Goal: Information Seeking & Learning: Learn about a topic

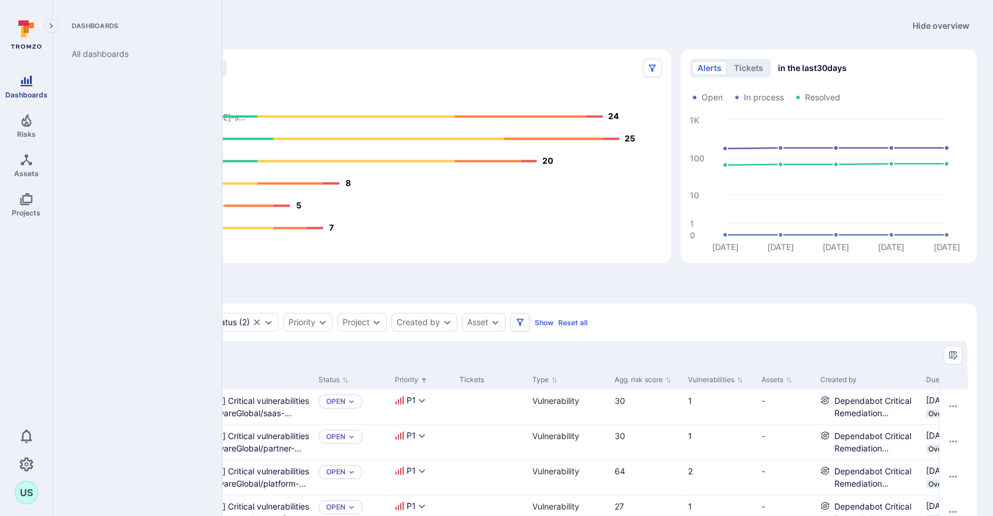
click at [25, 90] on span "Dashboards" at bounding box center [26, 94] width 42 height 9
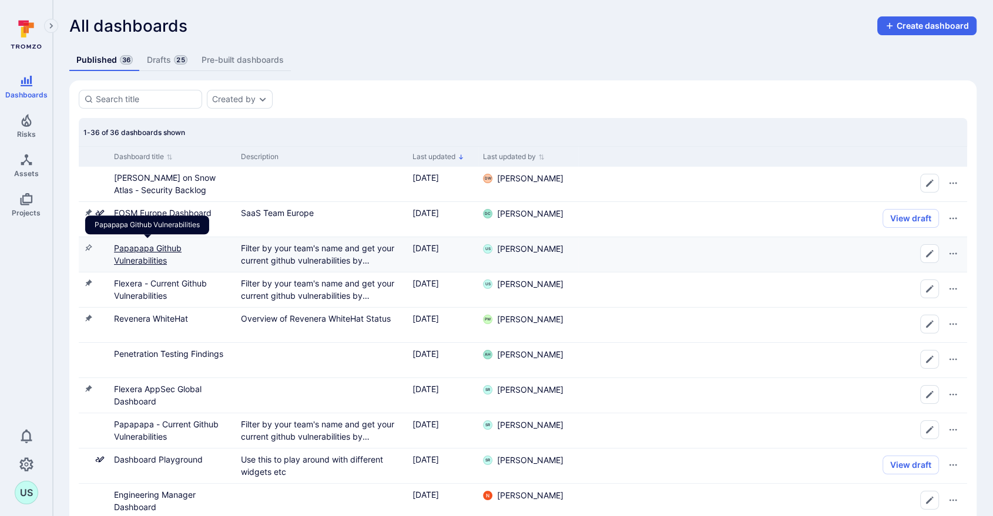
click at [141, 247] on link "Papapapa Github Vulnerabilities" at bounding box center [148, 254] width 68 height 22
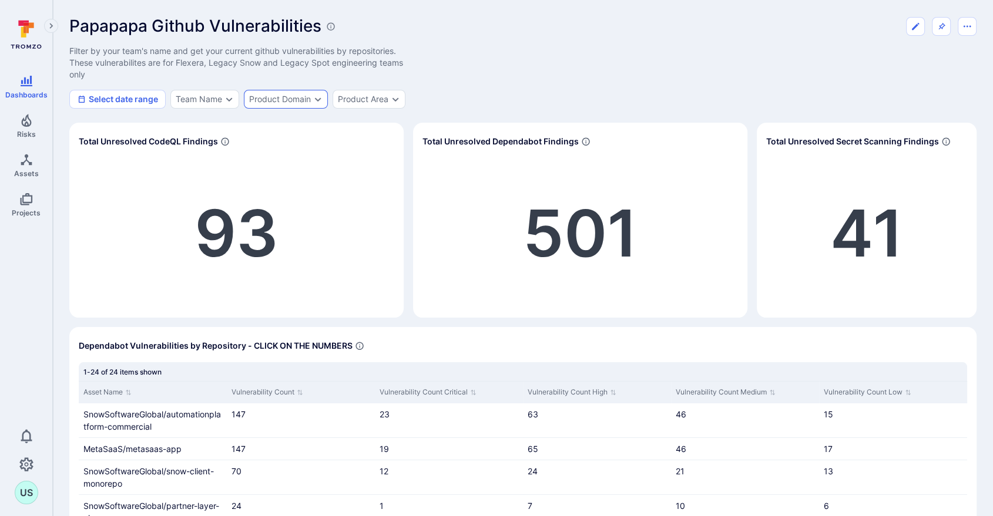
click at [315, 98] on icon "Expand dropdown" at bounding box center [317, 99] width 9 height 9
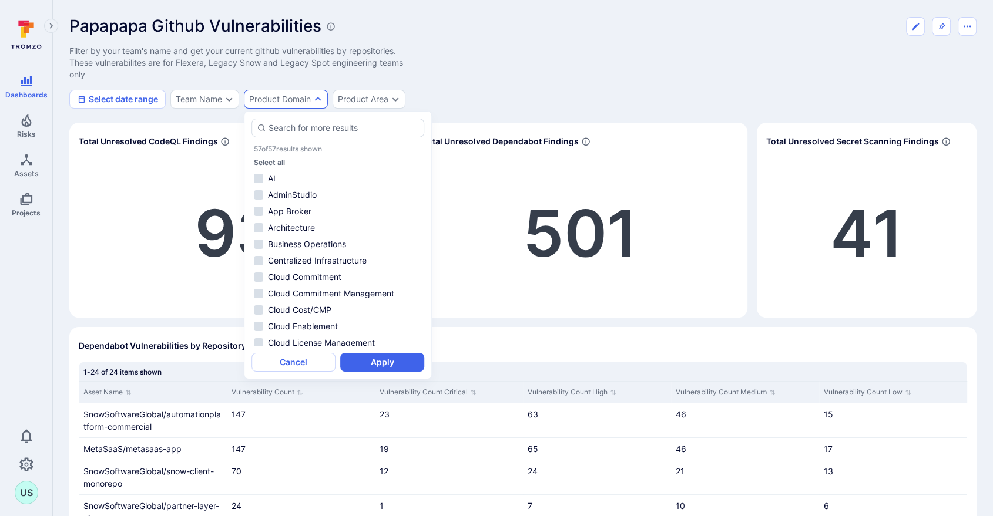
click at [456, 78] on div "Papapapa Github Vulnerabilities Filter by your team's name and get your current…" at bounding box center [522, 62] width 907 height 92
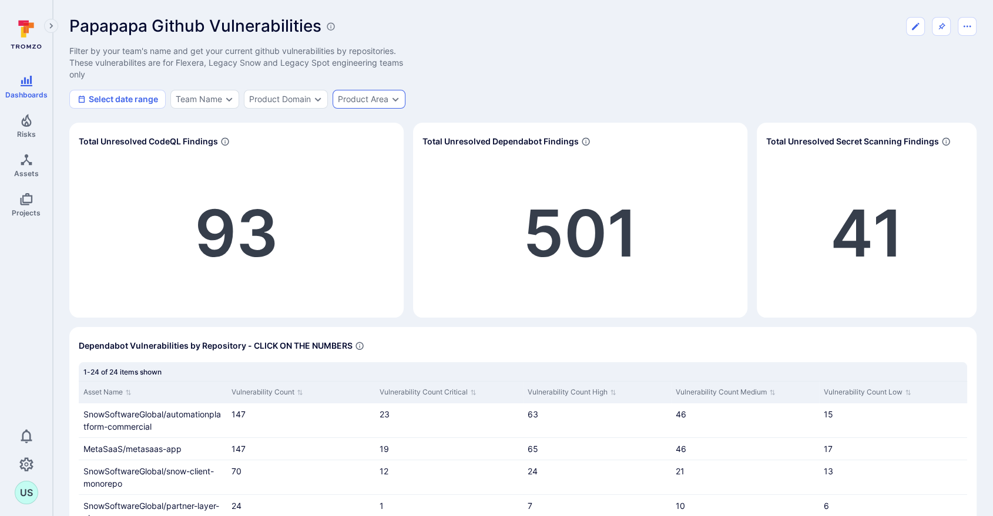
click at [392, 96] on icon "Expand dropdown" at bounding box center [395, 99] width 9 height 9
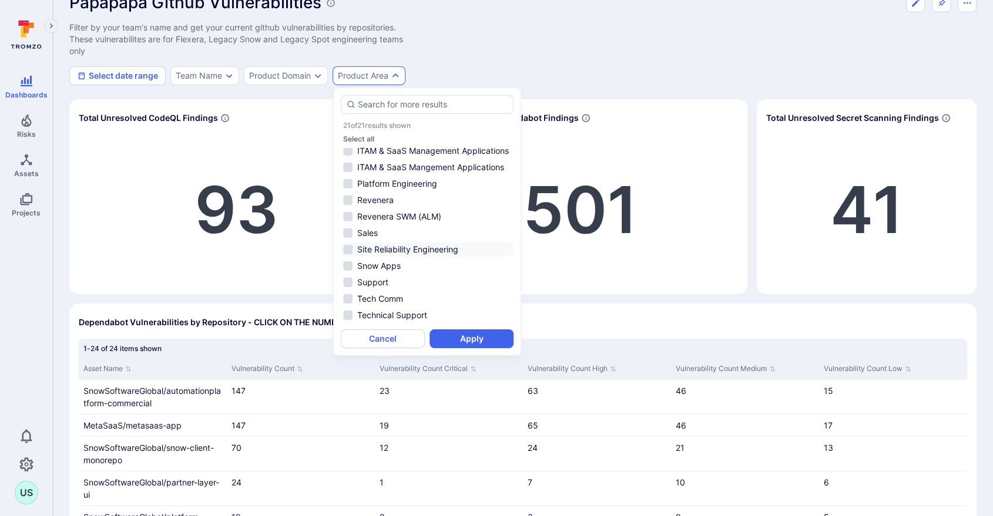
scroll to position [65, 0]
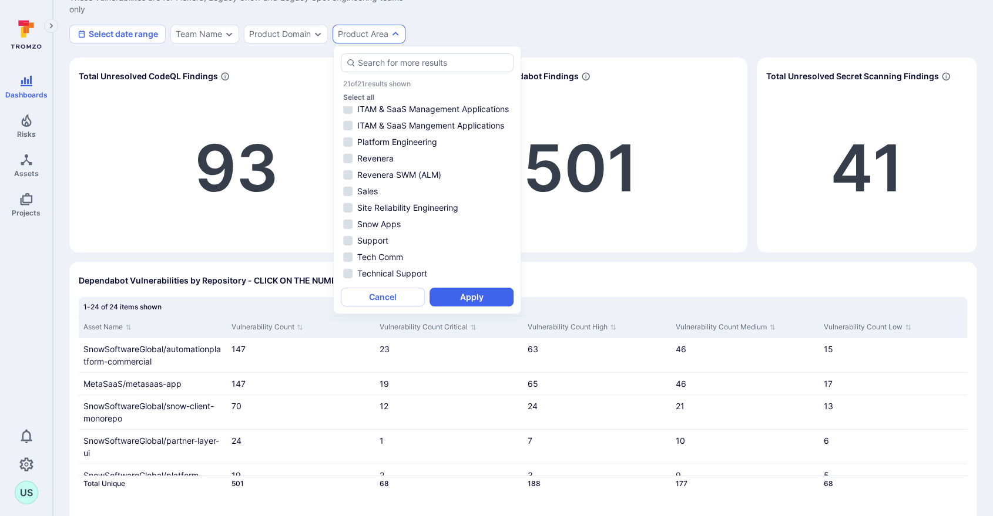
click at [461, 32] on div "Select date range Team Name Product Domain Product Area" at bounding box center [522, 34] width 907 height 19
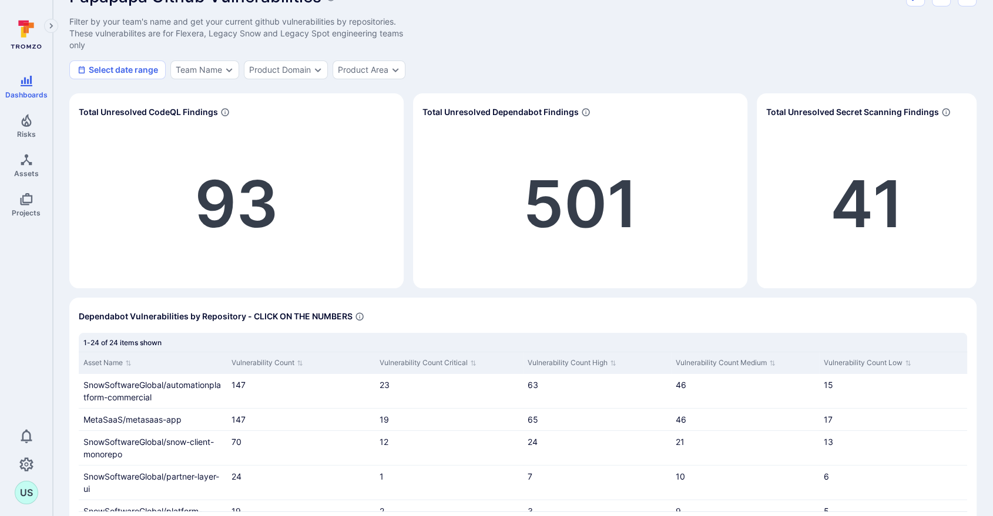
scroll to position [0, 0]
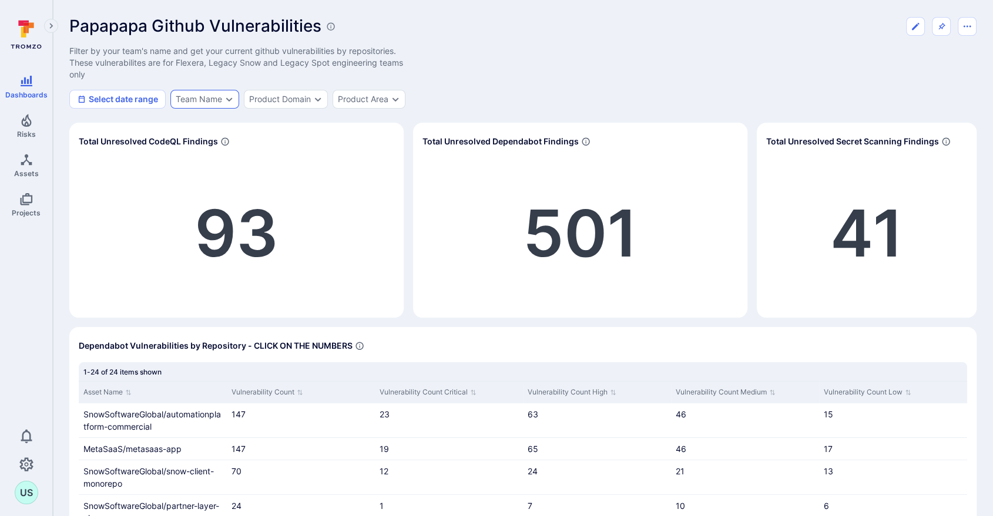
click at [230, 98] on icon "Expand dropdown" at bounding box center [228, 99] width 9 height 9
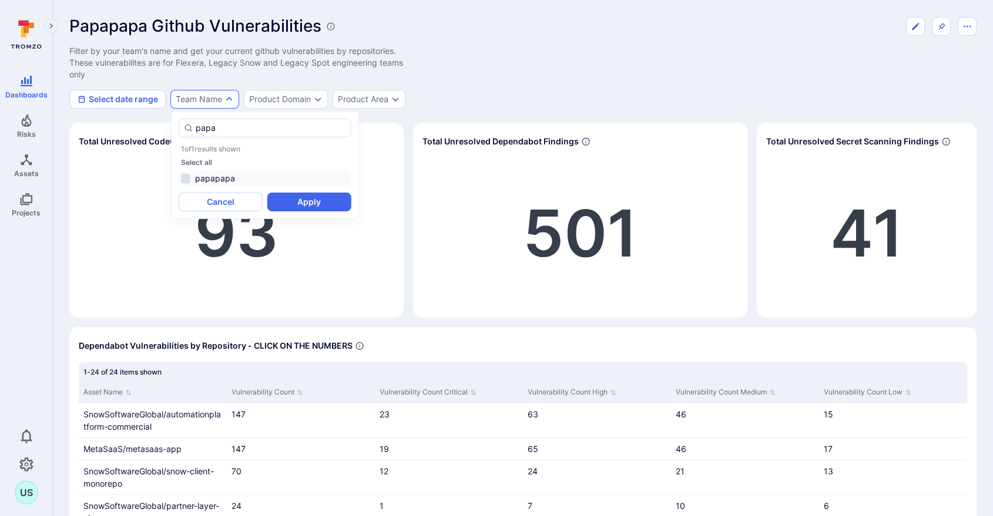
click at [187, 176] on li "papapapa" at bounding box center [265, 179] width 173 height 14
type input "papa"
click at [302, 200] on button "Apply" at bounding box center [309, 202] width 84 height 19
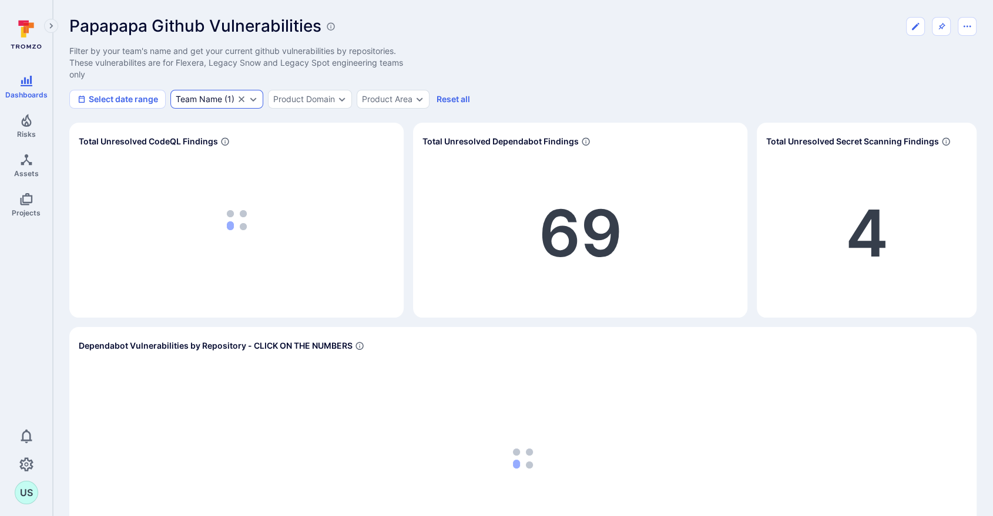
click at [254, 101] on icon "Expand dropdown" at bounding box center [252, 99] width 9 height 9
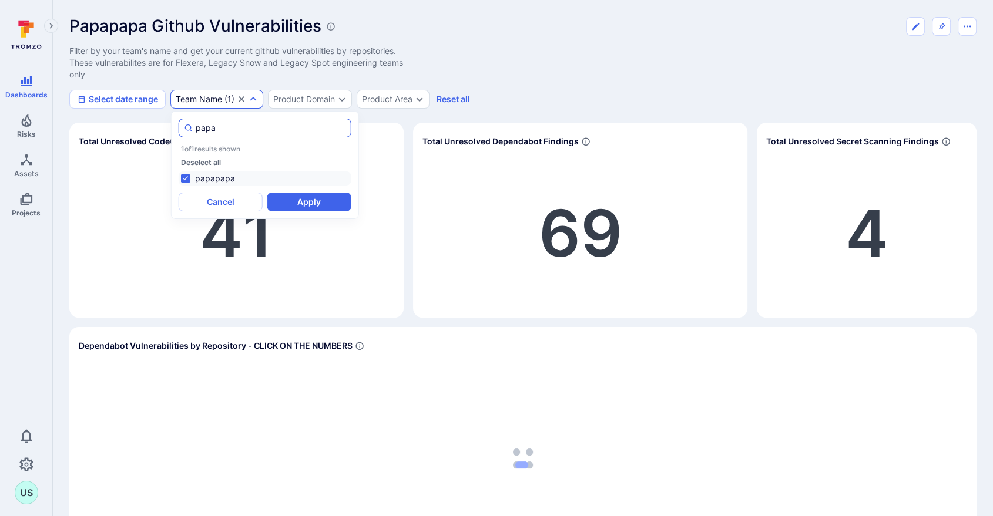
drag, startPoint x: 223, startPoint y: 130, endPoint x: 191, endPoint y: 129, distance: 32.3
click at [191, 129] on div "papa" at bounding box center [265, 128] width 173 height 19
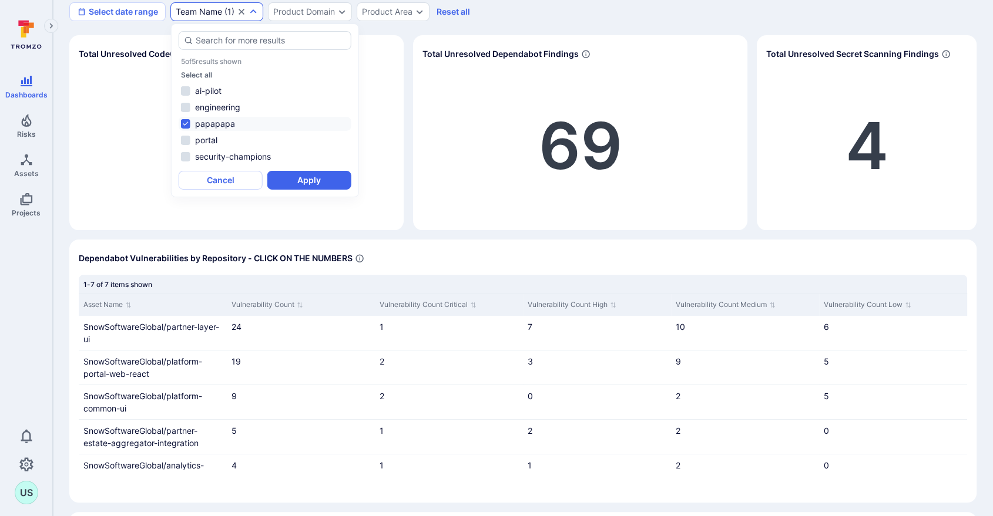
scroll to position [65, 0]
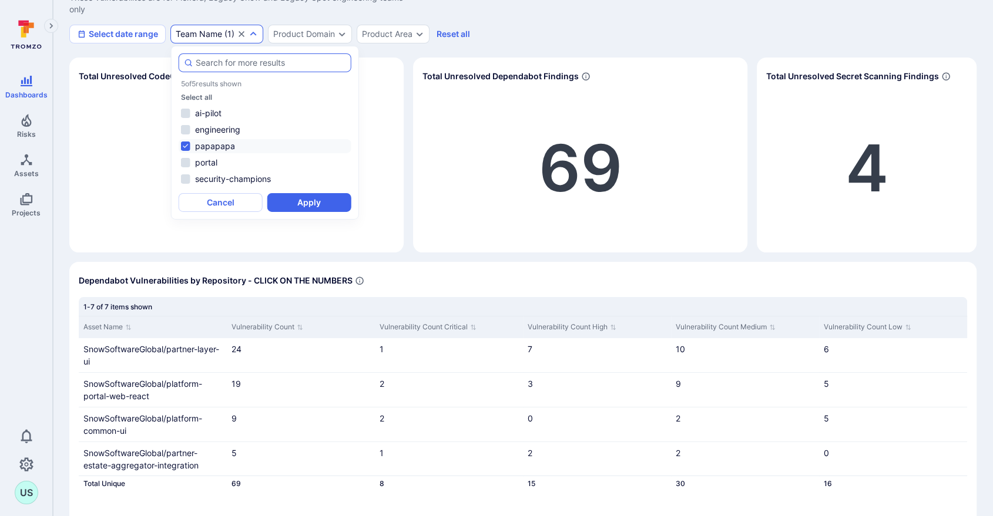
click at [201, 62] on input "autocomplete options" at bounding box center [271, 63] width 150 height 12
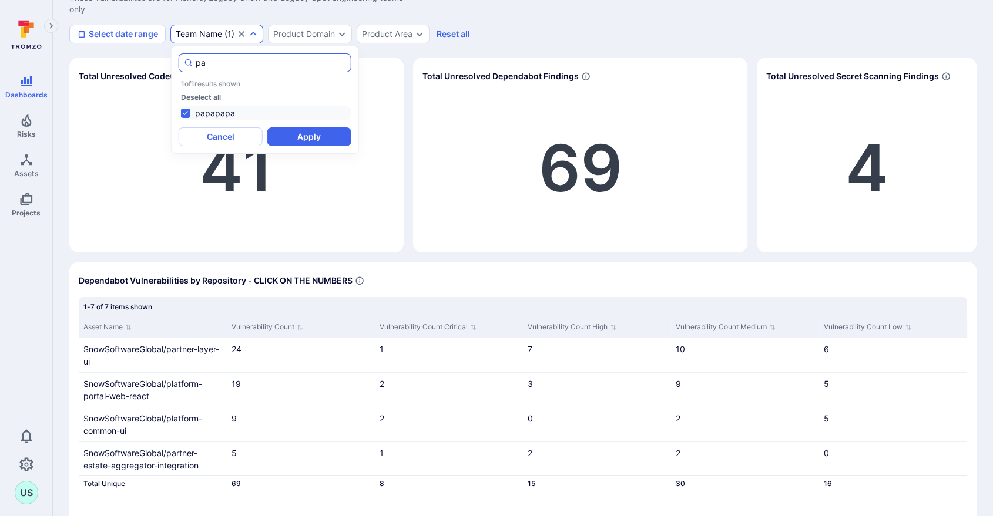
type input "p"
click at [184, 112] on li "portal" at bounding box center [265, 113] width 173 height 14
type input "portal"
click at [297, 132] on button "Apply" at bounding box center [309, 136] width 84 height 19
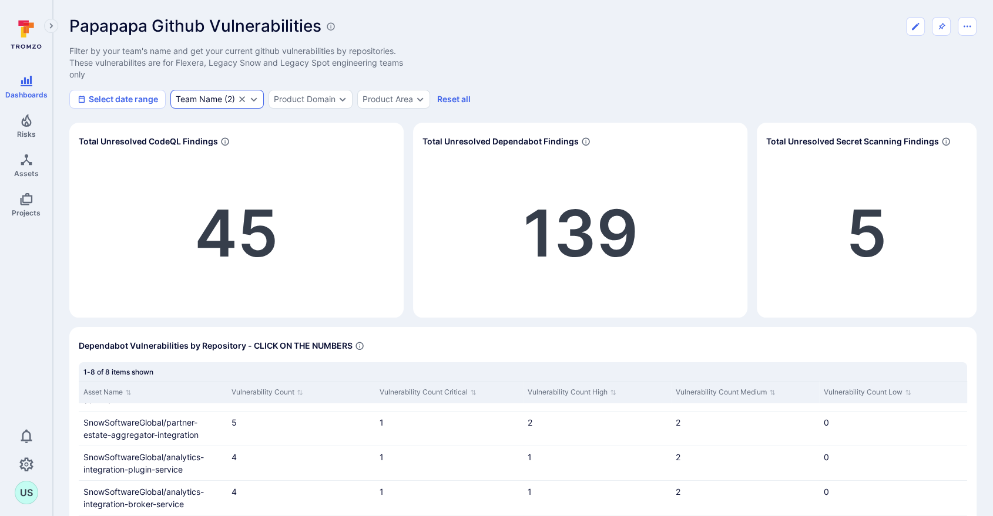
click at [256, 98] on icon "Expand dropdown" at bounding box center [253, 99] width 9 height 9
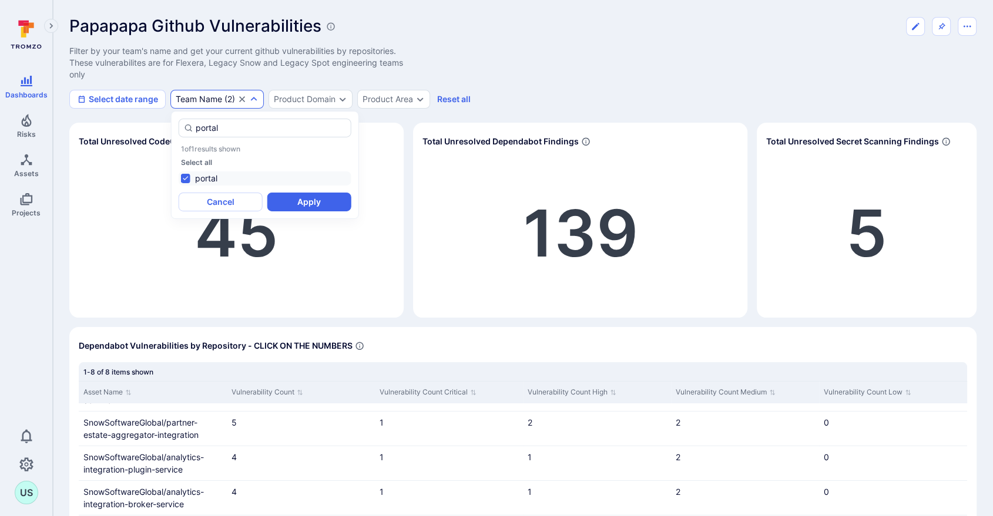
click at [187, 176] on li "portal" at bounding box center [265, 179] width 173 height 14
click at [301, 203] on button "Apply" at bounding box center [309, 202] width 84 height 19
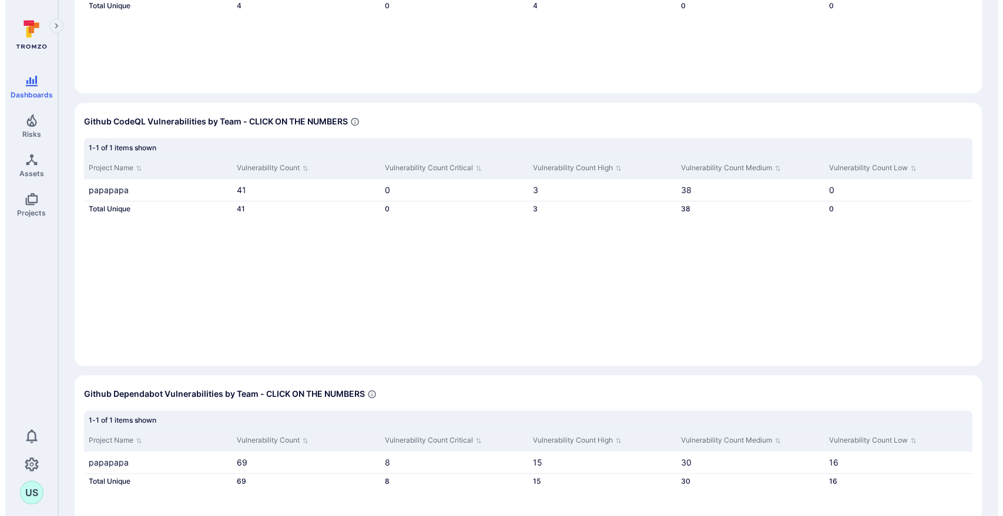
scroll to position [1180, 0]
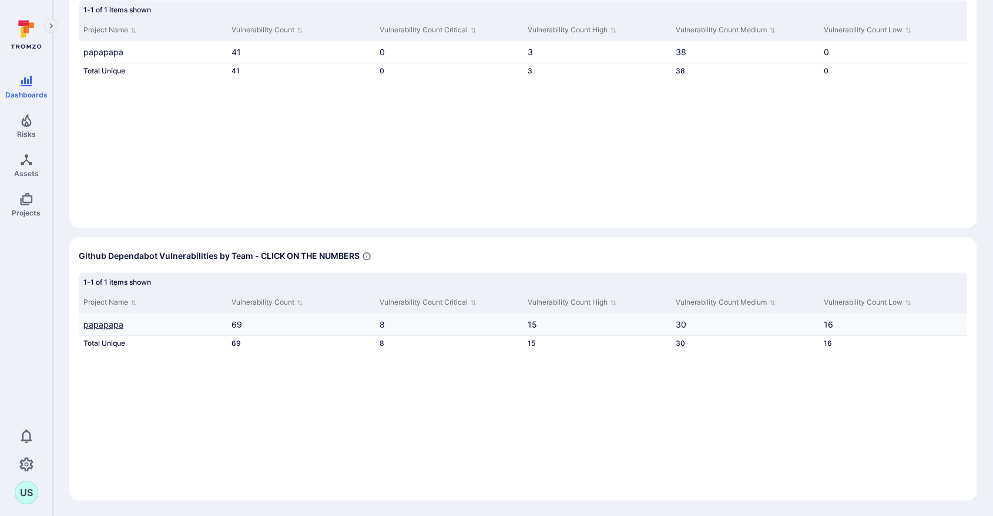
click at [104, 323] on link "papapapa" at bounding box center [103, 325] width 40 height 10
click at [532, 322] on link "15" at bounding box center [531, 325] width 9 height 10
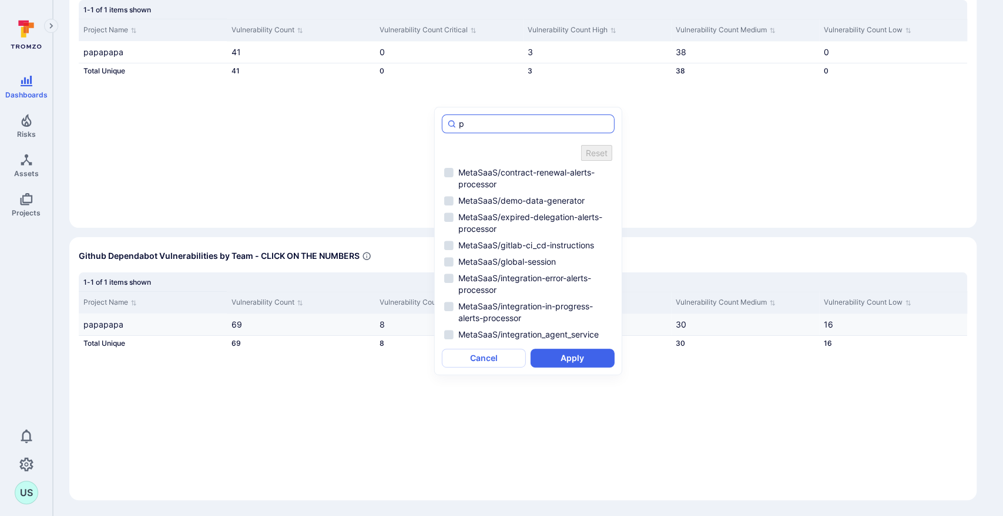
type input "p"
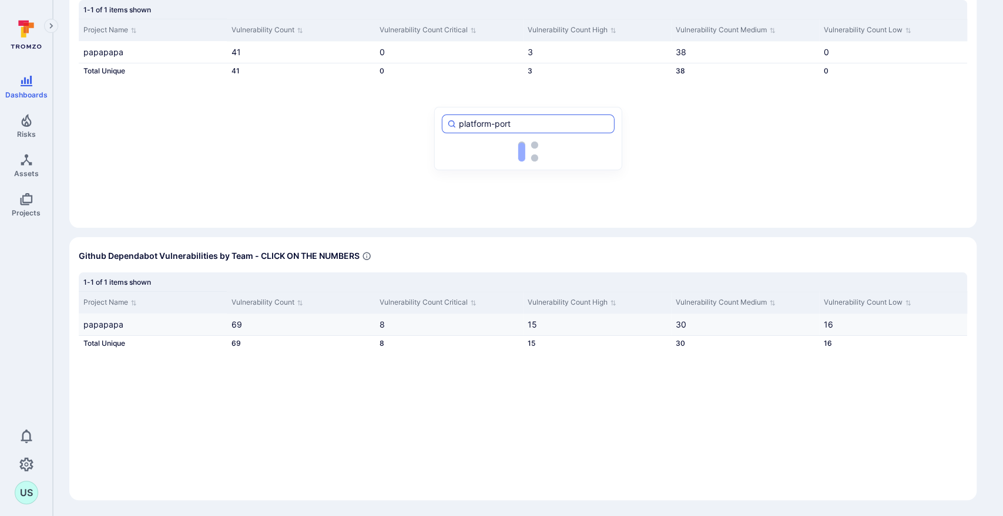
type input "platform-porta"
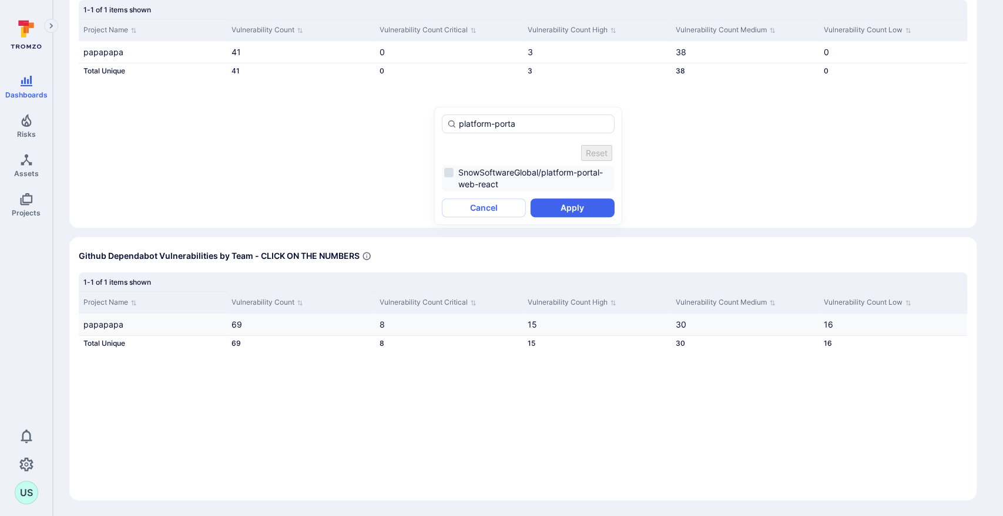
click at [452, 166] on li "SnowSoftwareGlobal/platform-portal-web-react" at bounding box center [528, 179] width 173 height 26
drag, startPoint x: 537, startPoint y: 125, endPoint x: 436, endPoint y: 120, distance: 101.1
click at [436, 120] on div "platform-porta Reset SnowSoftwareGlobal/platform-portal-web-react Cancel Apply" at bounding box center [528, 162] width 188 height 111
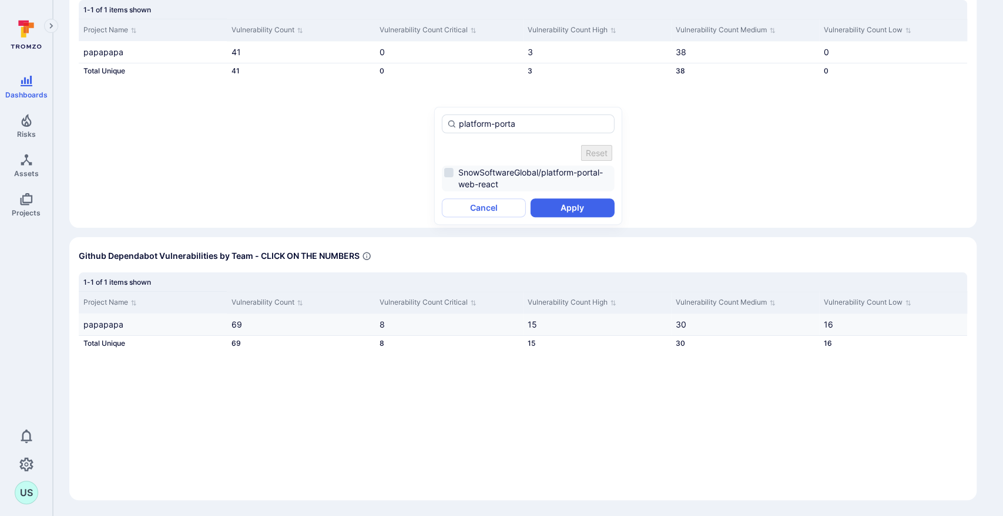
click at [451, 166] on li "SnowSoftwareGlobal/platform-portal-web-react" at bounding box center [528, 179] width 173 height 26
drag, startPoint x: 536, startPoint y: 125, endPoint x: 456, endPoint y: 117, distance: 80.8
click at [456, 117] on div "platform-porta" at bounding box center [528, 124] width 173 height 19
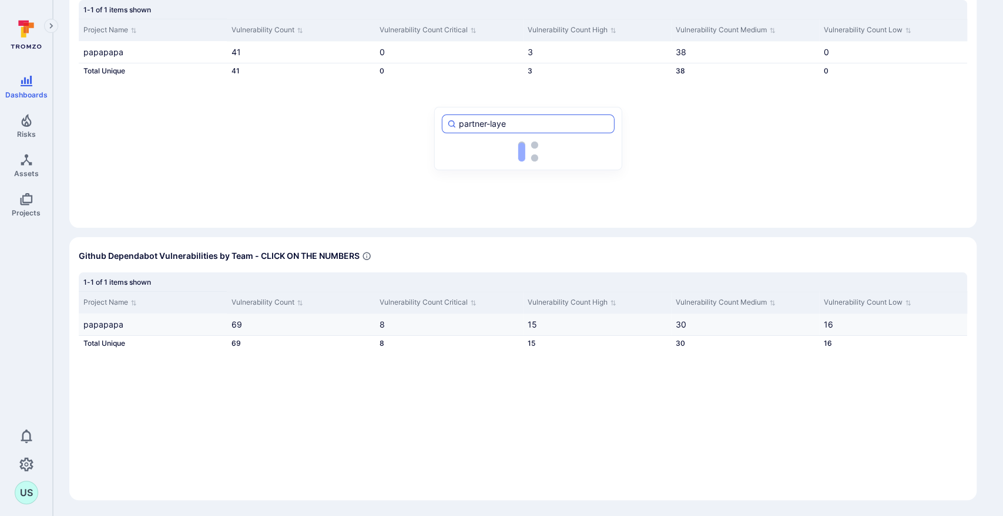
type input "partner-layer"
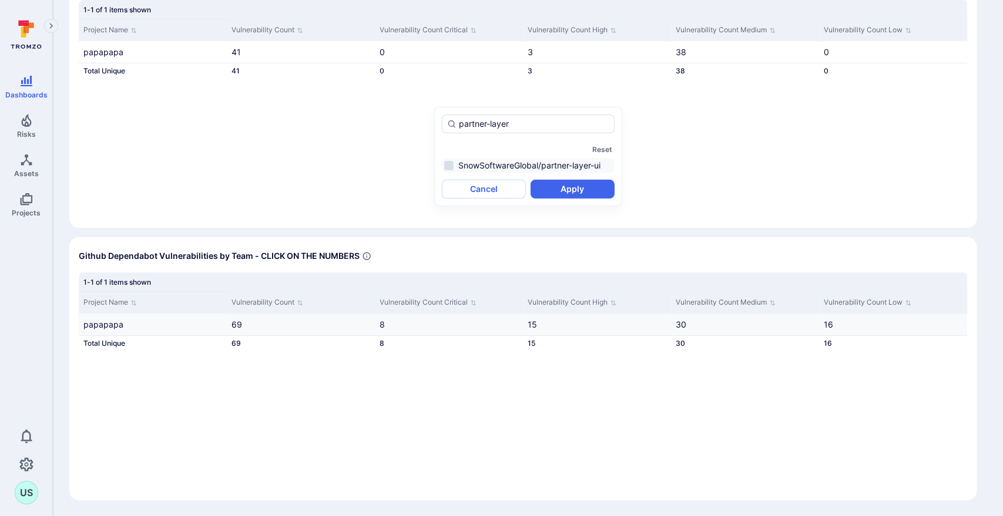
click at [448, 164] on li "SnowSoftwareGlobal/partner-layer-ui" at bounding box center [528, 166] width 173 height 14
drag, startPoint x: 526, startPoint y: 120, endPoint x: 445, endPoint y: 116, distance: 81.1
click at [445, 116] on div "partner-layer" at bounding box center [528, 124] width 173 height 19
type input "[PERSON_NAME]-setting"
click at [449, 164] on li "SnowSoftwareGlobal/[PERSON_NAME]-settings-ui" at bounding box center [528, 172] width 173 height 26
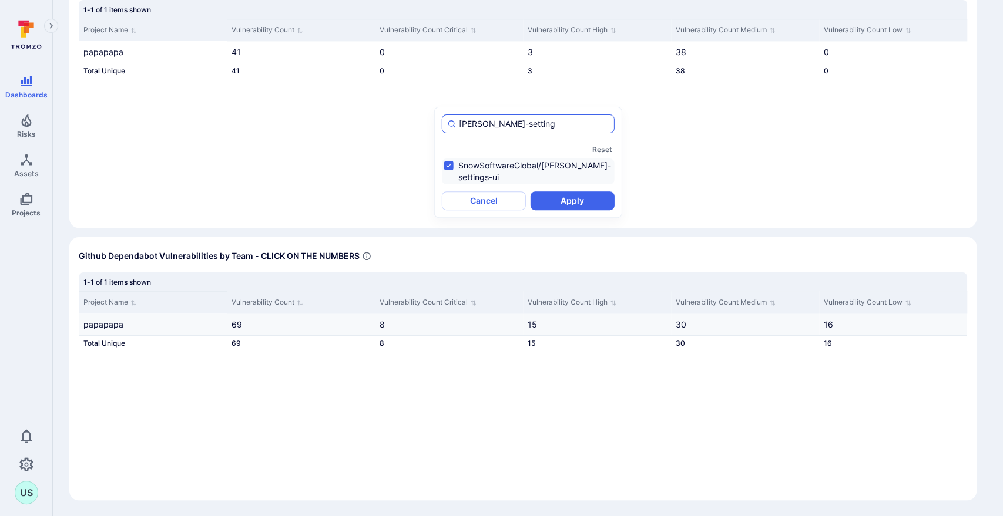
drag, startPoint x: 526, startPoint y: 126, endPoint x: 455, endPoint y: 123, distance: 71.7
click at [455, 123] on div "[PERSON_NAME]-setting" at bounding box center [528, 124] width 173 height 19
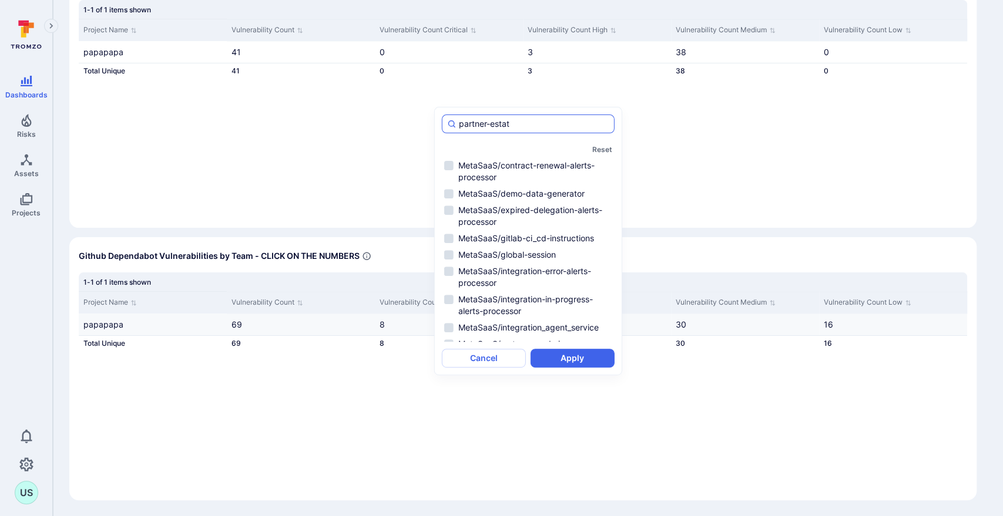
type input "partner-estate"
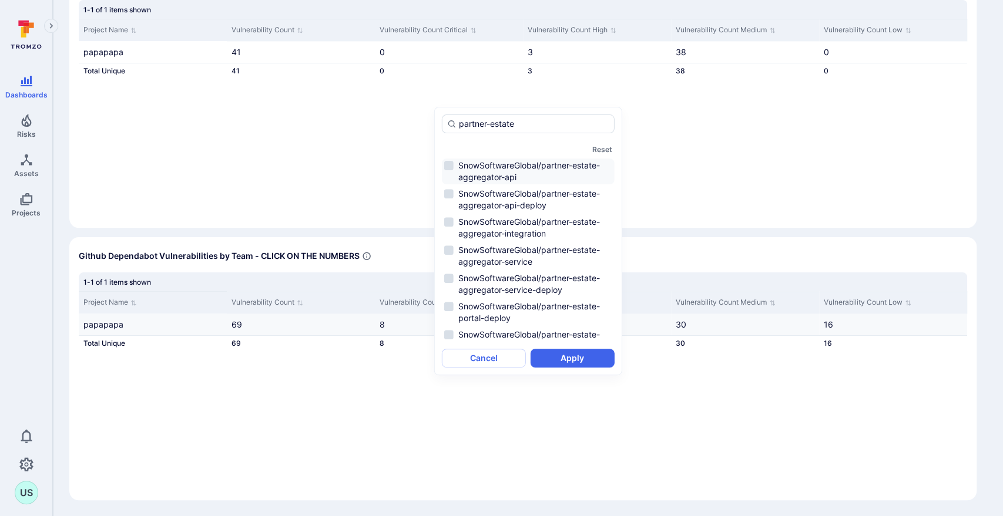
click at [448, 163] on li "SnowSoftwareGlobal/partner-estate-aggregator-api" at bounding box center [528, 172] width 173 height 26
click at [446, 248] on li "SnowSoftwareGlobal/partner-estate-aggregator-service" at bounding box center [528, 256] width 173 height 26
drag, startPoint x: 528, startPoint y: 119, endPoint x: 436, endPoint y: 120, distance: 91.6
click at [436, 120] on div "partner-estate Reset SnowSoftwareGlobal/partner-estate-aggregator-api SnowSoftw…" at bounding box center [528, 241] width 188 height 268
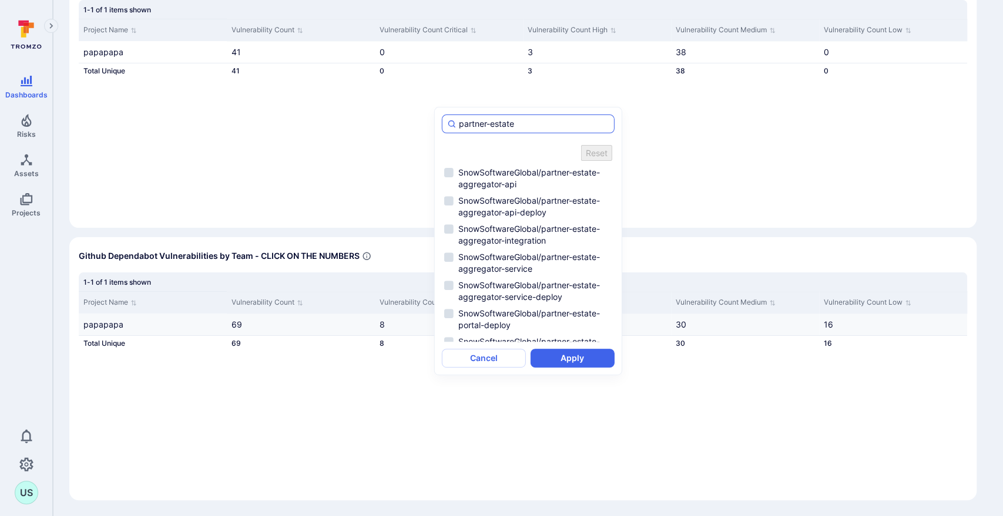
drag, startPoint x: 522, startPoint y: 124, endPoint x: 456, endPoint y: 126, distance: 65.2
click at [456, 126] on div "partner-estate" at bounding box center [528, 124] width 173 height 19
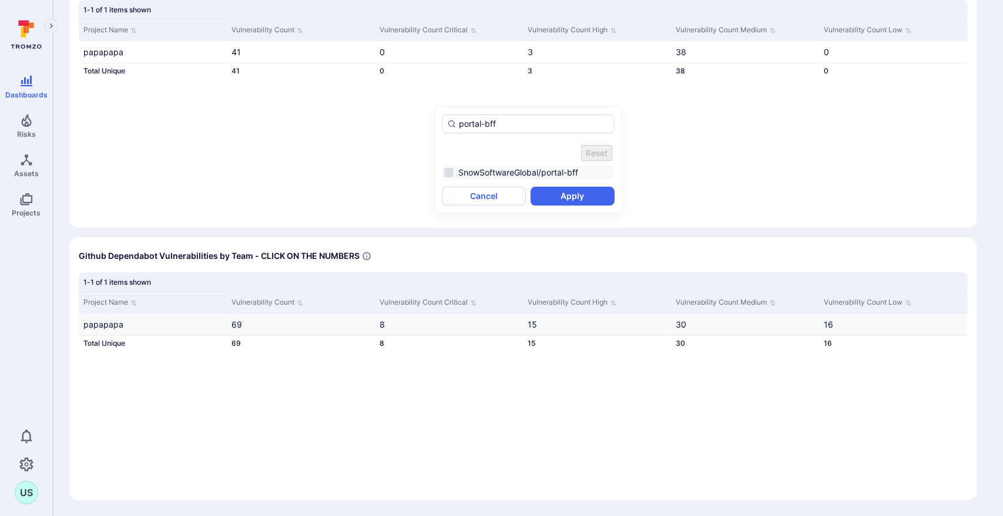
click at [449, 166] on li "SnowSoftwareGlobal/portal-bff" at bounding box center [528, 173] width 173 height 14
type input "portal-bff"
click at [576, 191] on button "Apply" at bounding box center [572, 189] width 84 height 19
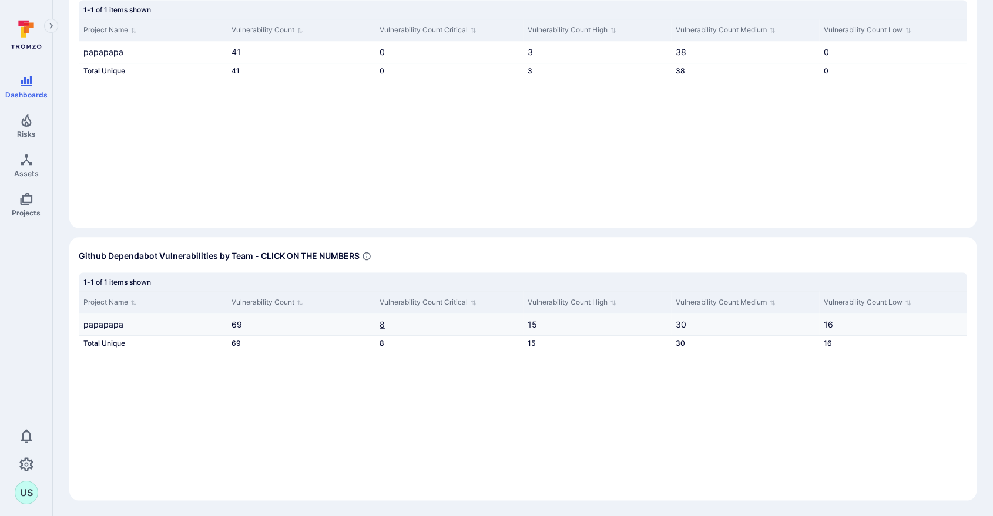
click at [381, 323] on link "8" at bounding box center [381, 325] width 5 height 10
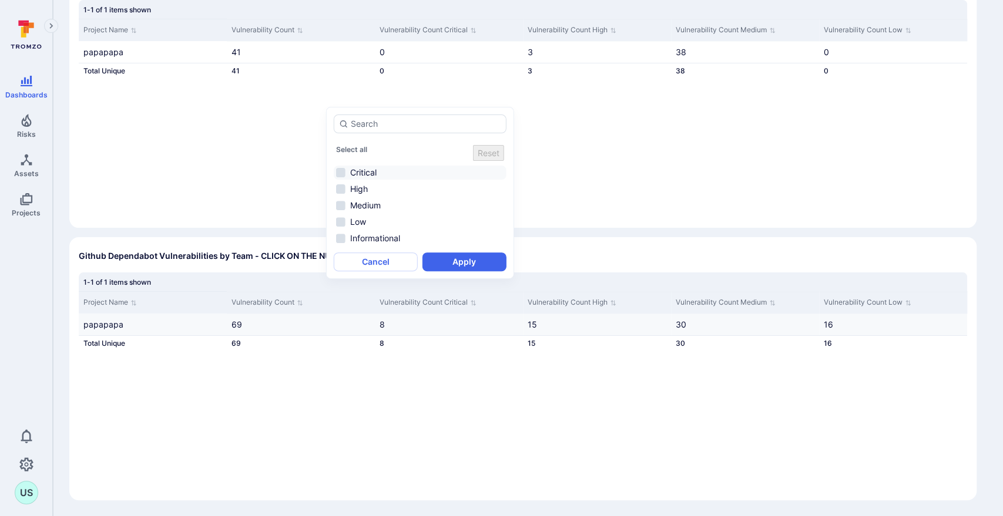
click at [343, 166] on li "Critical" at bounding box center [420, 173] width 173 height 14
click at [341, 179] on li "High" at bounding box center [420, 182] width 173 height 14
click at [341, 194] on li "Medium" at bounding box center [420, 198] width 173 height 14
click at [338, 213] on li "Low" at bounding box center [420, 215] width 173 height 14
click at [453, 258] on button "Apply" at bounding box center [464, 255] width 84 height 19
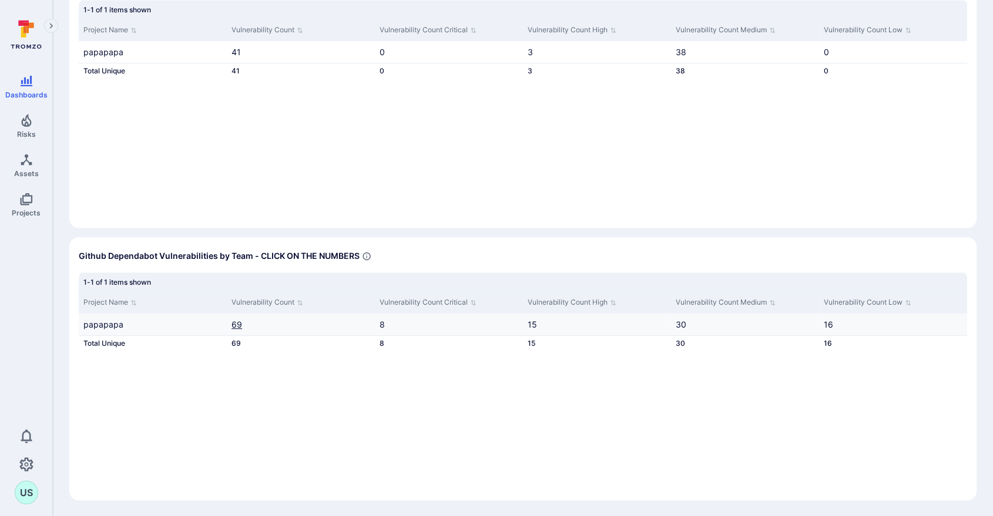
click at [238, 323] on link "69" at bounding box center [236, 325] width 11 height 10
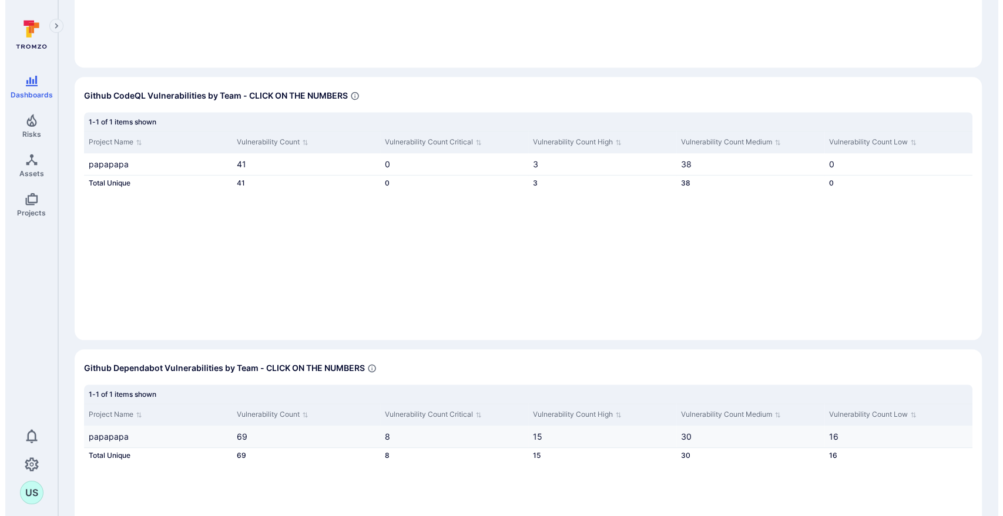
scroll to position [1180, 0]
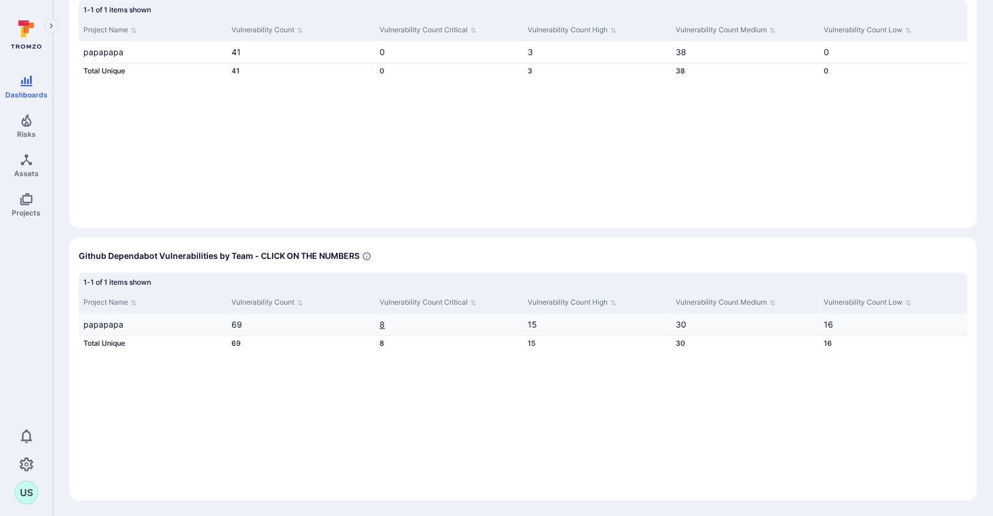
click at [382, 323] on link "8" at bounding box center [381, 325] width 5 height 10
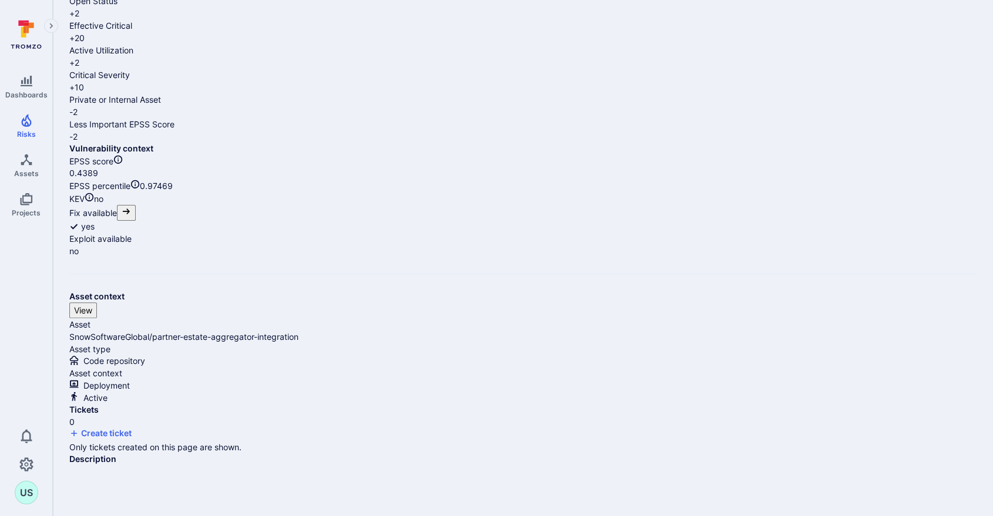
scroll to position [326, 0]
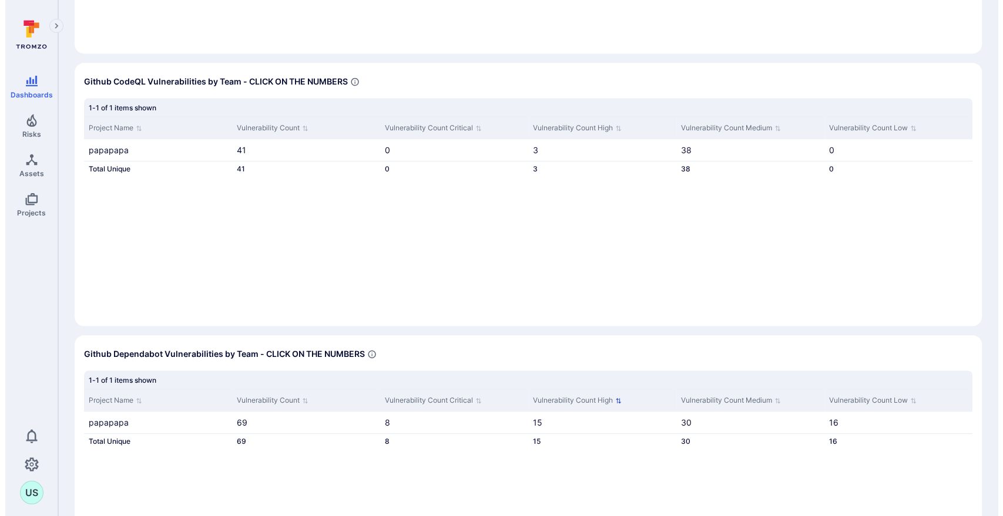
scroll to position [1115, 0]
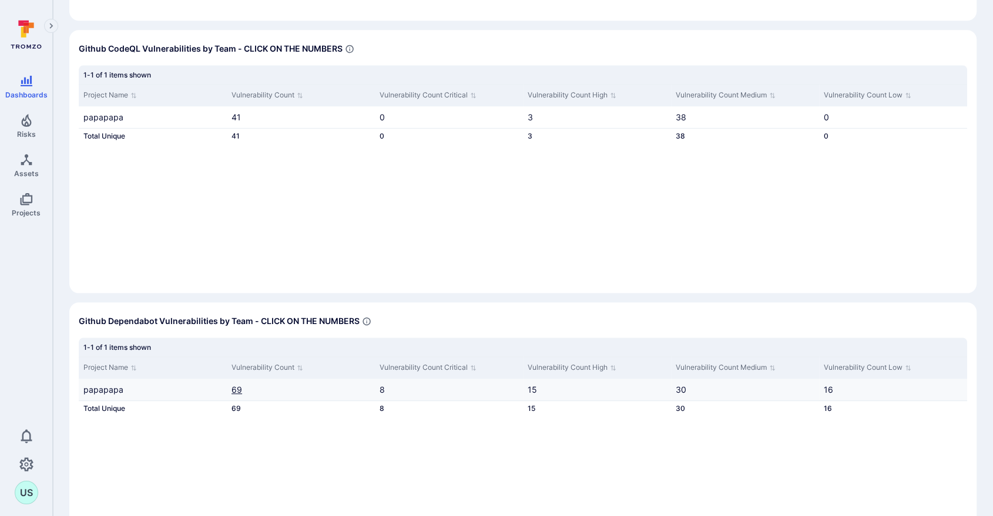
click at [238, 389] on link "69" at bounding box center [236, 390] width 11 height 10
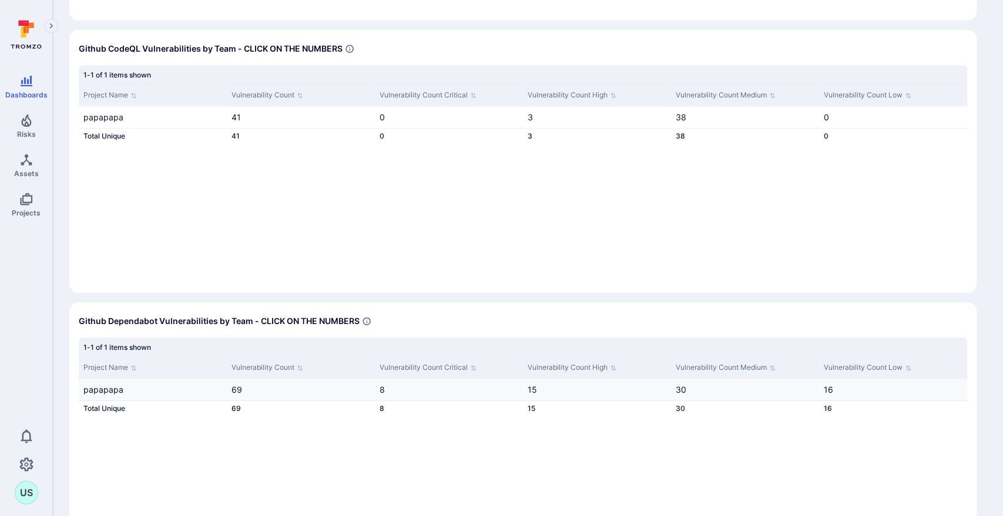
scroll to position [979, 0]
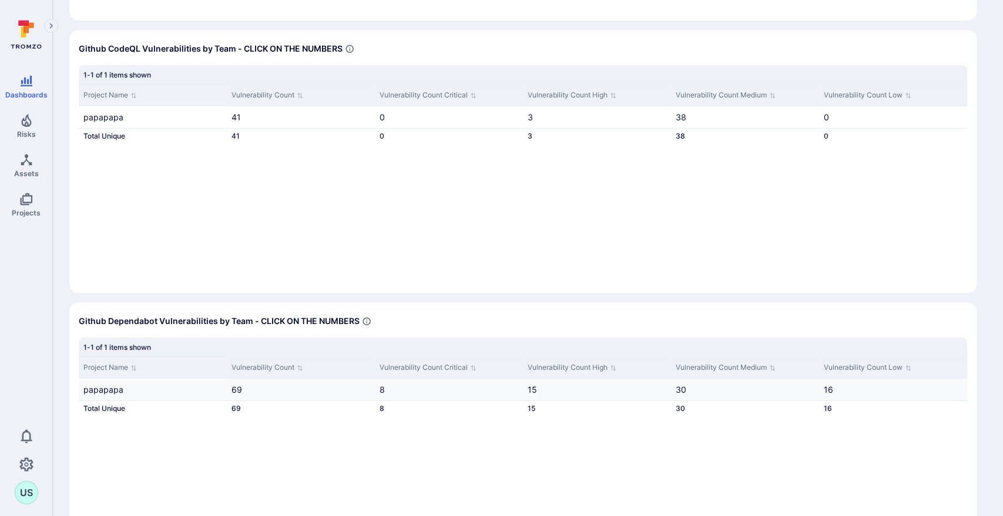
scroll to position [0, 0]
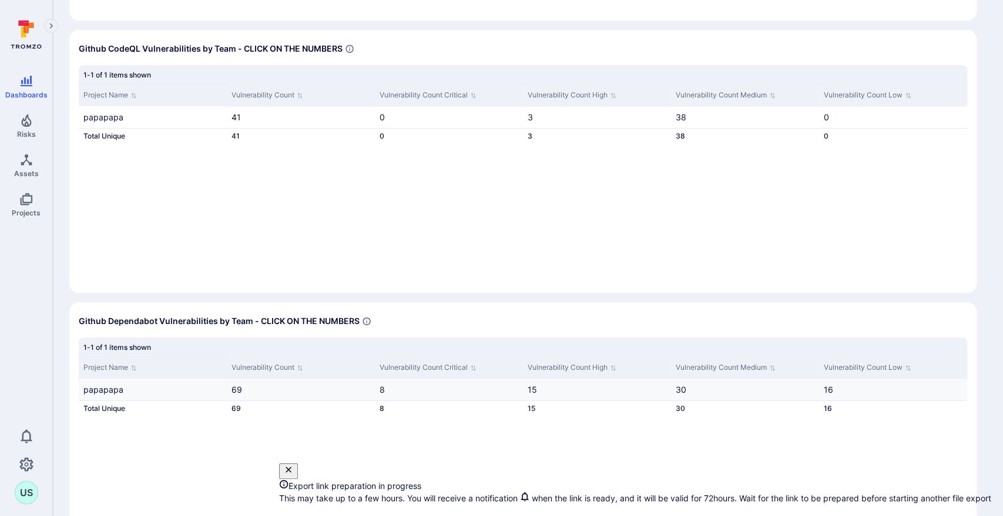
click at [291, 467] on icon "close" at bounding box center [288, 470] width 6 height 6
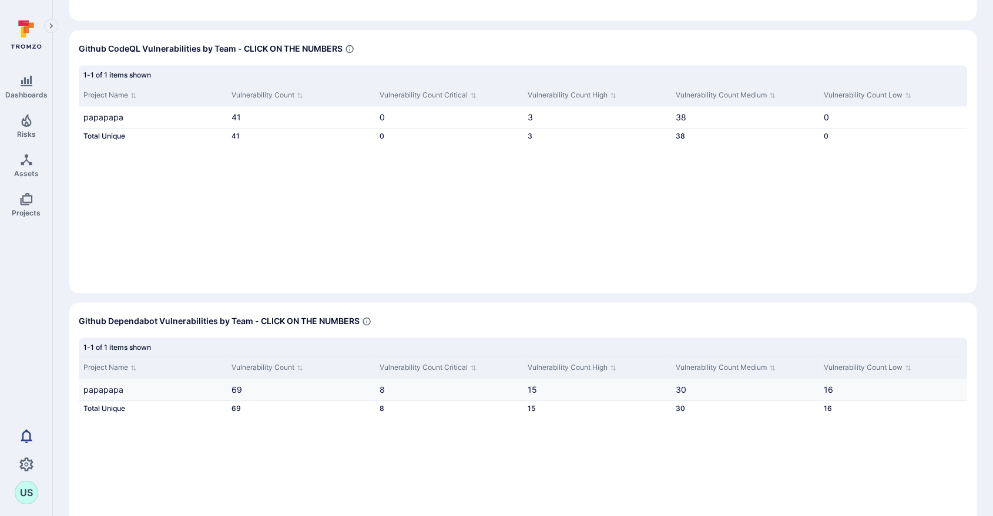
click at [19, 439] on icon "Notifications" at bounding box center [26, 436] width 14 height 14
click at [19, 432] on icon "Notifications" at bounding box center [26, 436] width 14 height 14
click at [530, 391] on link "15" at bounding box center [531, 390] width 9 height 10
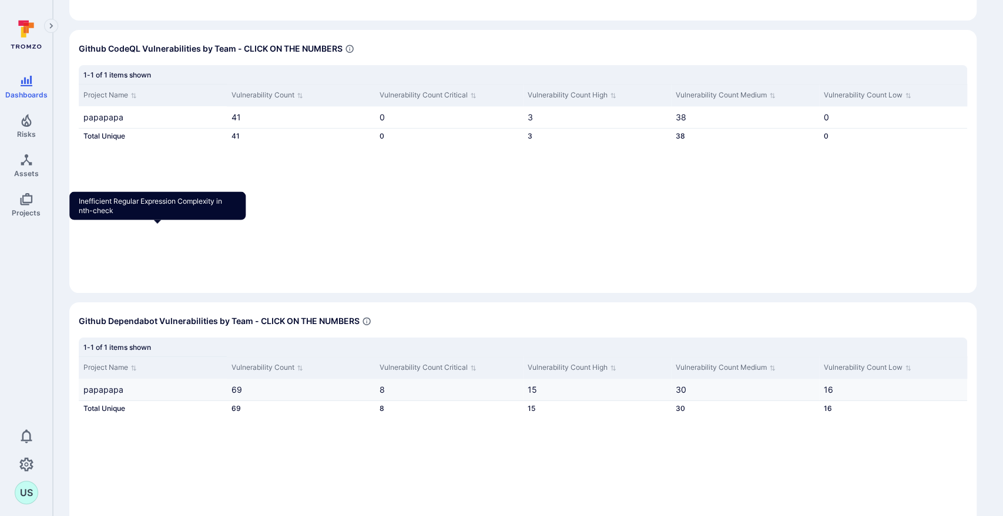
drag, startPoint x: 159, startPoint y: 236, endPoint x: 90, endPoint y: 220, distance: 70.5
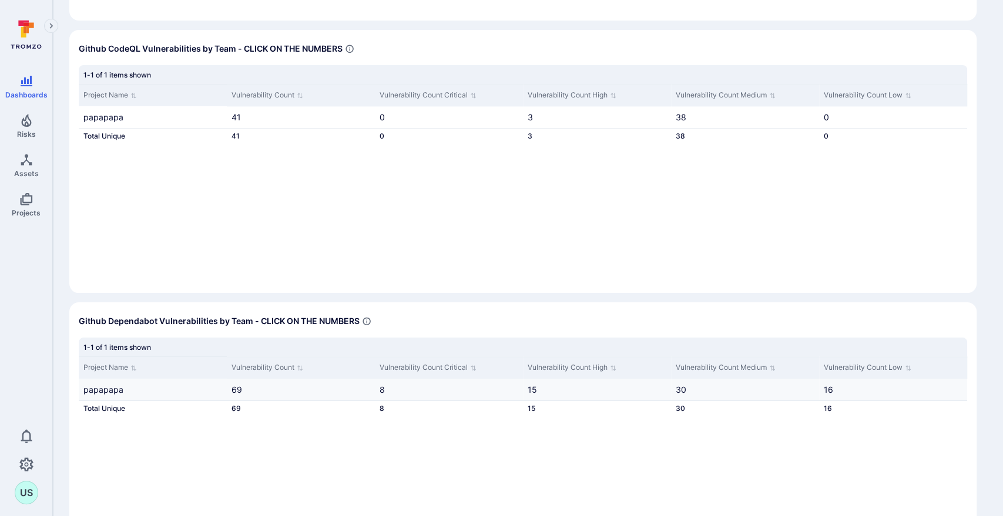
drag, startPoint x: 90, startPoint y: 220, endPoint x: 576, endPoint y: 212, distance: 485.8
drag, startPoint x: 576, startPoint y: 212, endPoint x: 566, endPoint y: 207, distance: 11.3
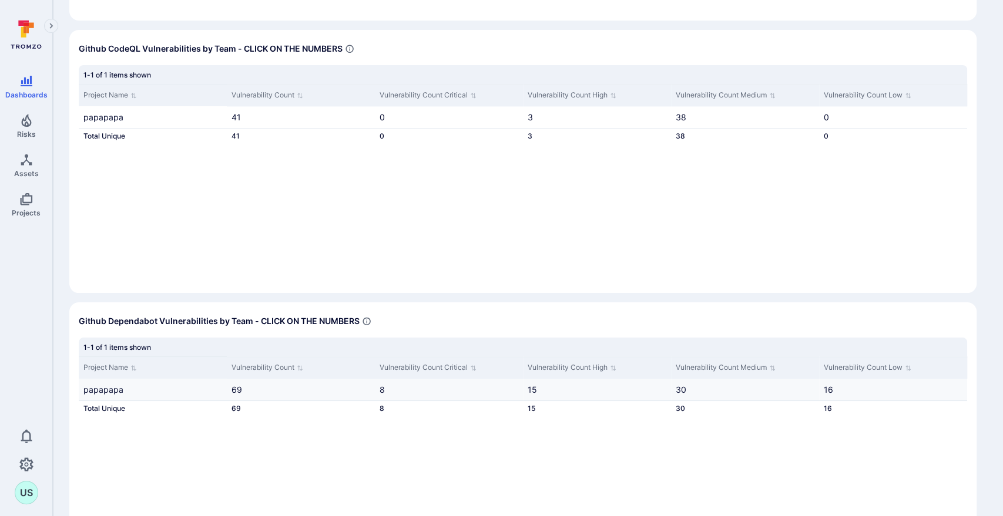
drag, startPoint x: 90, startPoint y: 196, endPoint x: 717, endPoint y: 466, distance: 682.5
copy section "DOM Clobbering Gadget found in rollup bundled scripts that leads to XSS High Sn…"
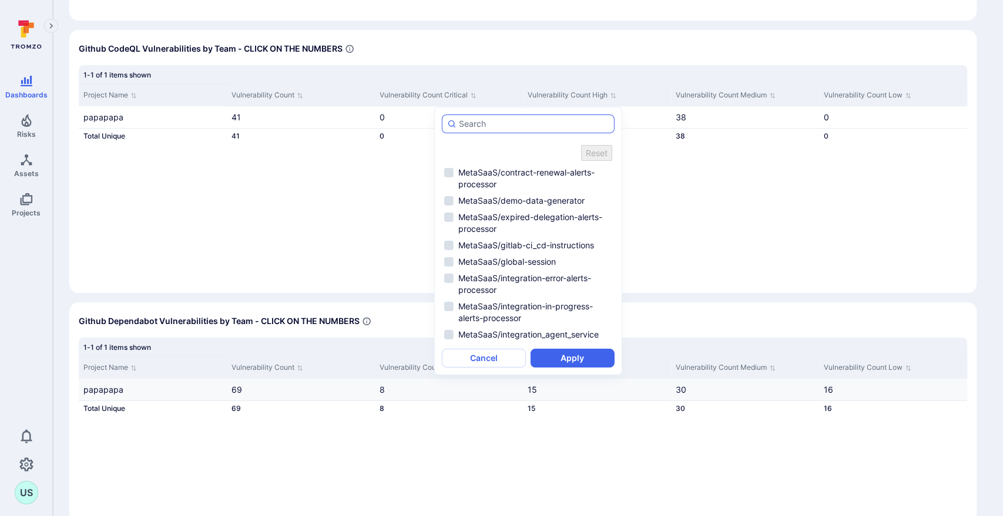
click at [487, 126] on input "autocomplete options" at bounding box center [534, 124] width 150 height 12
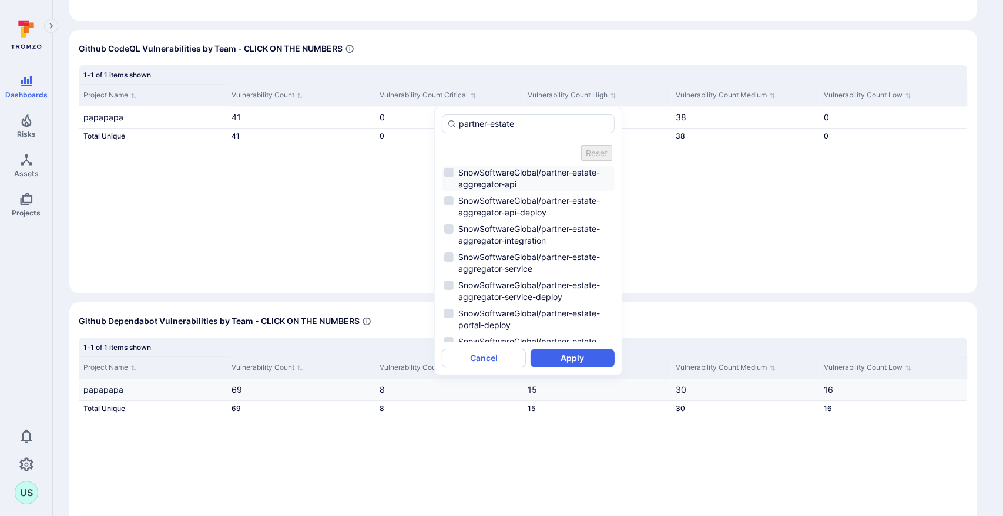
click at [446, 166] on li "SnowSoftwareGlobal/partner-estate-aggregator-api" at bounding box center [528, 179] width 173 height 26
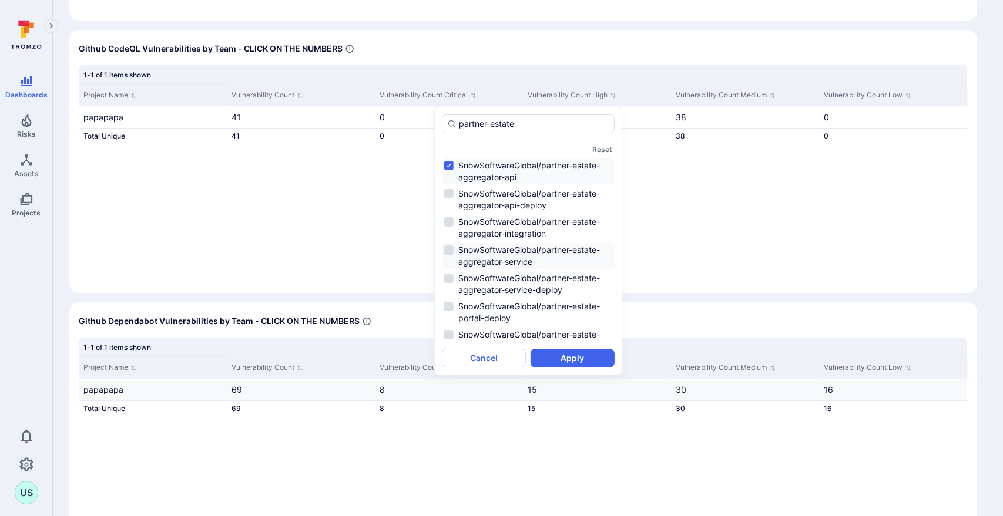
click at [446, 251] on li "SnowSoftwareGlobal/partner-estate-aggregator-service" at bounding box center [528, 256] width 173 height 26
drag, startPoint x: 527, startPoint y: 123, endPoint x: 458, endPoint y: 129, distance: 70.1
click at [458, 129] on div "partner-estate" at bounding box center [528, 124] width 173 height 19
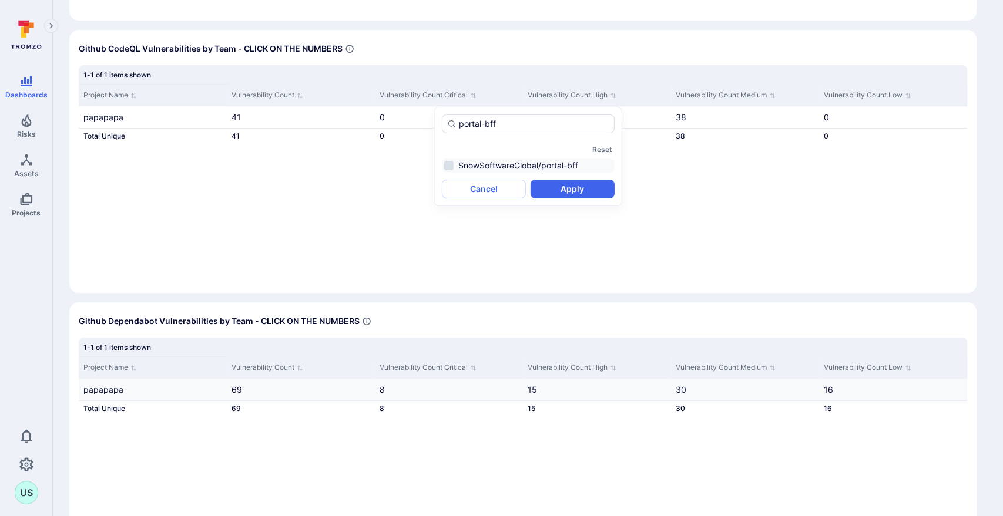
click at [452, 164] on li "SnowSoftwareGlobal/portal-bff" at bounding box center [528, 166] width 173 height 14
drag, startPoint x: 479, startPoint y: 121, endPoint x: 458, endPoint y: 123, distance: 20.7
click at [459, 123] on input "portal-bff" at bounding box center [534, 124] width 150 height 12
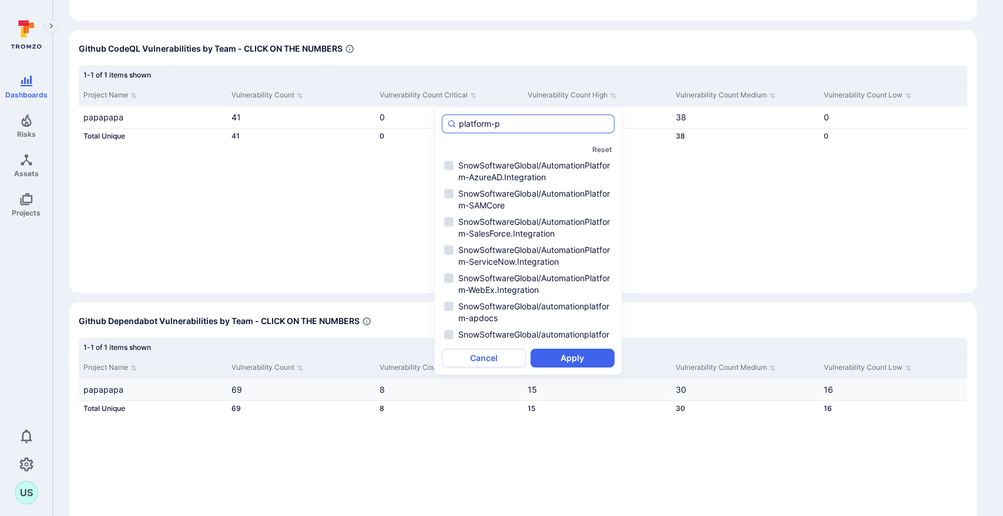
type input "platform-po"
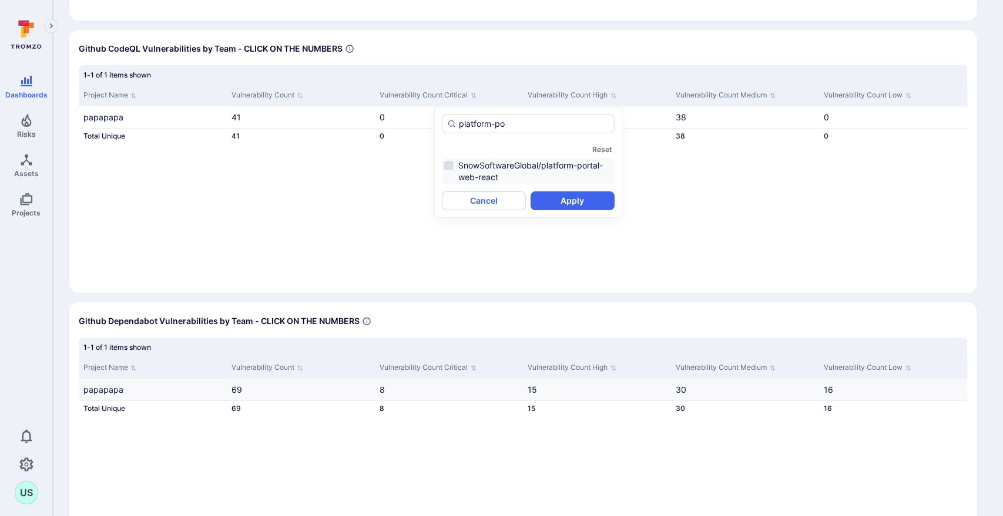
click at [451, 166] on li "SnowSoftwareGlobal/platform-portal-web-react" at bounding box center [528, 172] width 173 height 26
drag, startPoint x: 523, startPoint y: 125, endPoint x: 428, endPoint y: 125, distance: 95.7
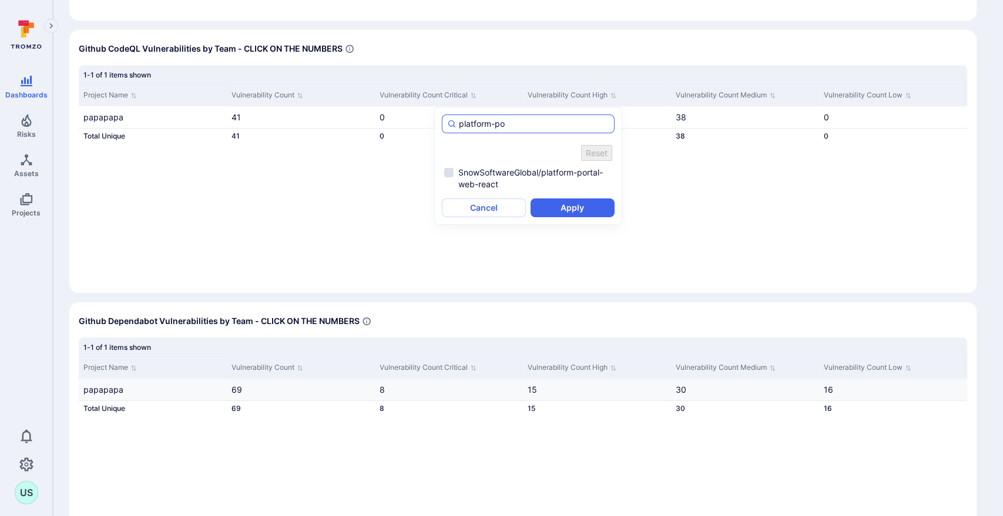
drag, startPoint x: 519, startPoint y: 123, endPoint x: 455, endPoint y: 123, distance: 64.0
click at [455, 123] on div "platform-po" at bounding box center [528, 124] width 173 height 19
type input "partner-layer"
click at [451, 166] on li "SnowSoftwareGlobal/partner-layer-ui" at bounding box center [528, 173] width 173 height 14
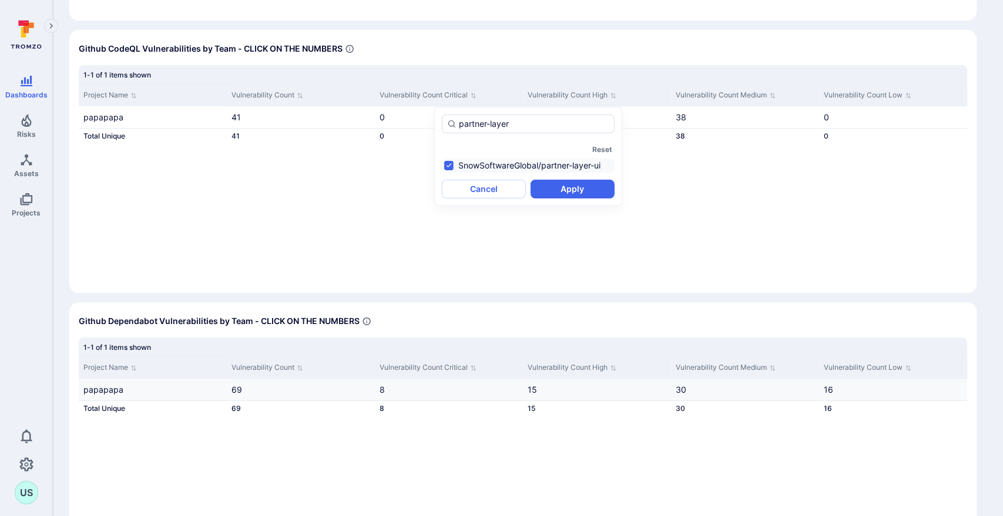
drag, startPoint x: 536, startPoint y: 125, endPoint x: 438, endPoint y: 124, distance: 98.7
click at [438, 124] on div "partner-layer Reset SnowSoftwareGlobal/partner-layer-ui Cancel Apply" at bounding box center [528, 156] width 188 height 99
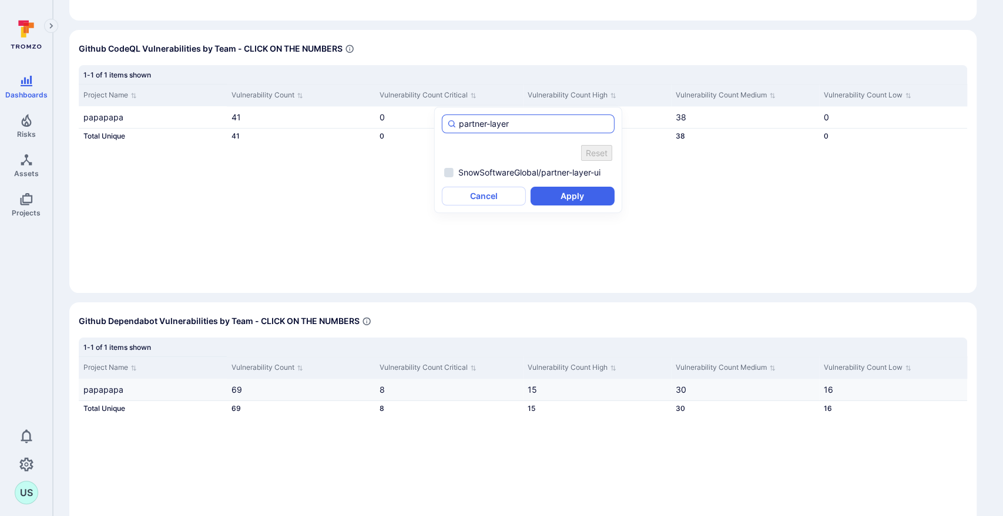
drag, startPoint x: 488, startPoint y: 123, endPoint x: 457, endPoint y: 126, distance: 30.6
click at [457, 126] on div "partner-layer" at bounding box center [528, 124] width 173 height 19
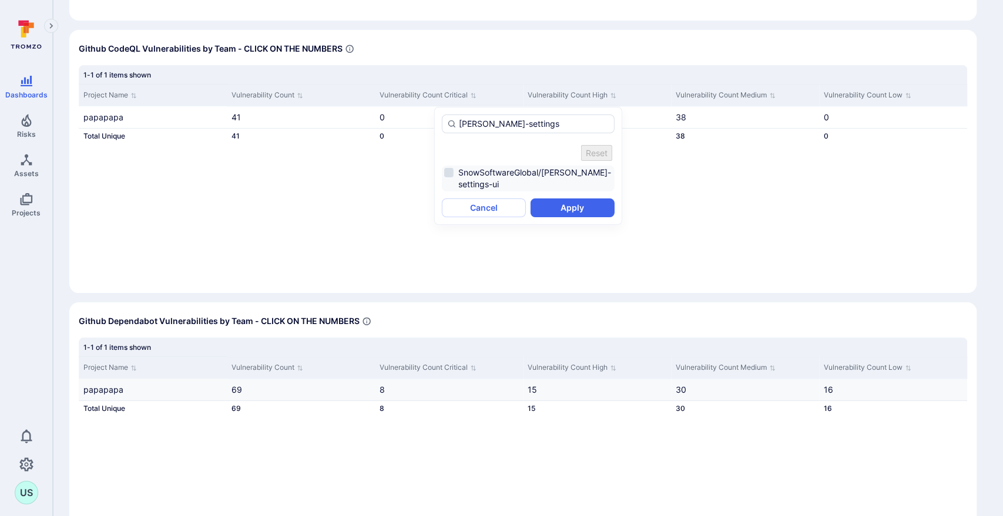
type input "sam-settings"
click at [448, 165] on div "sam-settings Reset SnowSoftwareGlobal/sam-settings-ui Cancel Apply" at bounding box center [528, 166] width 188 height 118
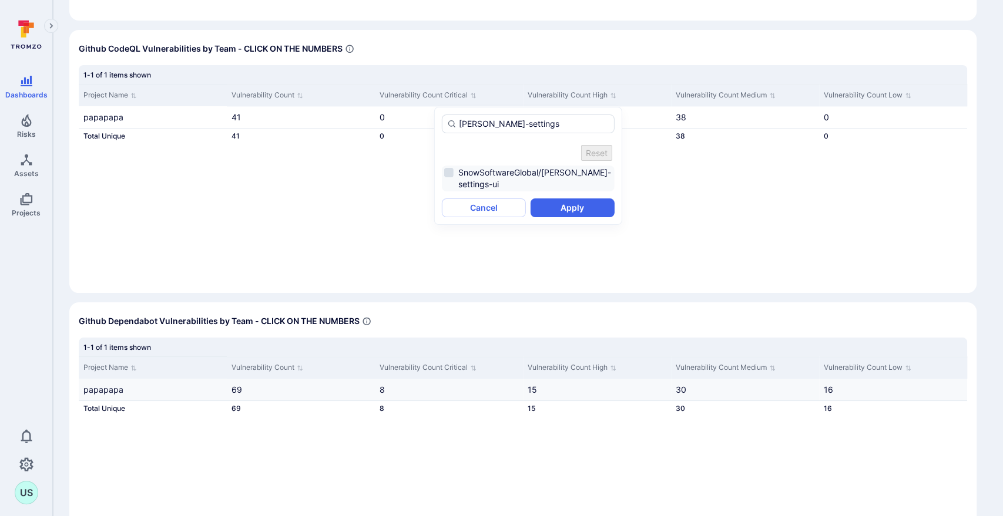
click at [447, 166] on li "SnowSoftwareGlobal/[PERSON_NAME]-settings-ui" at bounding box center [528, 179] width 173 height 26
click at [569, 191] on button "Apply" at bounding box center [572, 200] width 84 height 19
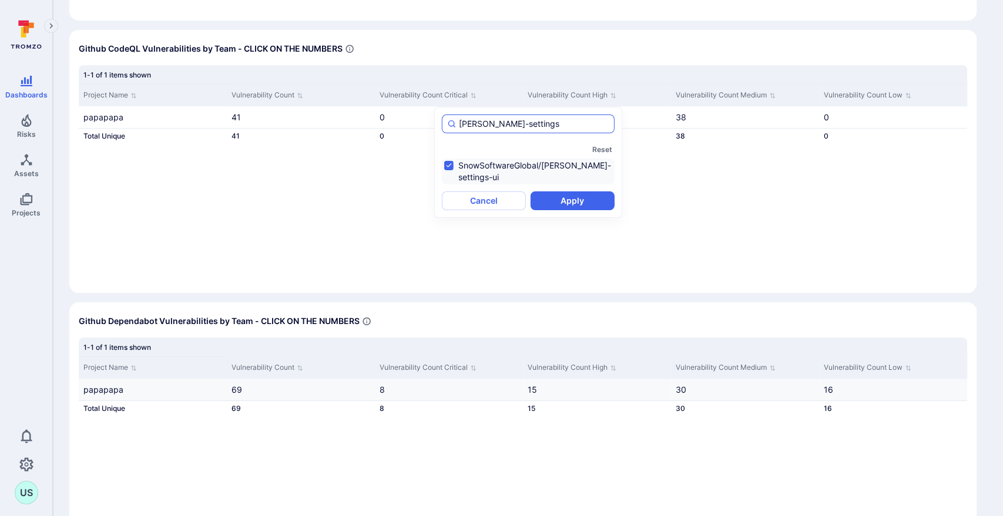
drag, startPoint x: 533, startPoint y: 120, endPoint x: 444, endPoint y: 125, distance: 89.4
click at [444, 125] on div "sam-settings" at bounding box center [528, 124] width 173 height 19
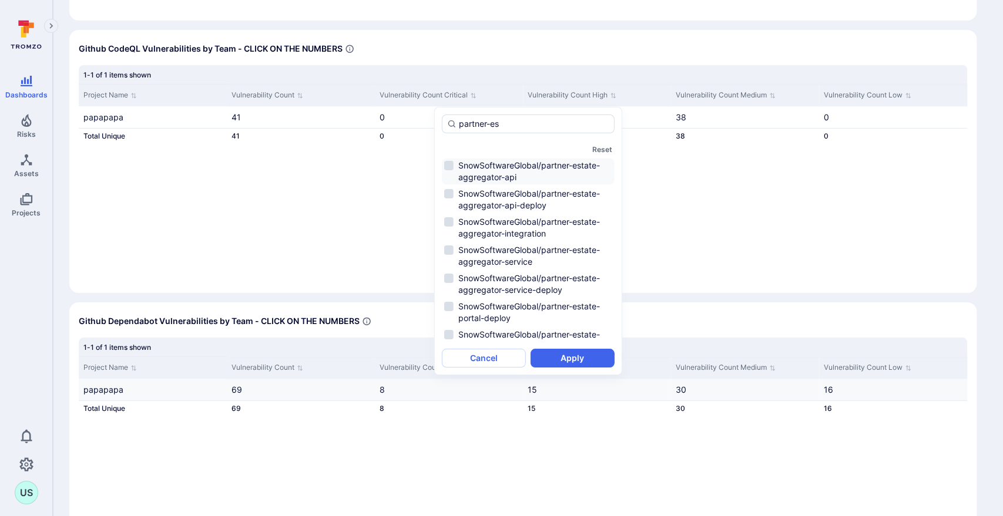
click at [448, 163] on li "SnowSoftwareGlobal/partner-estate-aggregator-api" at bounding box center [528, 172] width 173 height 26
click at [450, 251] on li "SnowSoftwareGlobal/partner-estate-aggregator-service" at bounding box center [528, 256] width 173 height 26
type input "partner-es"
click at [564, 362] on button "Apply" at bounding box center [572, 358] width 84 height 19
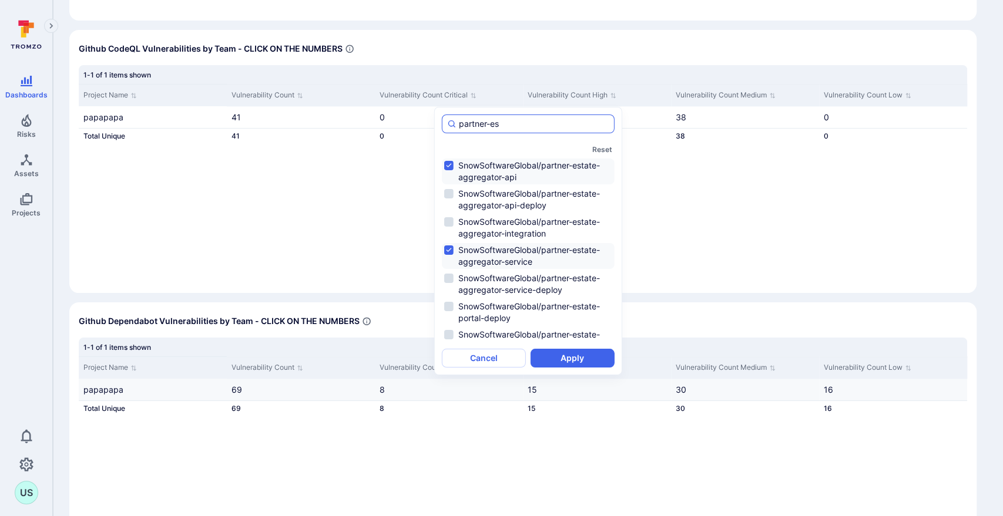
drag, startPoint x: 513, startPoint y: 121, endPoint x: 461, endPoint y: 122, distance: 52.9
click at [461, 122] on input "partner-es" at bounding box center [534, 124] width 150 height 12
type input "p"
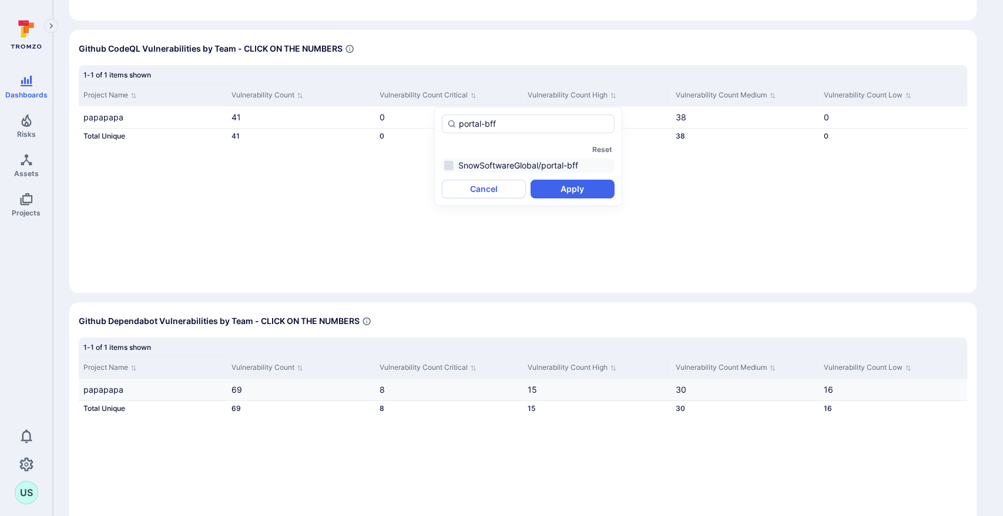
click at [448, 166] on li "SnowSoftwareGlobal/portal-bff" at bounding box center [528, 166] width 173 height 14
type input "portal-bff"
click at [575, 191] on button "Apply" at bounding box center [572, 189] width 84 height 19
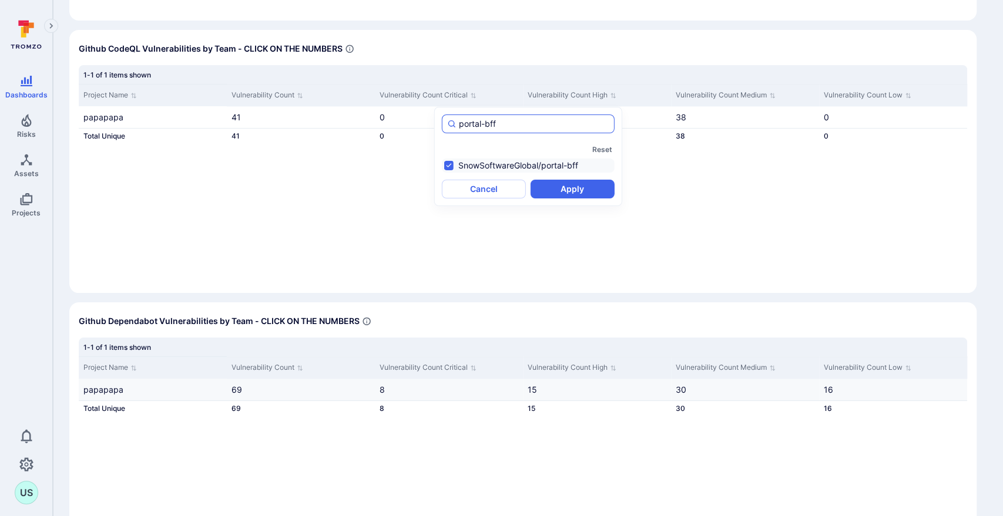
drag, startPoint x: 509, startPoint y: 122, endPoint x: 451, endPoint y: 126, distance: 58.9
click at [451, 126] on div "portal-bff" at bounding box center [528, 124] width 173 height 19
click at [449, 163] on li "SnowSoftwareGlobal/partner-layer-ui" at bounding box center [528, 166] width 173 height 14
type input "partner-la"
click at [578, 191] on button "Apply" at bounding box center [572, 189] width 84 height 19
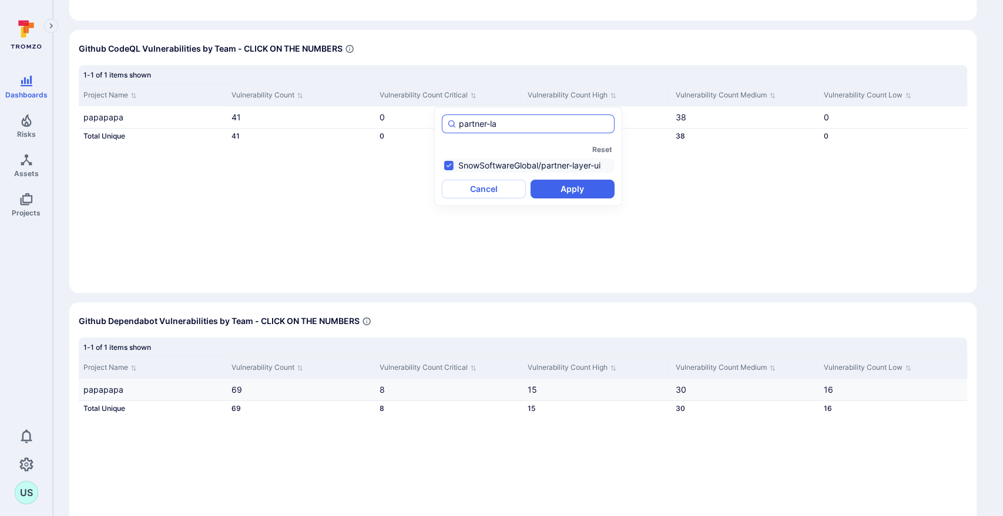
drag, startPoint x: 505, startPoint y: 123, endPoint x: 458, endPoint y: 125, distance: 47.6
click at [458, 125] on div "partner-la" at bounding box center [528, 124] width 173 height 19
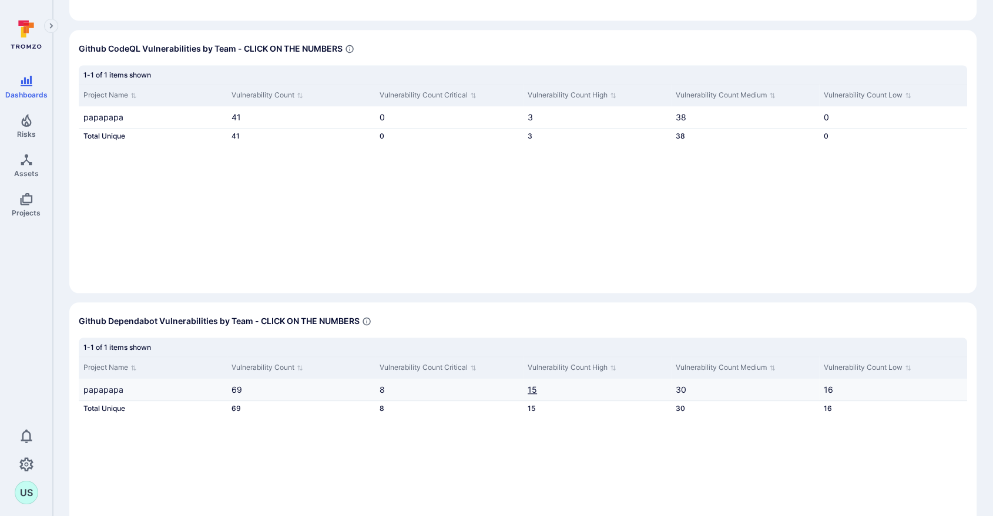
click at [532, 386] on link "15" at bounding box center [531, 390] width 9 height 10
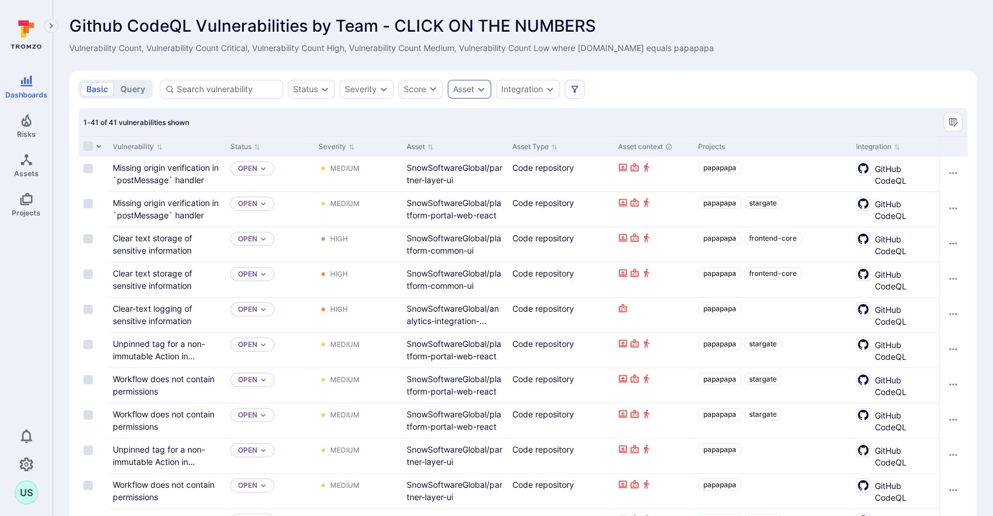
click at [475, 89] on div "Asset" at bounding box center [469, 89] width 43 height 19
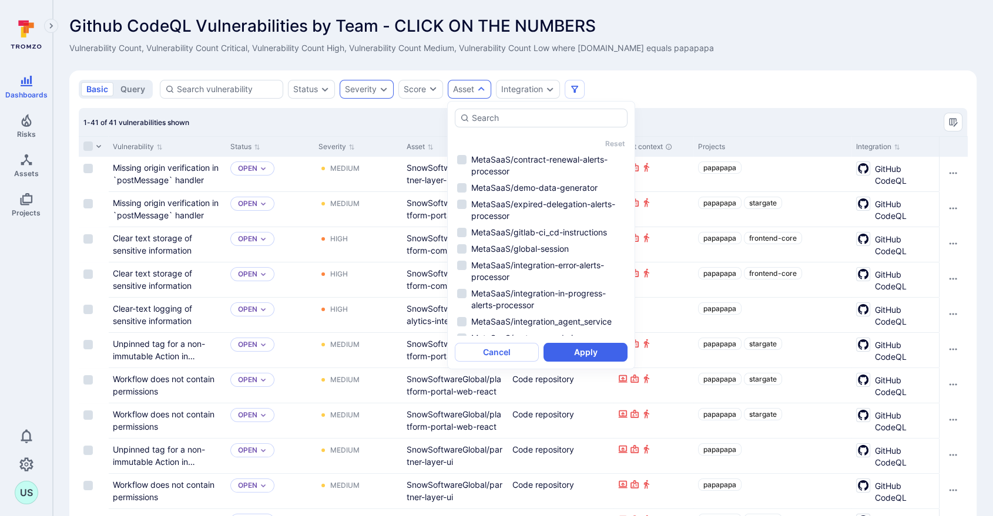
click at [374, 88] on div "Severity" at bounding box center [361, 89] width 32 height 9
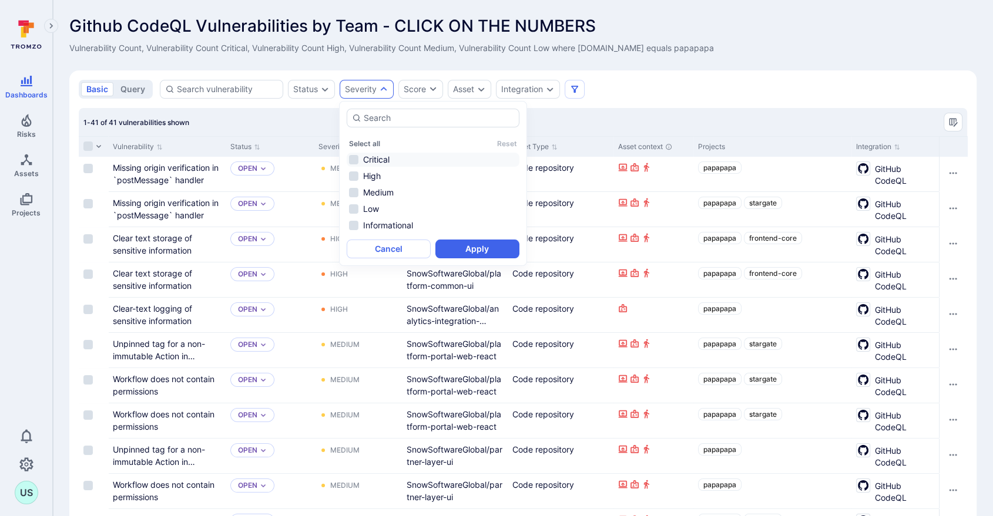
click at [355, 159] on li "Critical" at bounding box center [433, 160] width 173 height 14
click at [325, 90] on icon "Expand dropdown" at bounding box center [324, 89] width 9 height 9
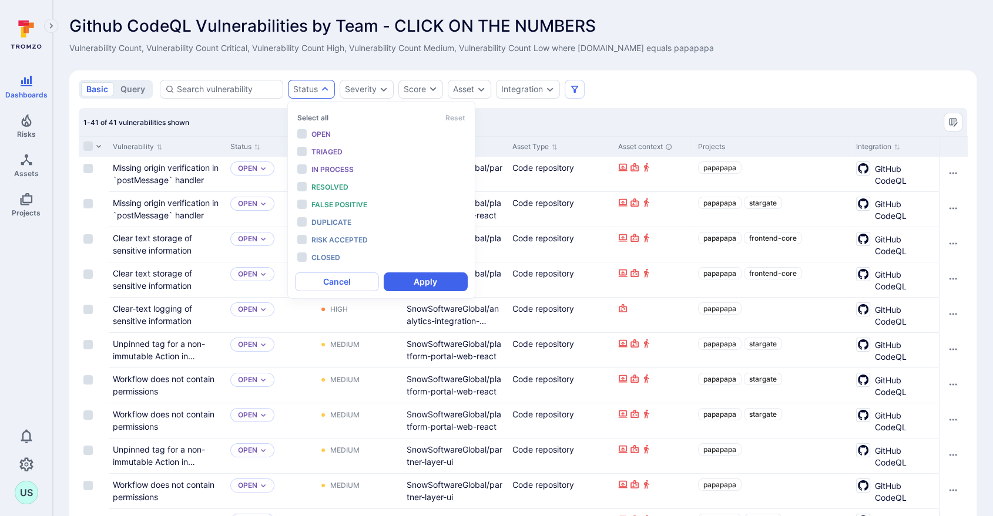
scroll to position [9, 0]
click at [617, 93] on div "basic query Status Severity Score Asset Integration" at bounding box center [523, 89] width 888 height 19
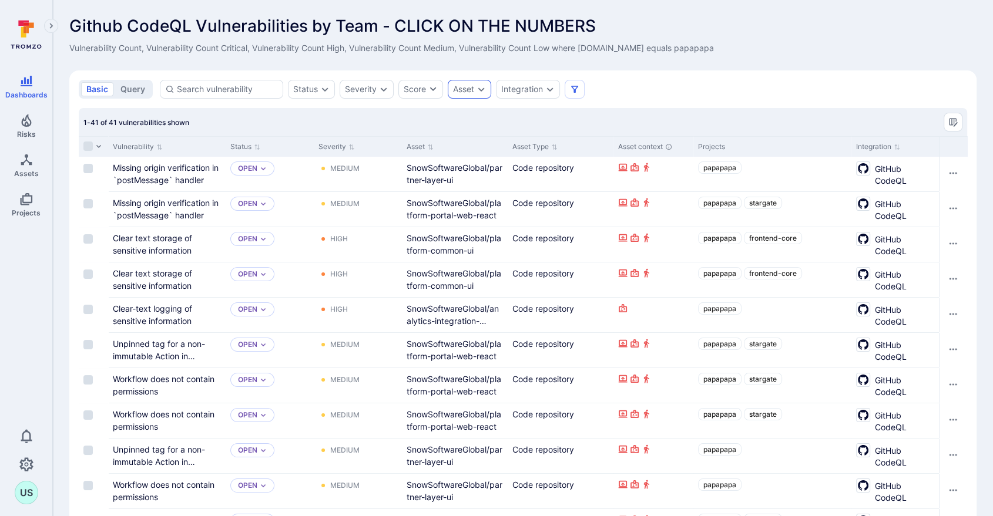
click at [479, 88] on icon "Expand dropdown" at bounding box center [480, 89] width 9 height 9
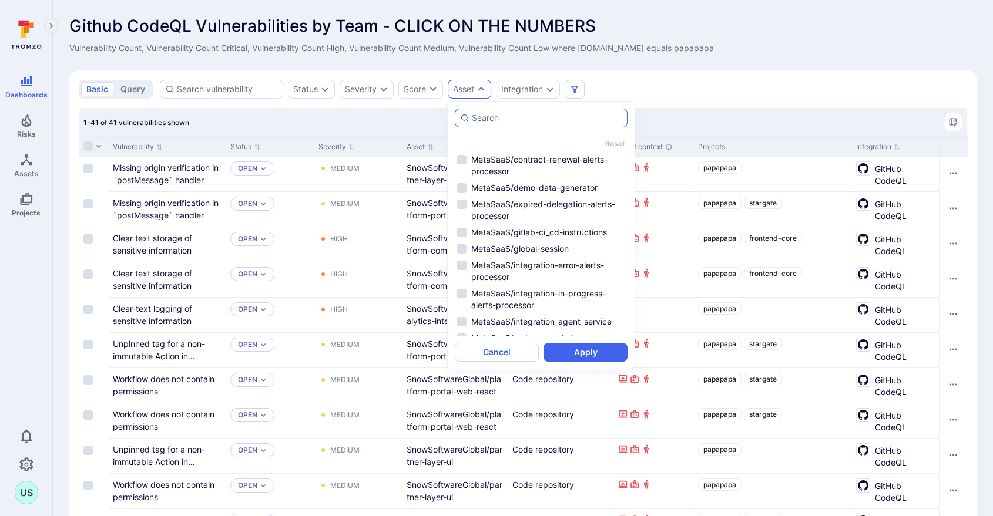
click at [487, 116] on input "autocomplete options" at bounding box center [547, 118] width 150 height 12
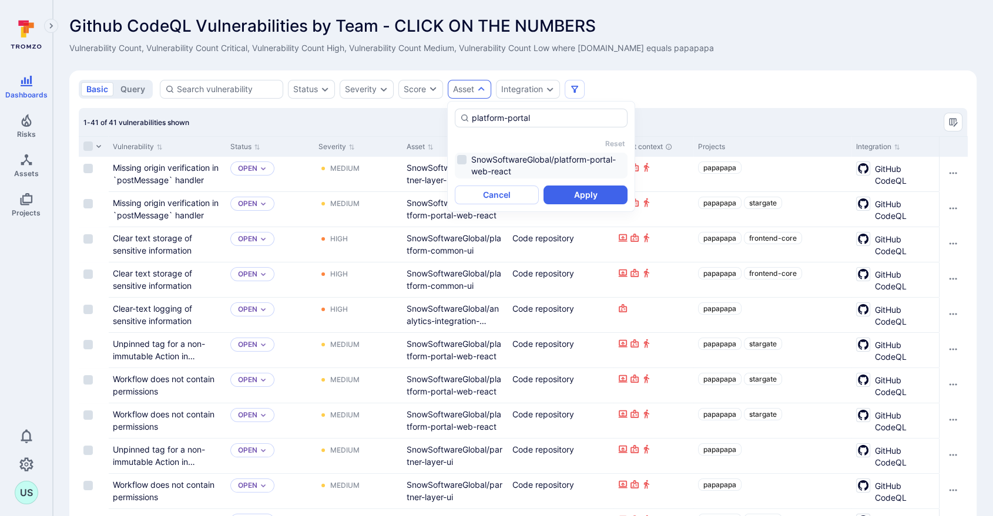
click at [461, 162] on li "SnowSoftwareGlobal/platform-portal-web-react" at bounding box center [541, 166] width 173 height 26
type input "platform-portal"
click at [569, 196] on button "Apply" at bounding box center [585, 195] width 84 height 19
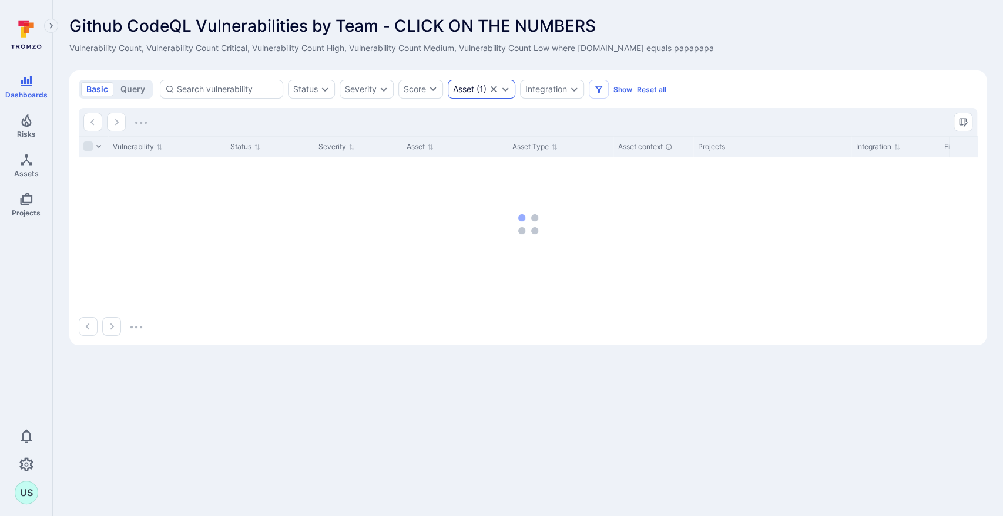
click at [505, 89] on icon "Expand dropdown" at bounding box center [504, 89] width 9 height 9
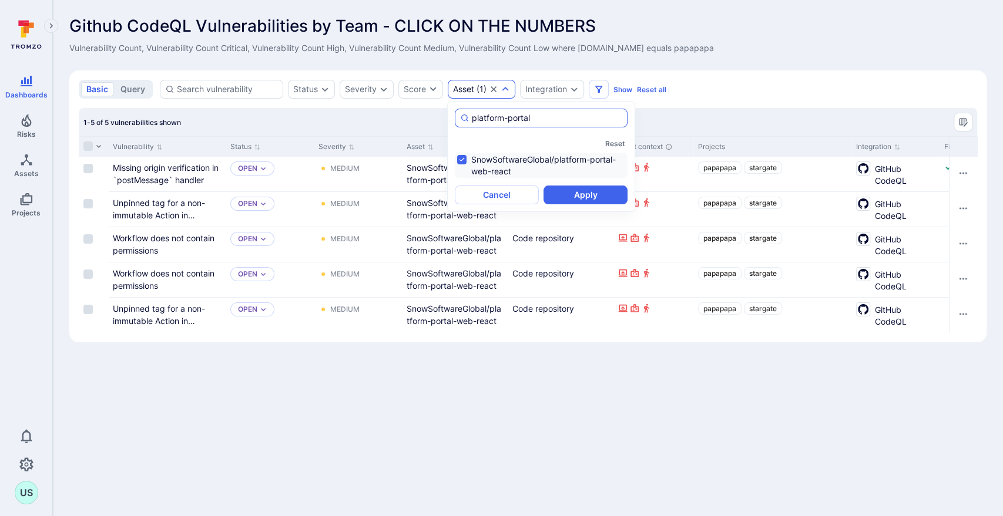
drag, startPoint x: 557, startPoint y: 116, endPoint x: 466, endPoint y: 121, distance: 91.2
click at [466, 121] on div "platform-portal" at bounding box center [541, 118] width 173 height 19
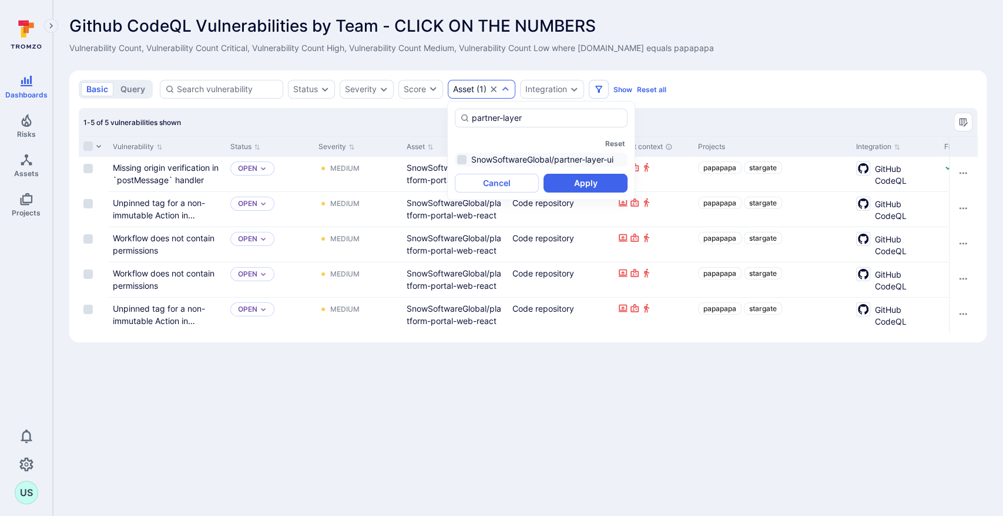
click at [458, 158] on li "SnowSoftwareGlobal/partner-layer-ui" at bounding box center [541, 160] width 173 height 14
type input "partner-layer"
click at [566, 183] on button "Apply" at bounding box center [585, 183] width 84 height 19
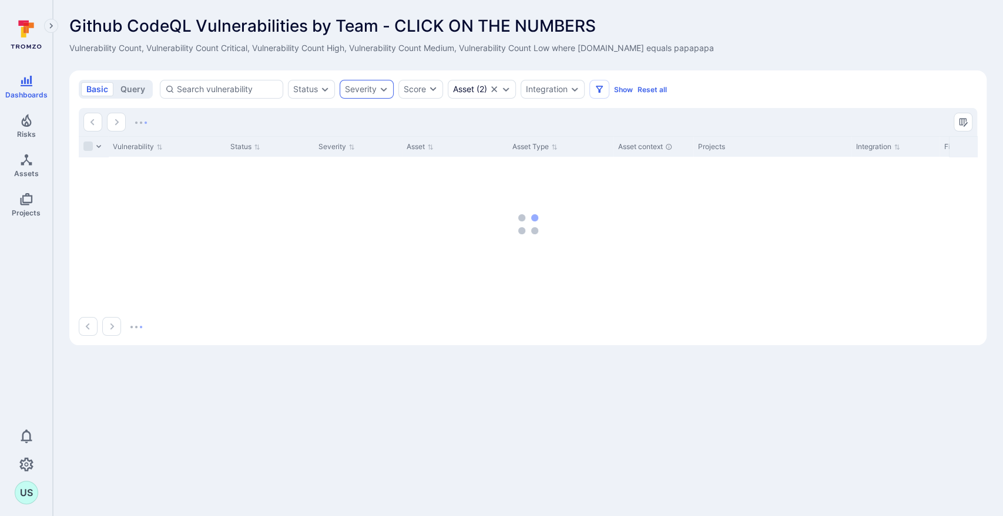
click at [379, 88] on icon "Expand dropdown" at bounding box center [383, 89] width 9 height 9
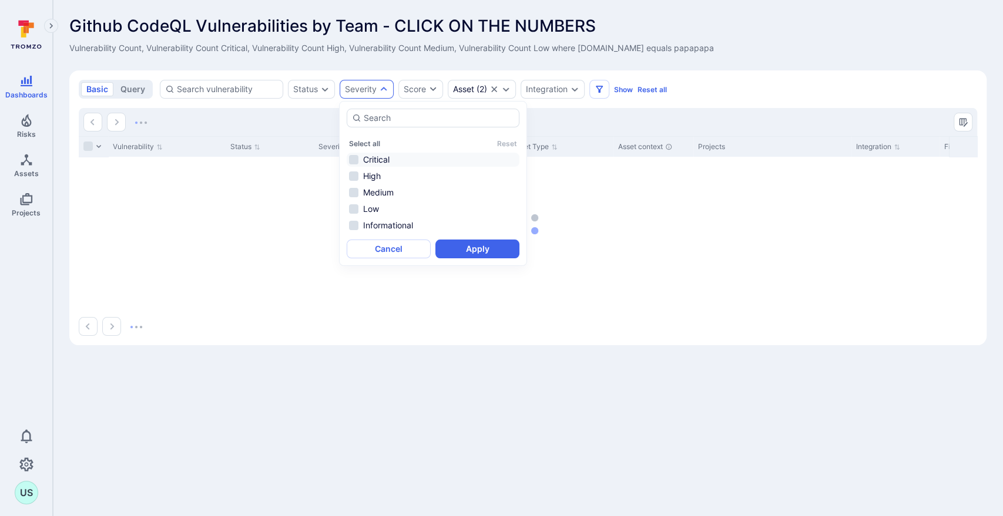
click at [352, 160] on li "Critical" at bounding box center [433, 160] width 173 height 14
click at [458, 253] on button "Apply" at bounding box center [477, 249] width 84 height 19
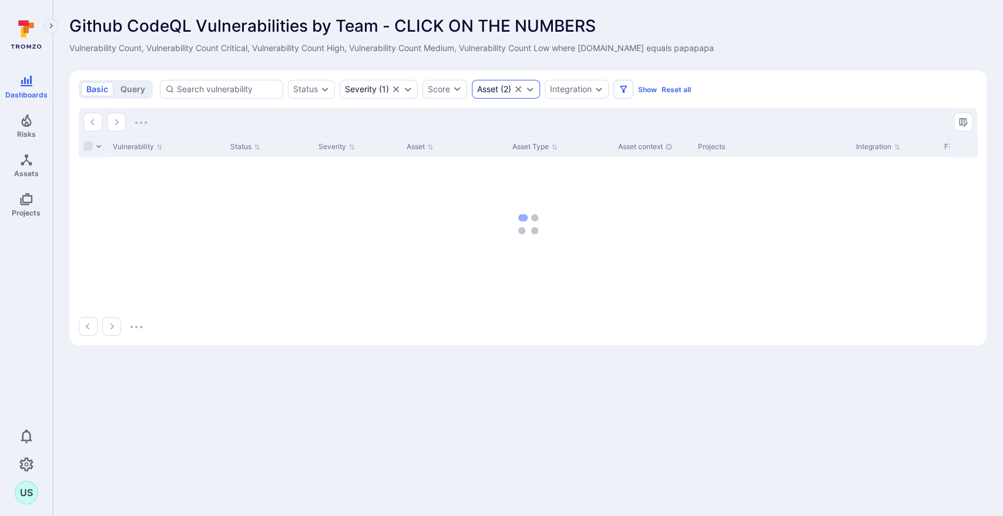
click at [530, 89] on icon "Expand dropdown" at bounding box center [529, 89] width 9 height 9
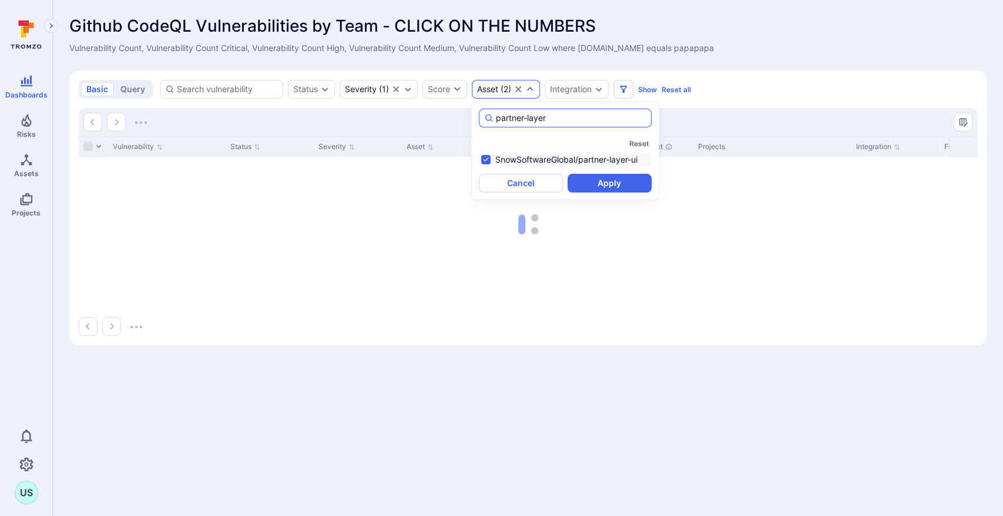
drag, startPoint x: 553, startPoint y: 117, endPoint x: 494, endPoint y: 116, distance: 58.7
click at [494, 116] on div "partner-layer" at bounding box center [565, 118] width 173 height 19
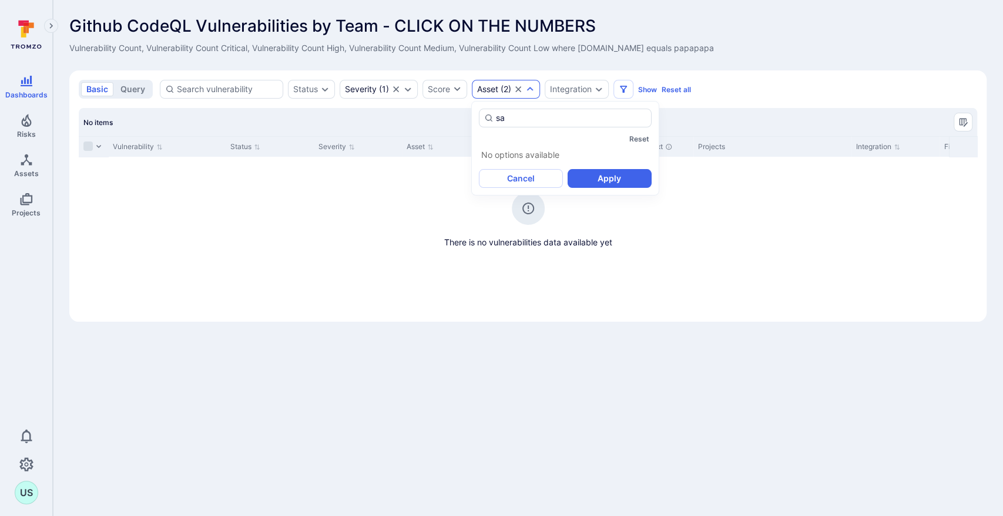
type input "s"
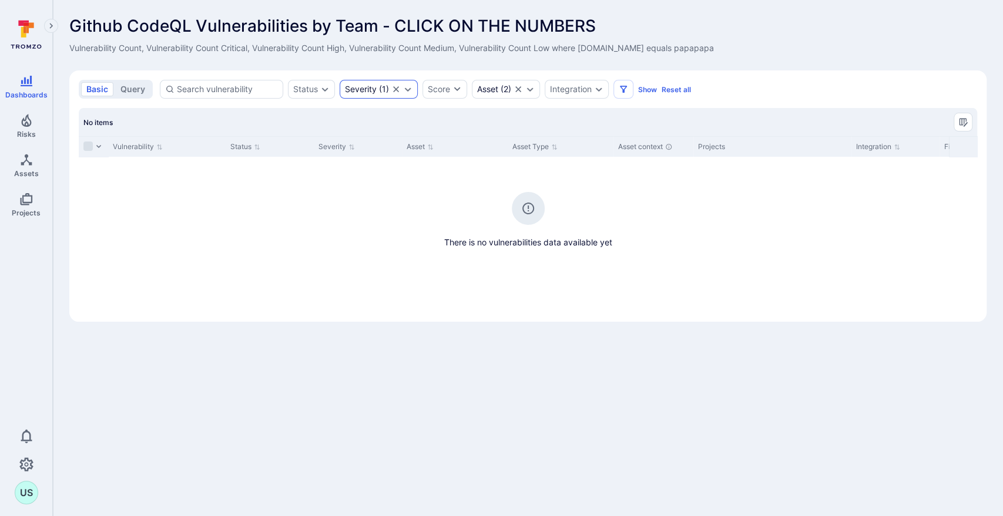
click at [392, 88] on icon "Clear selection" at bounding box center [395, 89] width 9 height 9
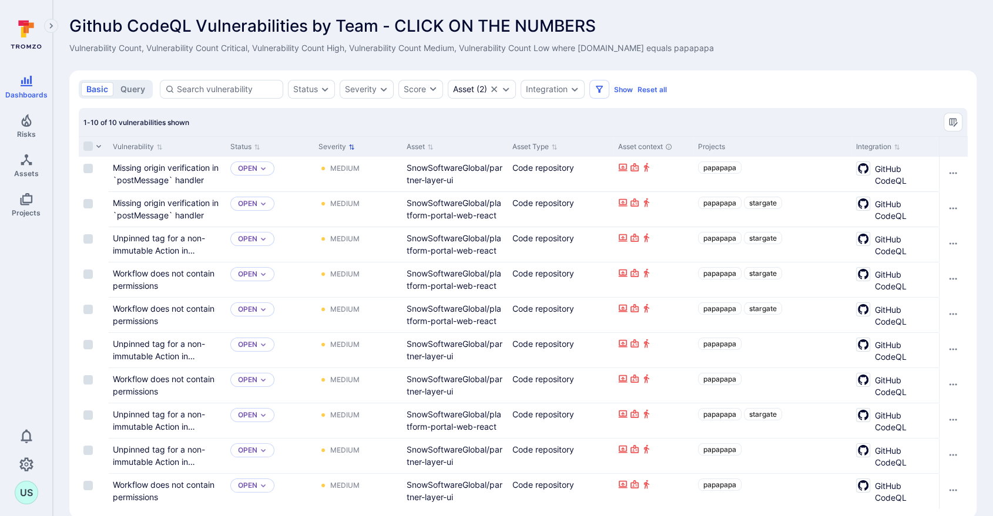
click at [340, 147] on button "Severity" at bounding box center [336, 146] width 36 height 9
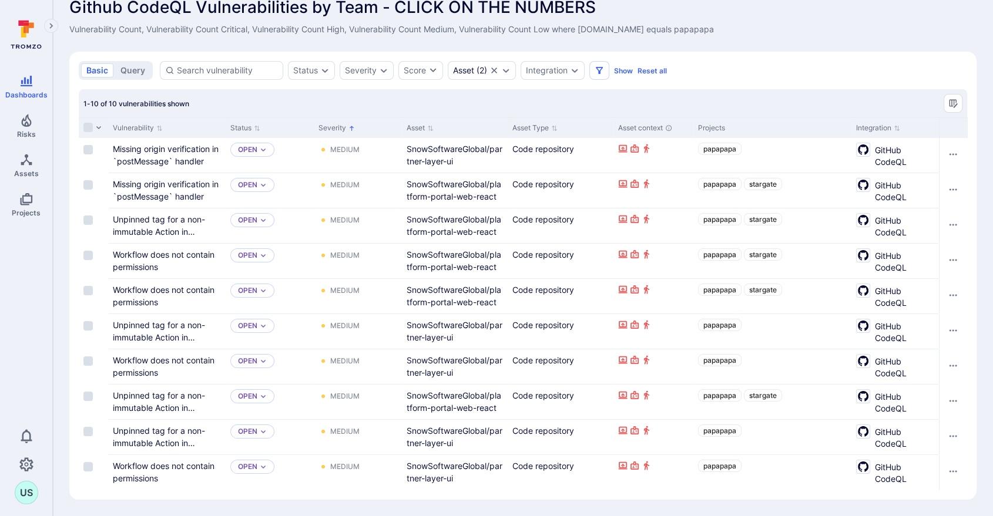
click at [752, 89] on div "1-10 of 10 vulnerabilities shown" at bounding box center [523, 103] width 888 height 28
click at [99, 124] on icon "button" at bounding box center [98, 127] width 7 height 7
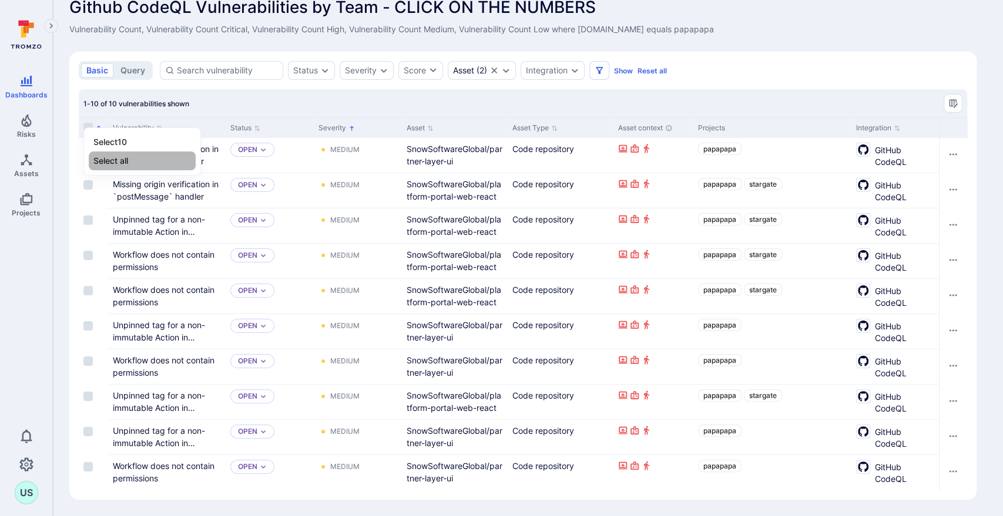
click at [101, 159] on li "Select all" at bounding box center [142, 161] width 107 height 19
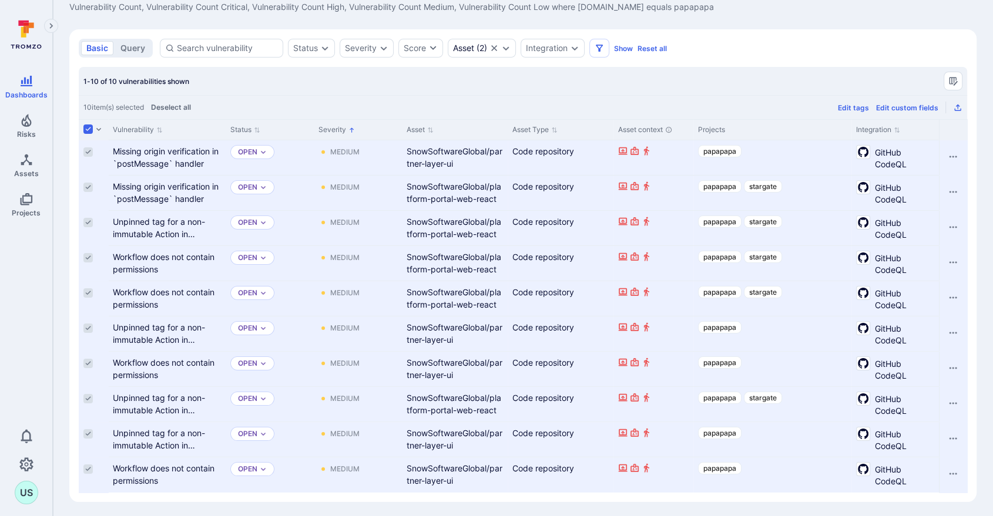
scroll to position [50, 0]
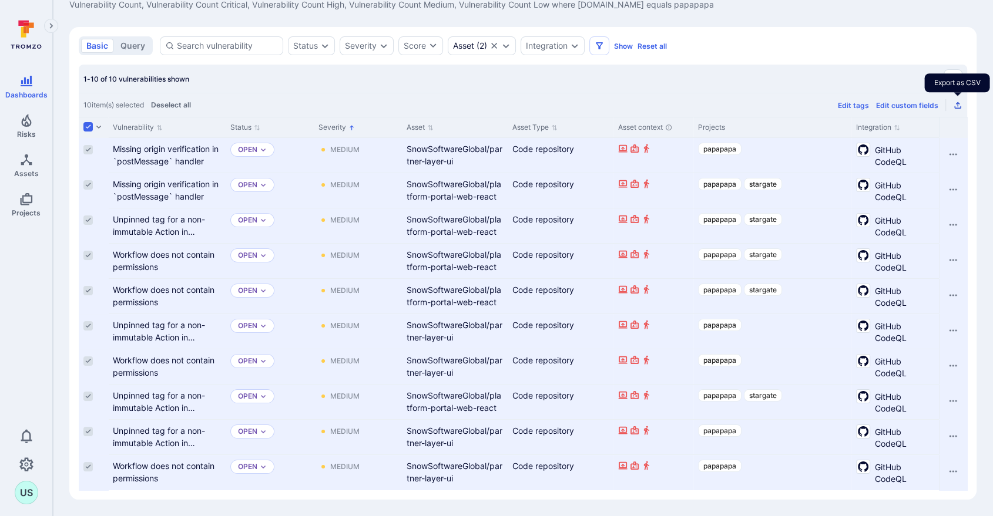
click at [957, 100] on icon "Export as CSV" at bounding box center [957, 104] width 9 height 9
click at [89, 122] on input "Unselect all rows" at bounding box center [87, 126] width 9 height 9
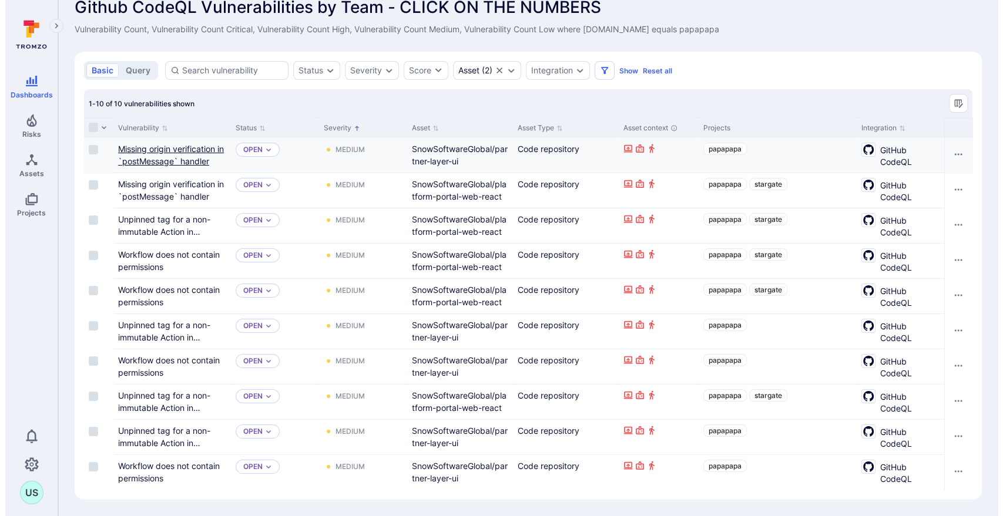
scroll to position [25, 0]
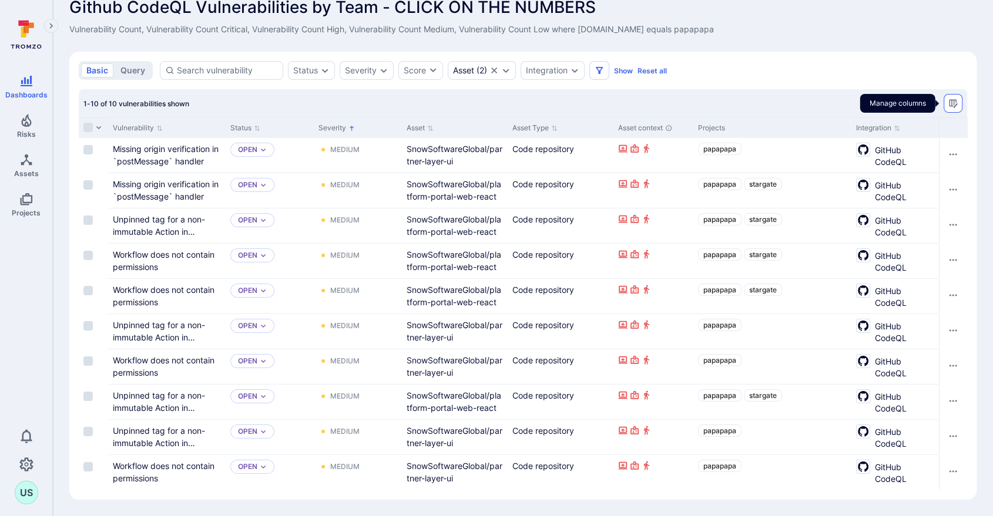
click at [953, 99] on icon "Manage columns" at bounding box center [953, 103] width 8 height 8
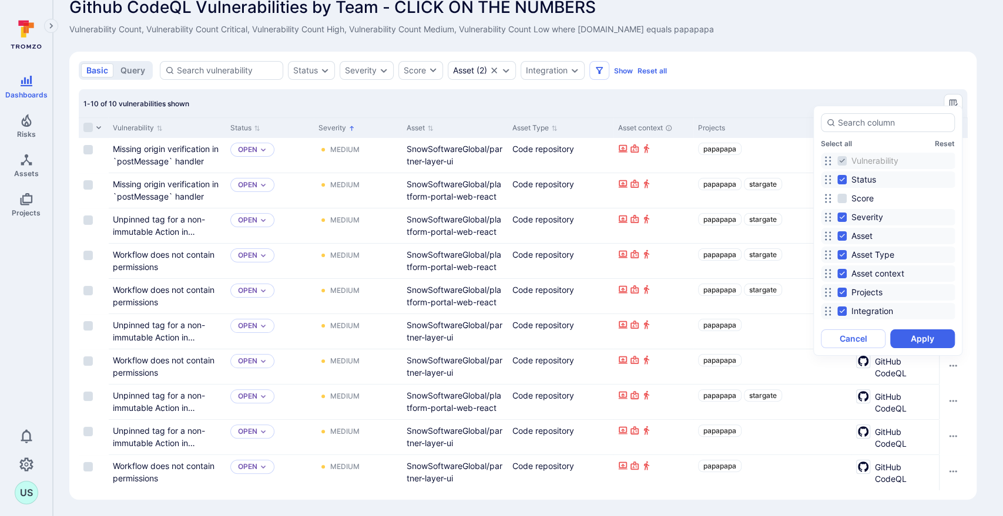
click at [841, 177] on input "Status" at bounding box center [841, 179] width 9 height 9
checkbox input "false"
click at [842, 254] on input "Asset Type" at bounding box center [841, 254] width 9 height 9
checkbox input "false"
click at [841, 274] on input "Asset context" at bounding box center [841, 273] width 9 height 9
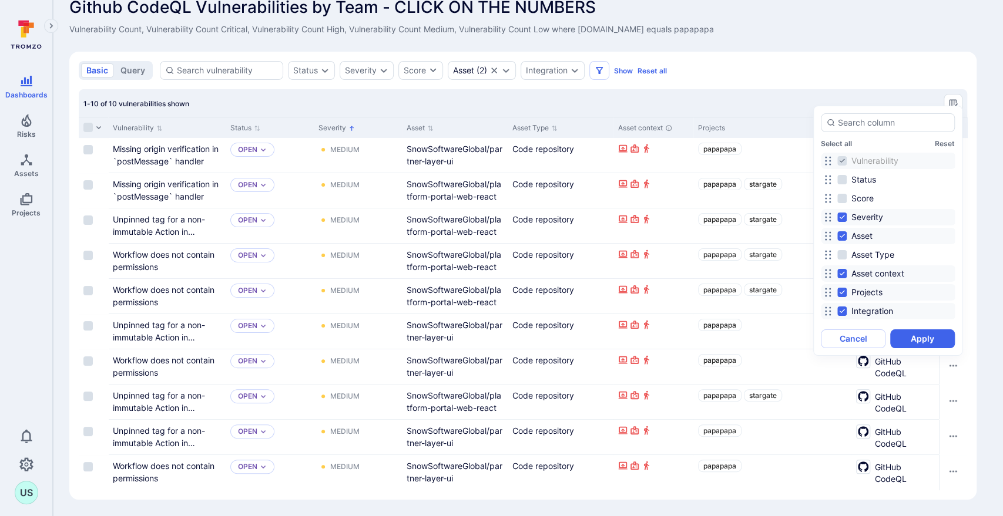
checkbox input "false"
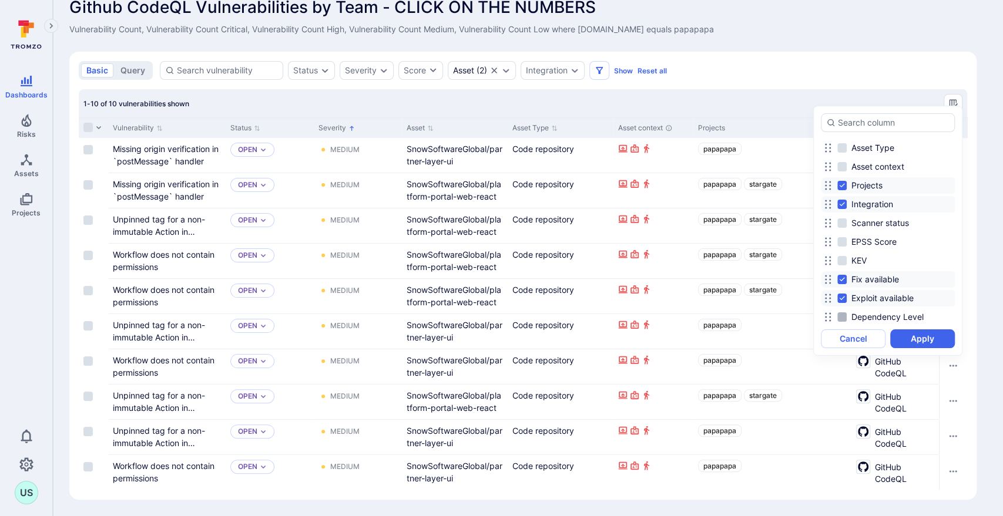
scroll to position [130, 0]
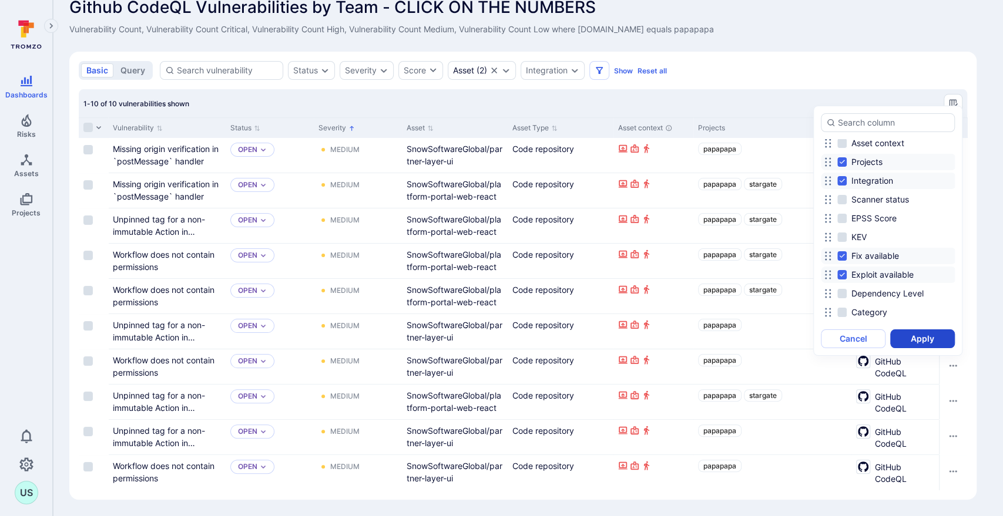
click at [914, 341] on button "Apply" at bounding box center [922, 339] width 65 height 19
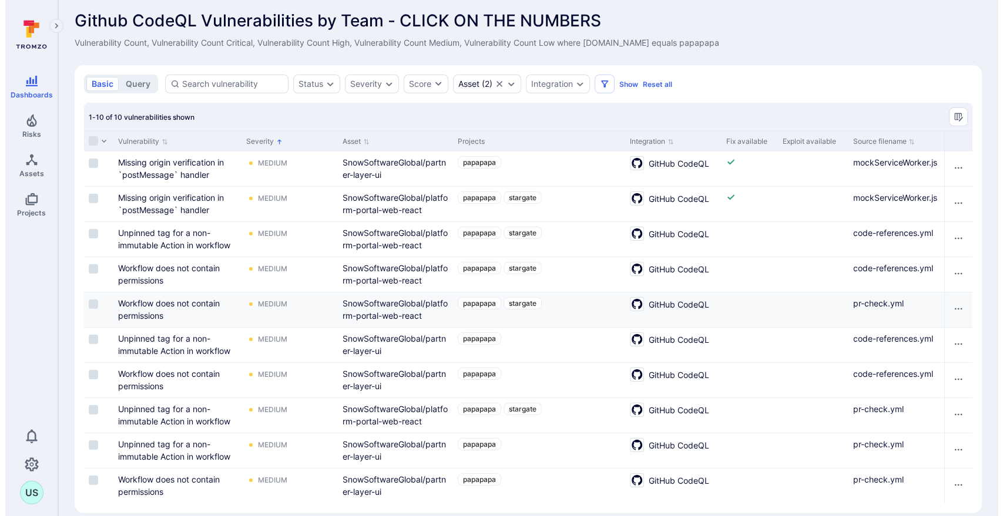
scroll to position [0, 0]
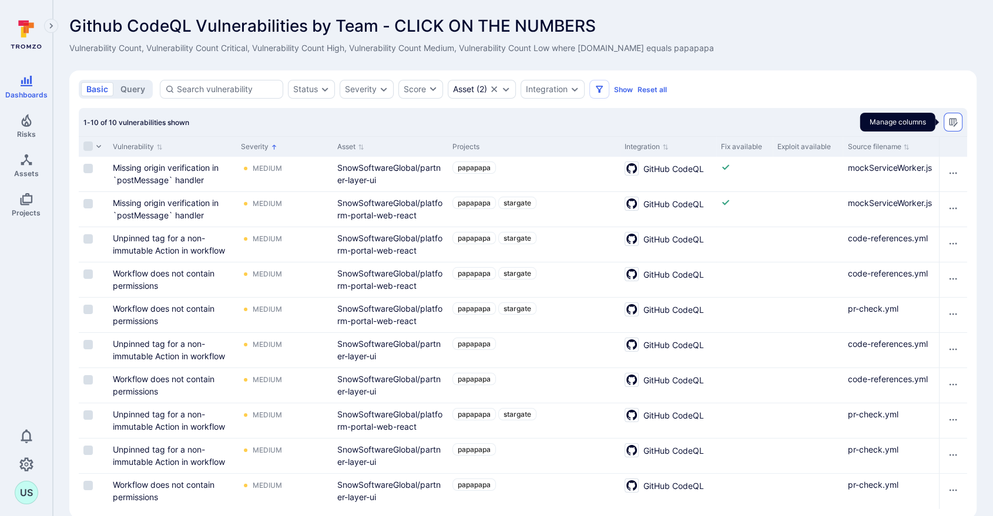
click at [956, 121] on icon "Manage columns" at bounding box center [952, 121] width 9 height 9
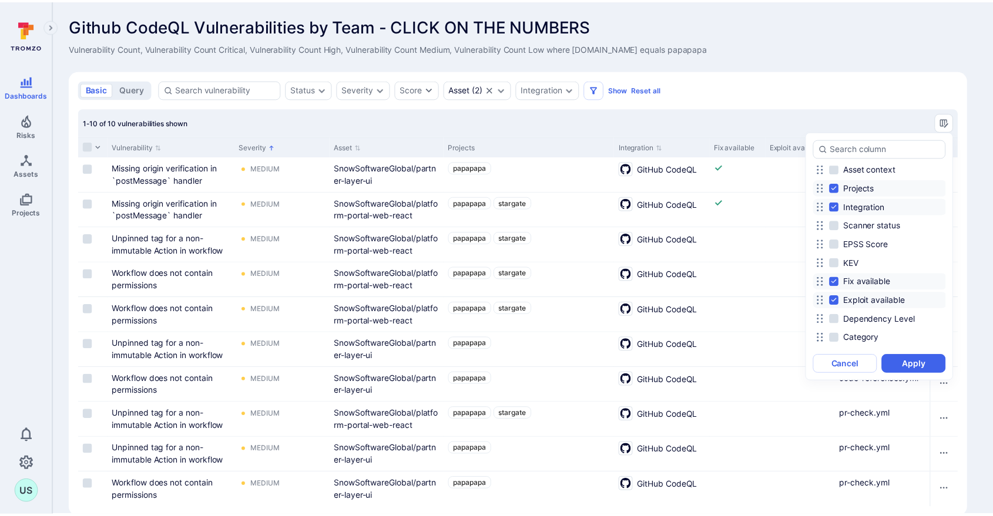
scroll to position [196, 0]
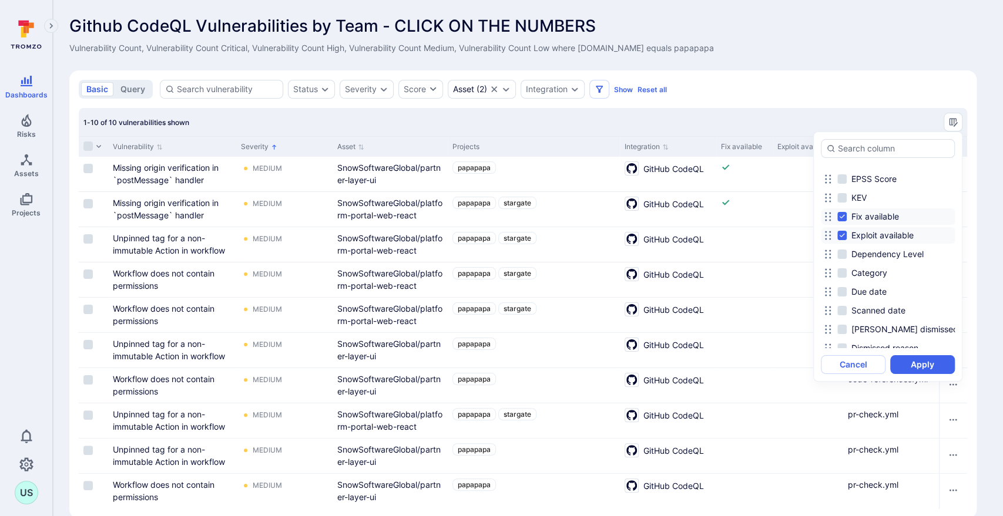
click at [841, 234] on input "Exploit available" at bounding box center [841, 235] width 9 height 9
checkbox input "false"
click at [917, 364] on button "Apply" at bounding box center [922, 364] width 65 height 19
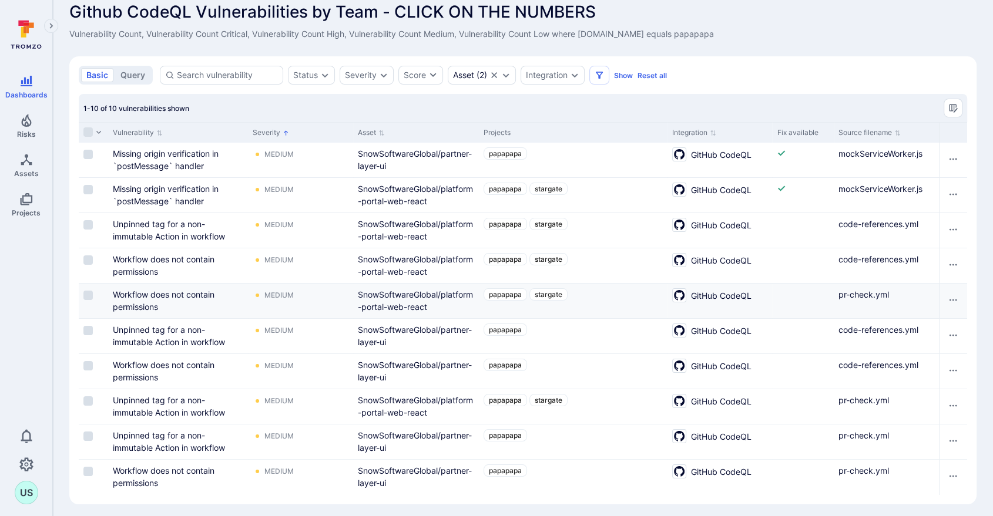
scroll to position [19, 0]
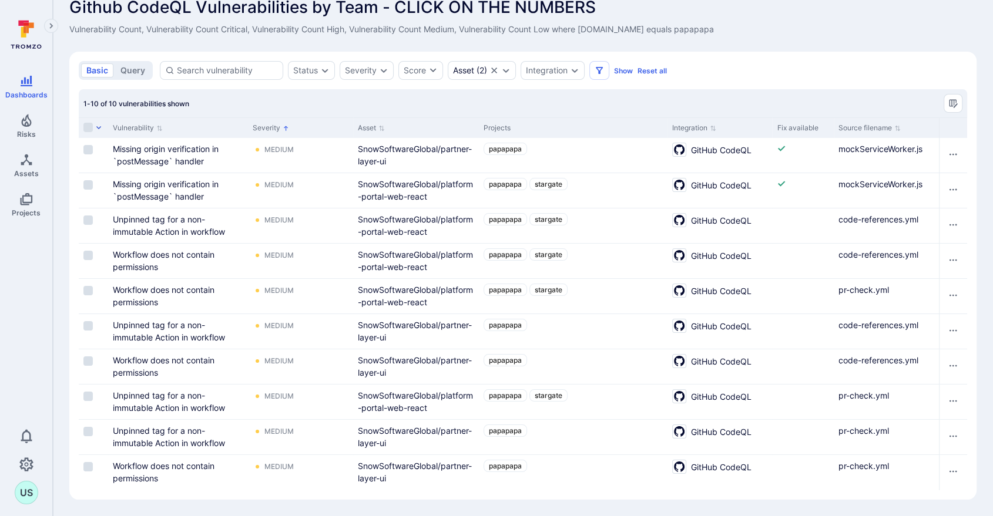
click at [97, 128] on icon "button" at bounding box center [98, 127] width 7 height 7
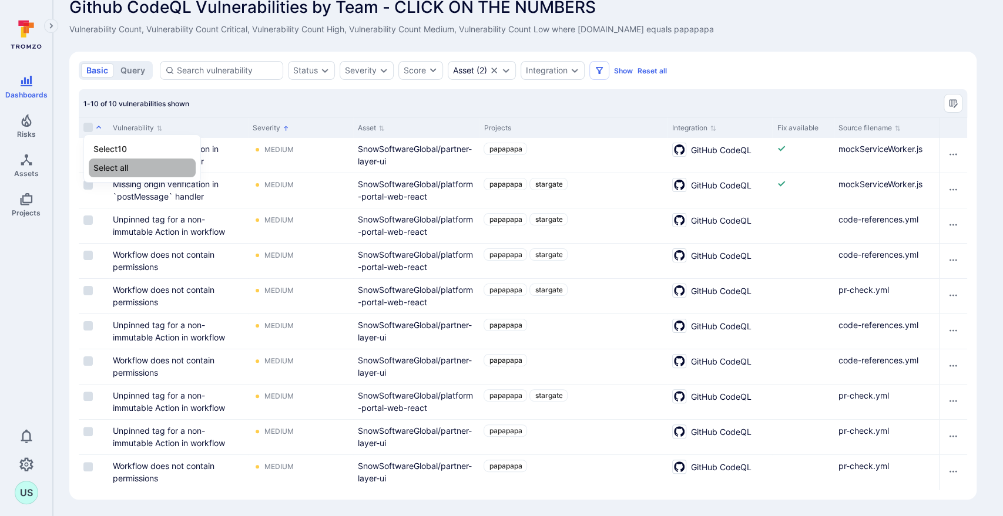
click at [109, 167] on li "Select all" at bounding box center [142, 168] width 107 height 19
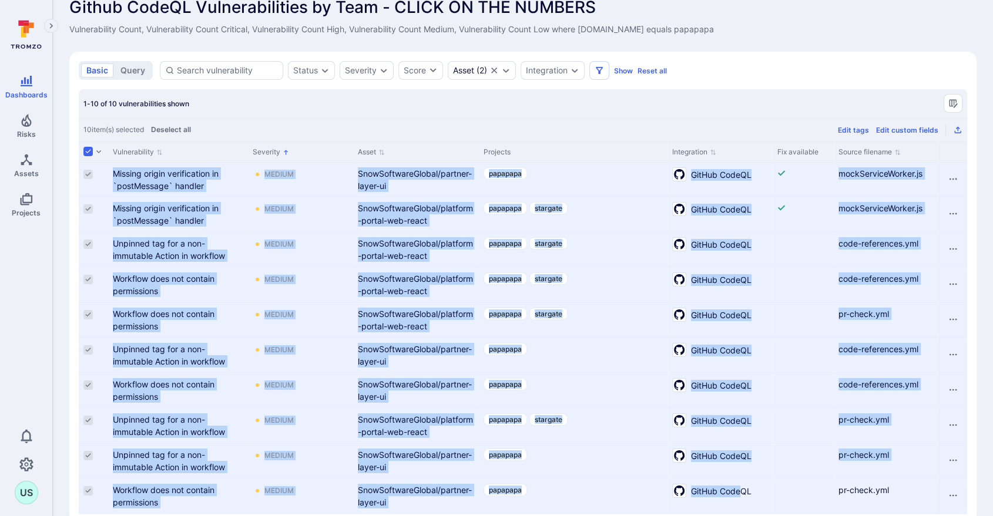
scroll to position [42, 0]
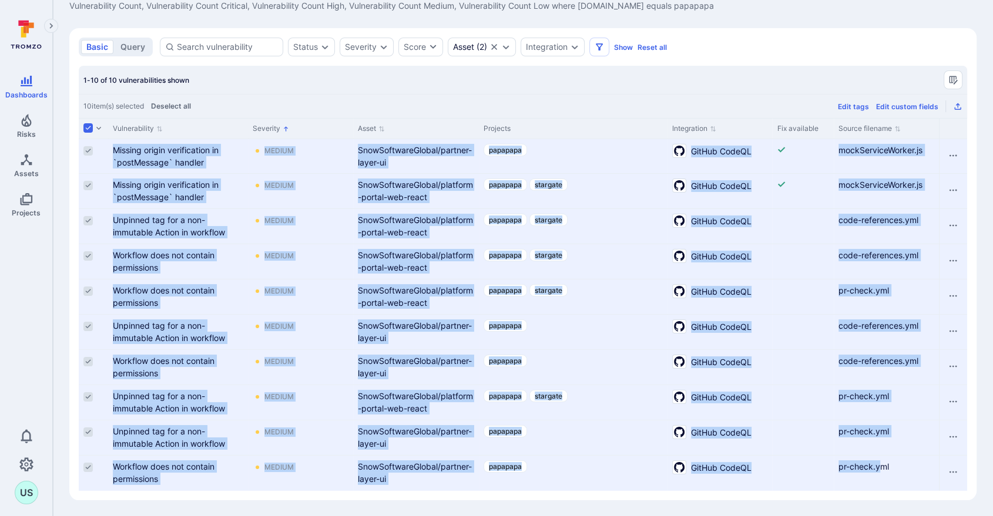
drag, startPoint x: 103, startPoint y: 173, endPoint x: 880, endPoint y: 488, distance: 837.9
click at [880, 488] on div "Missing origin verification in `postMessage` handler Medium SnowSoftwareGlobal/…" at bounding box center [523, 315] width 888 height 352
copy div "Missing origin verification in `postMessage` handler Medium SnowSoftwareGlobal/…"
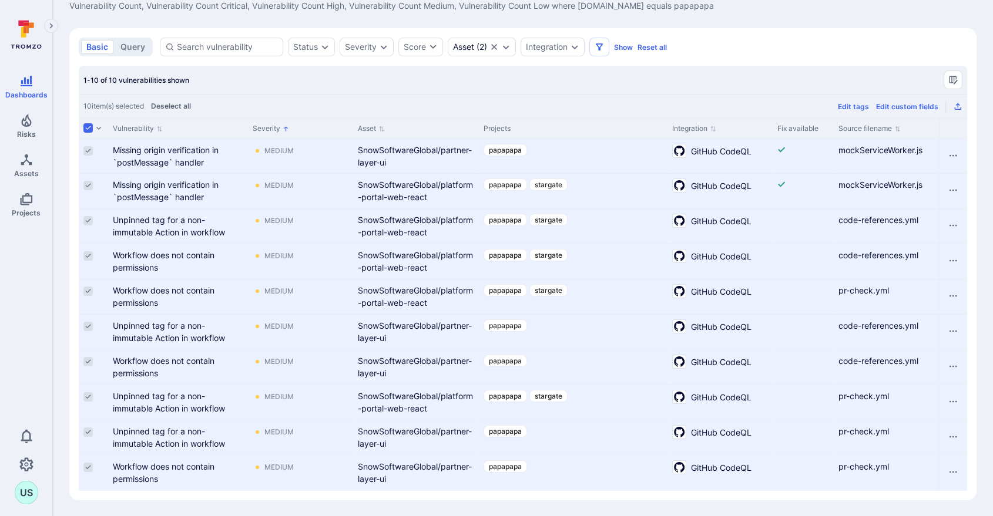
click at [570, 94] on div "10 item(s) selected Deselect all Edit tags Edit custom fields" at bounding box center [523, 106] width 888 height 24
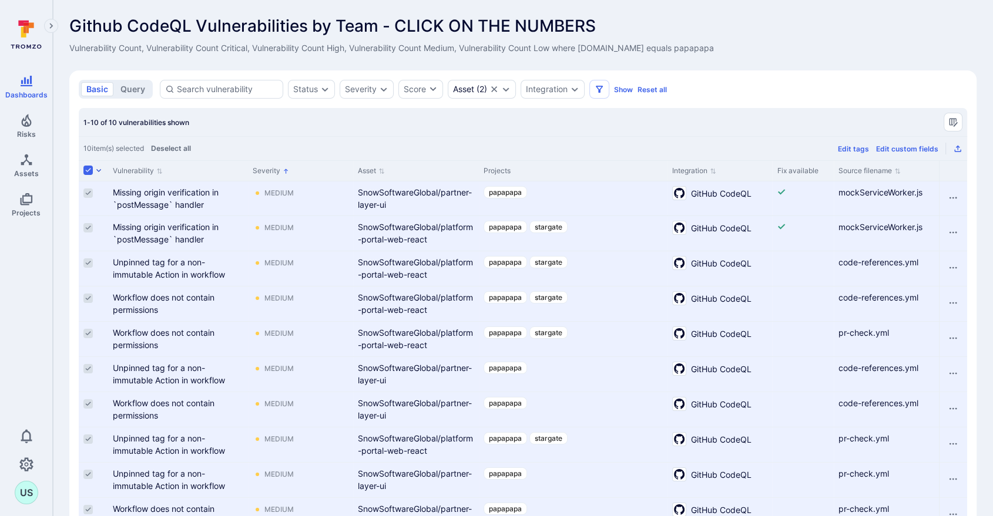
click at [98, 167] on icon "button" at bounding box center [98, 170] width 7 height 7
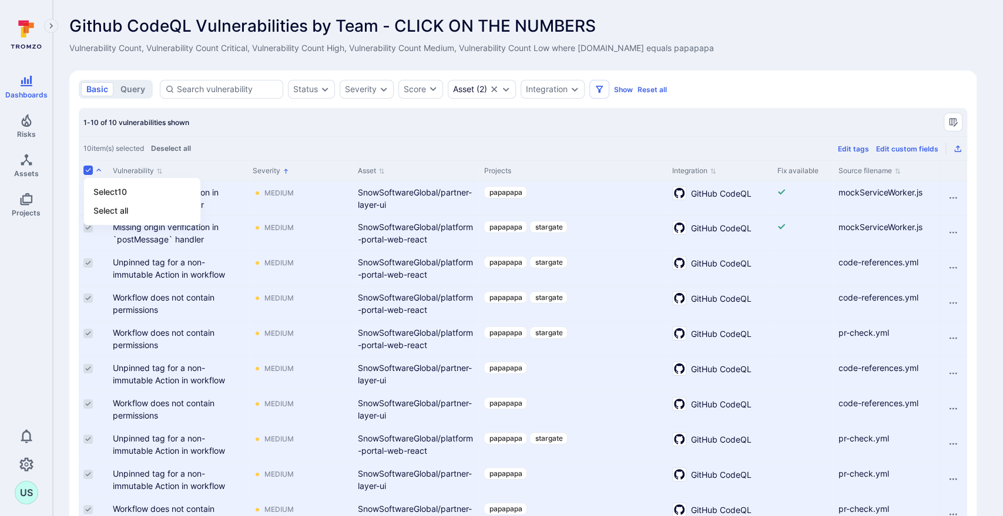
click at [88, 170] on div at bounding box center [501, 258] width 1003 height 516
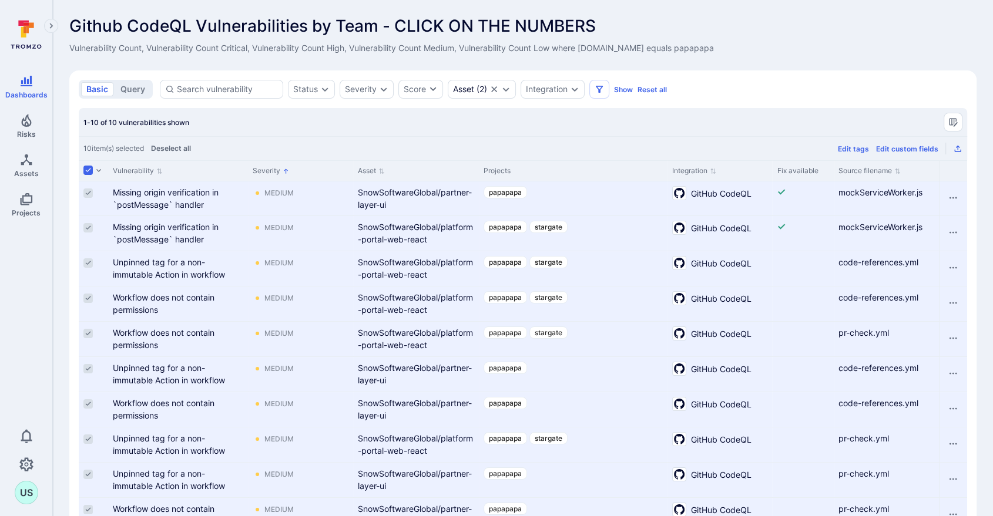
click at [90, 172] on input "Unselect all rows" at bounding box center [87, 170] width 9 height 9
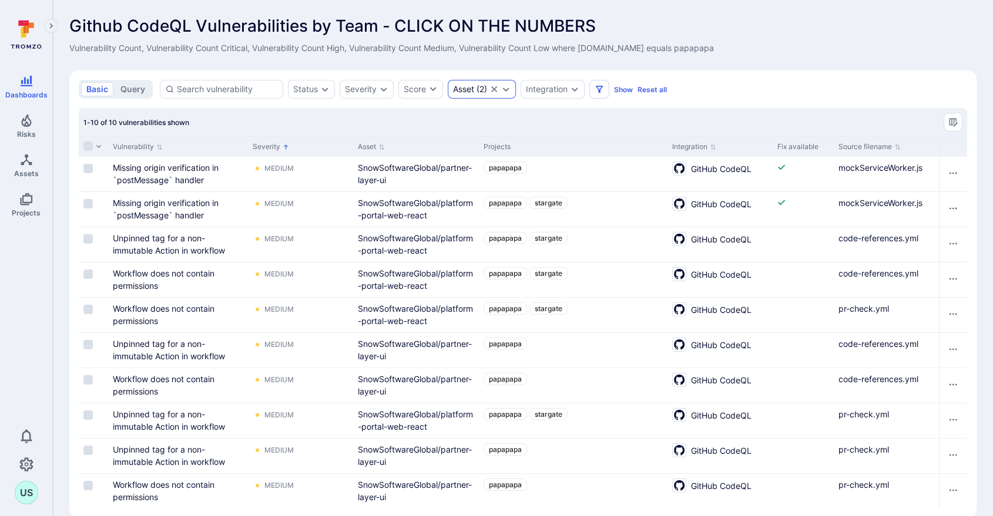
click at [506, 89] on icon "Expand dropdown" at bounding box center [505, 89] width 9 height 9
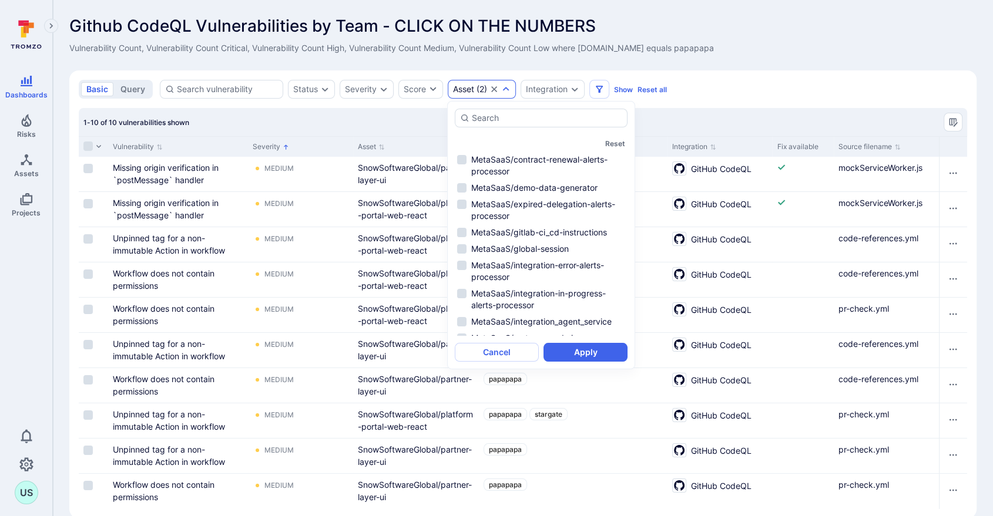
click at [471, 88] on div "Asset" at bounding box center [463, 89] width 21 height 9
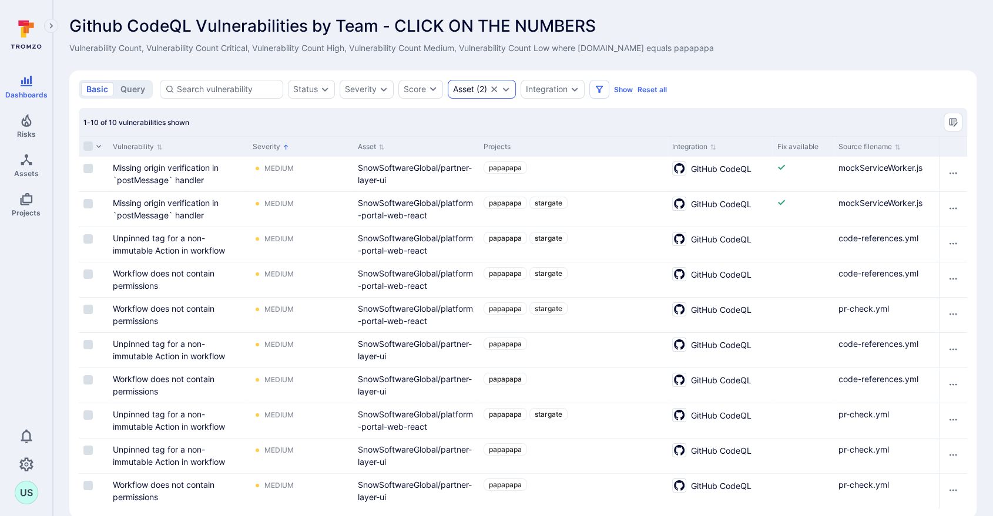
click at [468, 89] on div "Asset" at bounding box center [463, 89] width 21 height 9
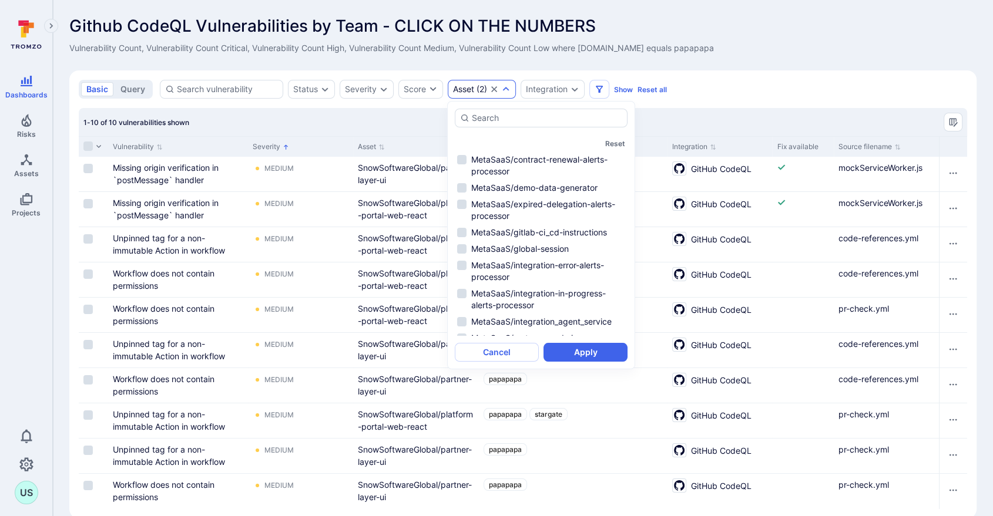
click at [746, 74] on section "basic query Status Severity Score Asset ( 2 ) Integration Show Reset all Asset …" at bounding box center [522, 294] width 907 height 448
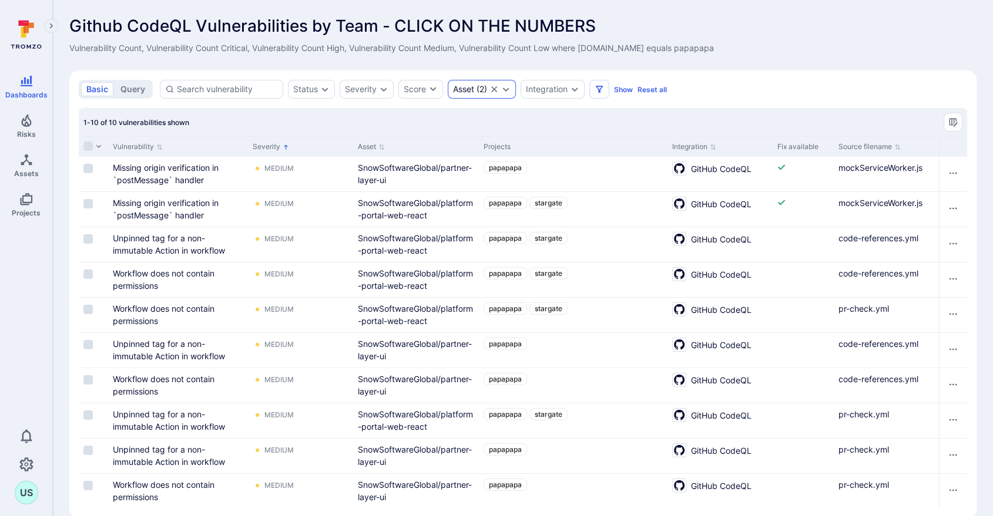
click at [506, 88] on icon "Expand dropdown" at bounding box center [505, 89] width 9 height 9
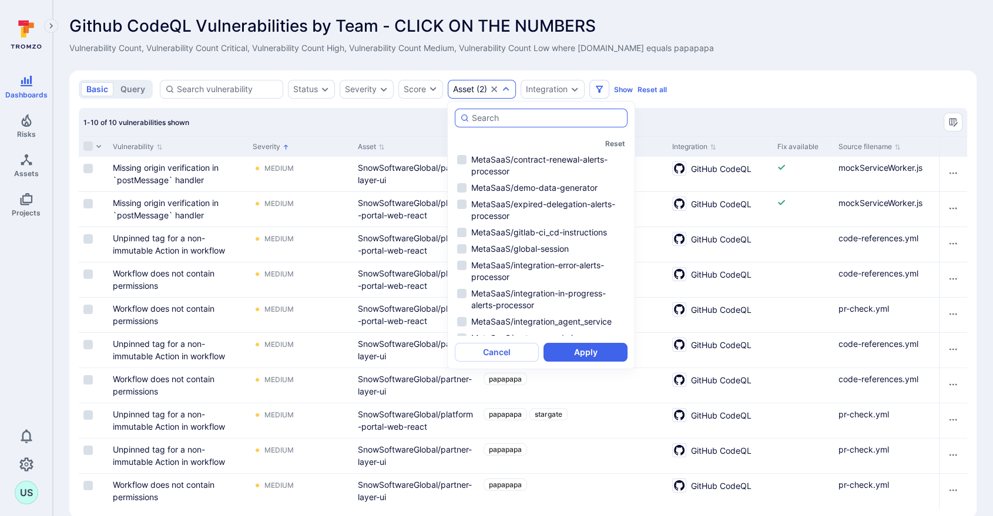
click at [495, 118] on input "autocomplete options" at bounding box center [547, 118] width 150 height 12
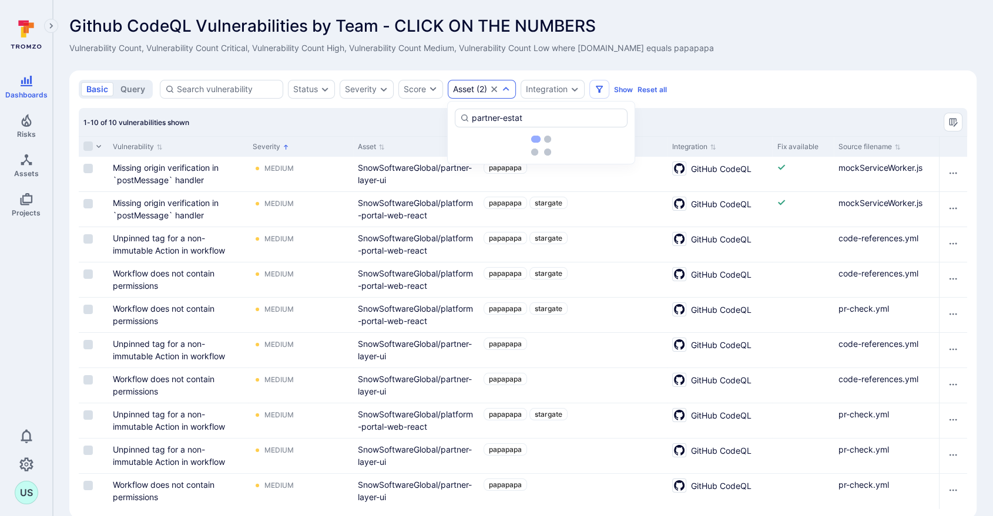
type input "partner-estat"
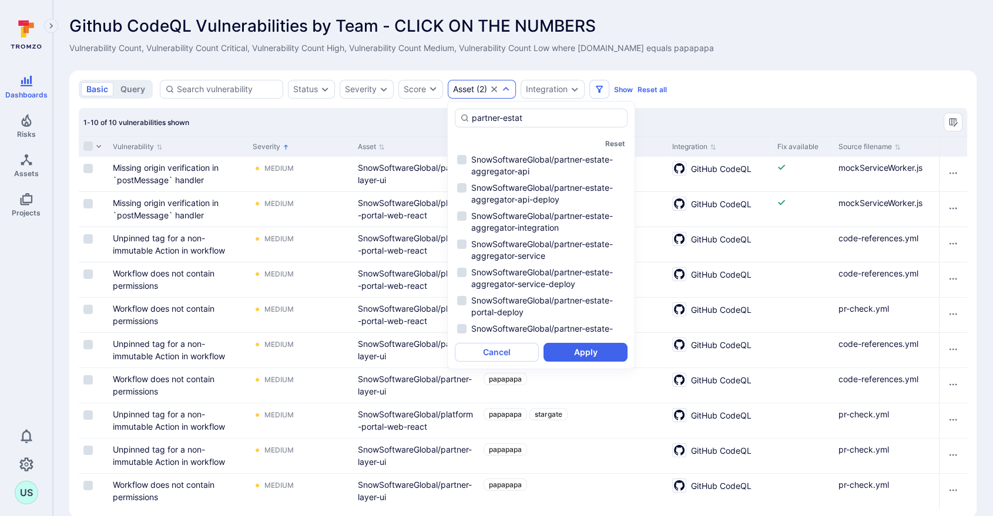
click at [774, 100] on section "basic query Status Severity Score Asset ( 2 ) Integration Show Reset all Asset …" at bounding box center [522, 294] width 907 height 448
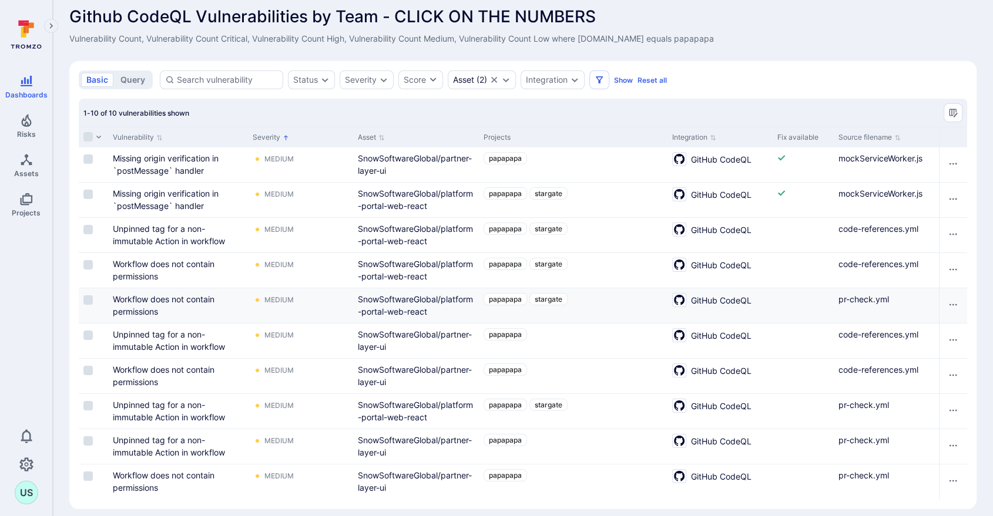
scroll to position [19, 0]
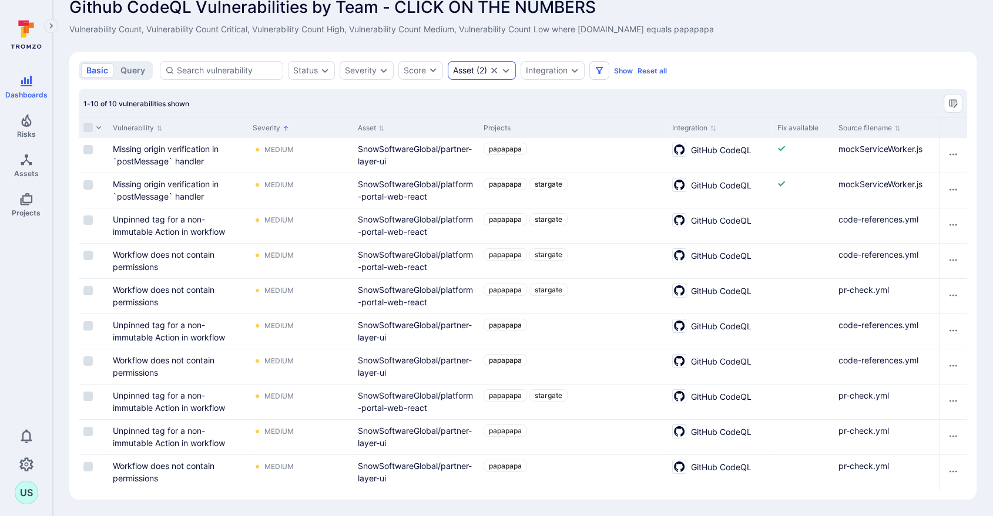
click at [507, 69] on icon "Expand dropdown" at bounding box center [505, 70] width 9 height 9
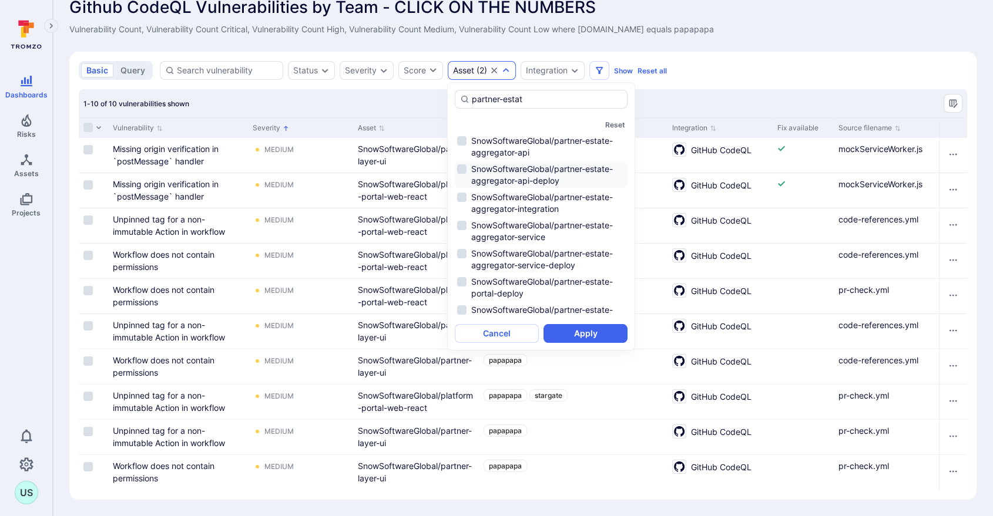
click at [462, 167] on li "SnowSoftwareGlobal/partner-estate-aggregator-api-deploy" at bounding box center [541, 175] width 173 height 26
click at [460, 140] on li "SnowSoftwareGlobal/partner-estate-aggregator-api" at bounding box center [541, 147] width 173 height 26
click at [459, 166] on li "SnowSoftwareGlobal/partner-estate-aggregator-api-deploy" at bounding box center [541, 175] width 173 height 26
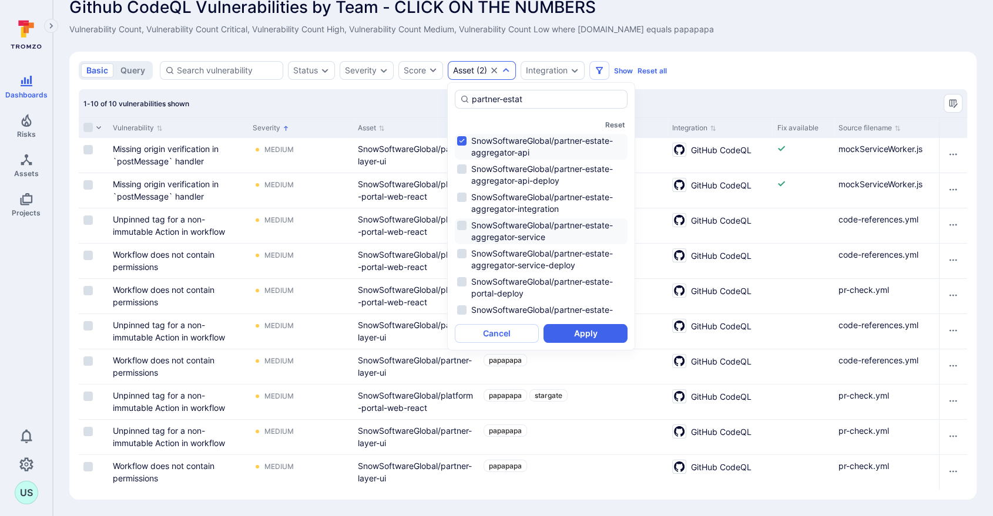
click at [463, 226] on li "SnowSoftwareGlobal/partner-estate-aggregator-service" at bounding box center [541, 232] width 173 height 26
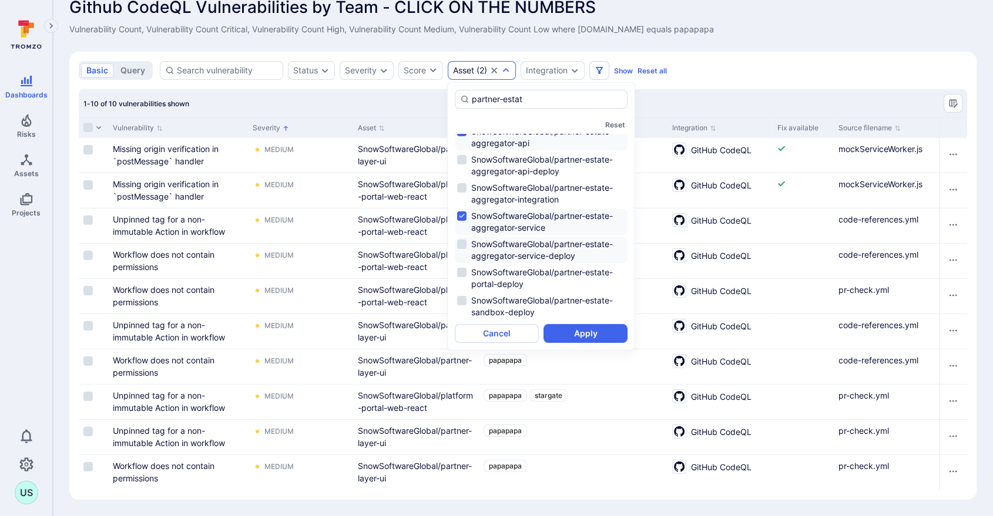
scroll to position [12, 0]
click at [581, 335] on button "Apply" at bounding box center [585, 333] width 84 height 19
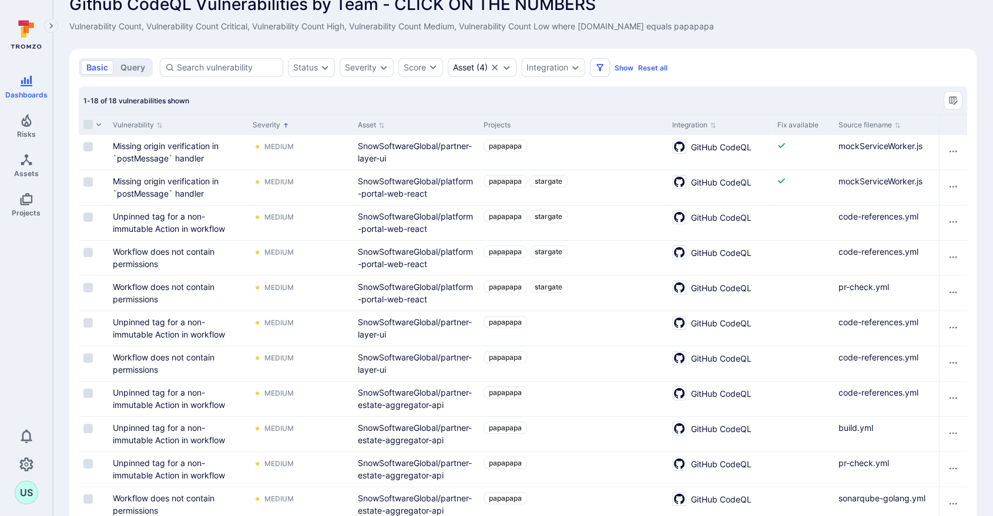
scroll to position [0, 0]
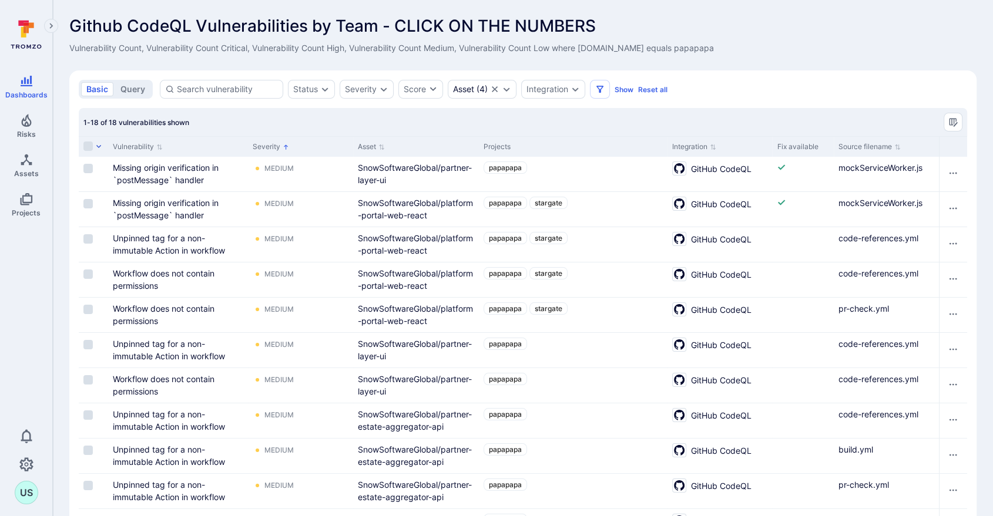
click at [96, 146] on icon "button" at bounding box center [98, 146] width 7 height 7
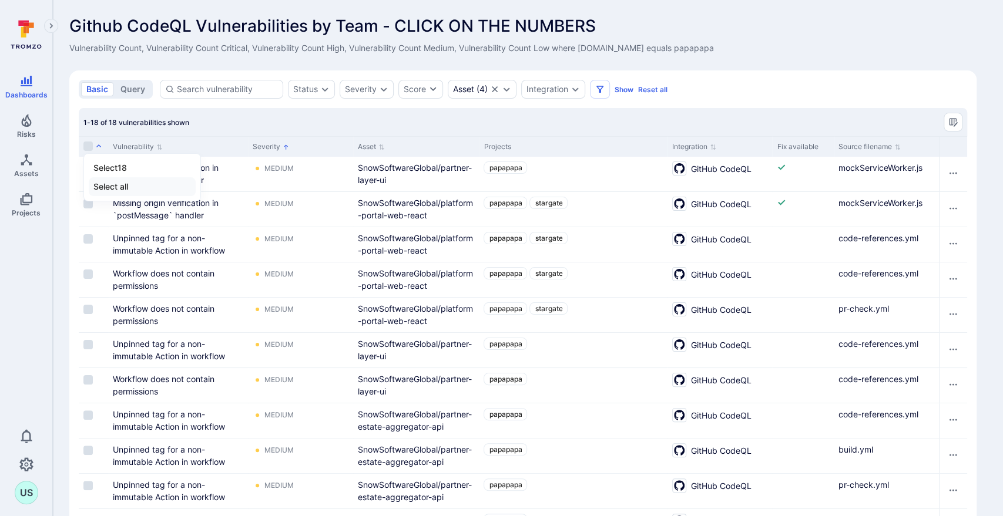
click at [103, 184] on li "Select all" at bounding box center [142, 186] width 107 height 19
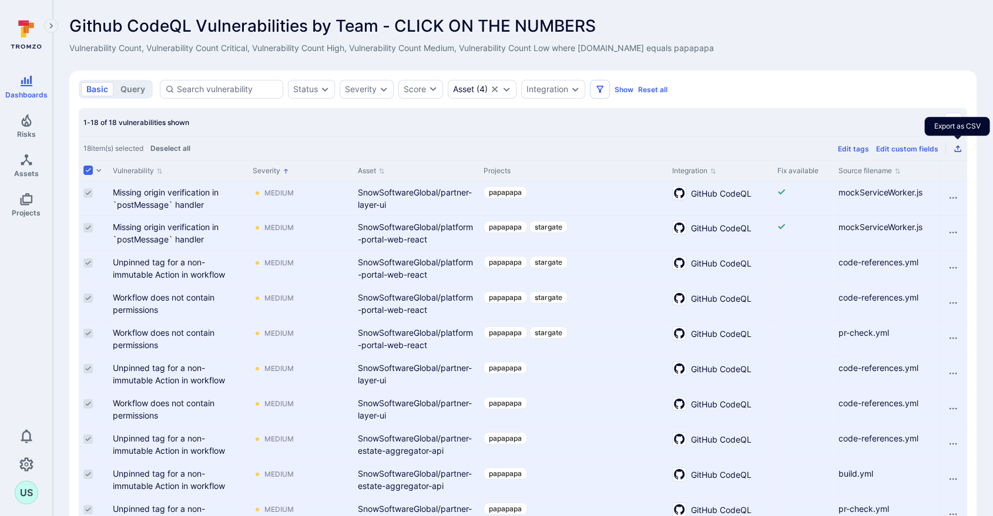
click at [959, 149] on icon "Export as CSV" at bounding box center [957, 148] width 9 height 9
click at [507, 88] on icon "Expand dropdown" at bounding box center [506, 89] width 9 height 9
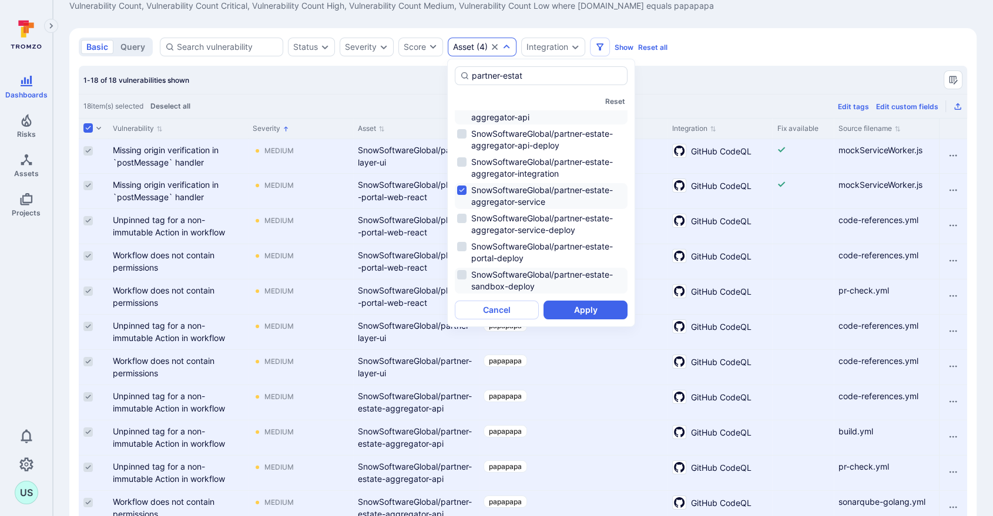
scroll to position [65, 0]
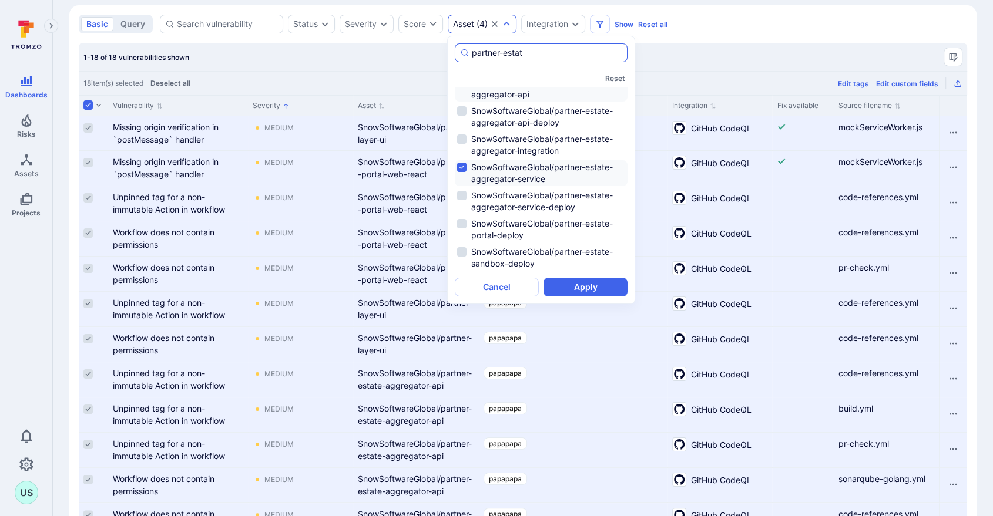
drag, startPoint x: 537, startPoint y: 50, endPoint x: 458, endPoint y: 43, distance: 79.6
click at [458, 43] on div "partner-estat" at bounding box center [541, 52] width 173 height 19
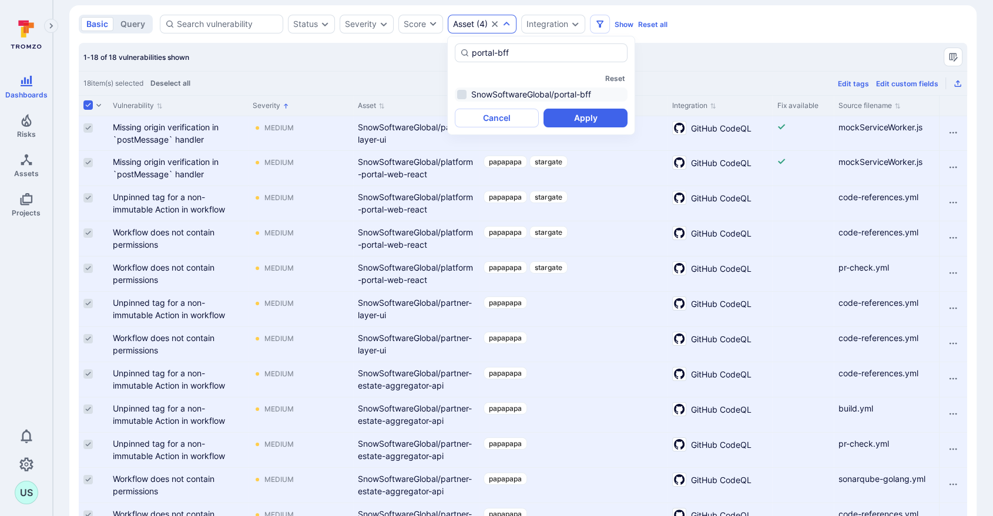
click at [461, 93] on li "SnowSoftwareGlobal/portal-bff" at bounding box center [541, 95] width 173 height 14
type input "portal-bff"
click at [572, 117] on button "Apply" at bounding box center [585, 118] width 84 height 19
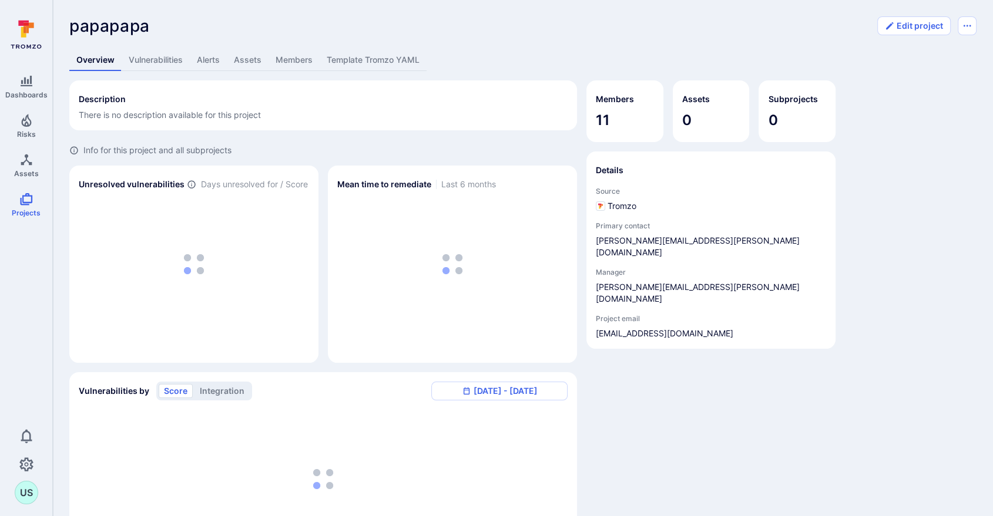
click at [157, 59] on link "Vulnerabilities" at bounding box center [156, 60] width 68 height 22
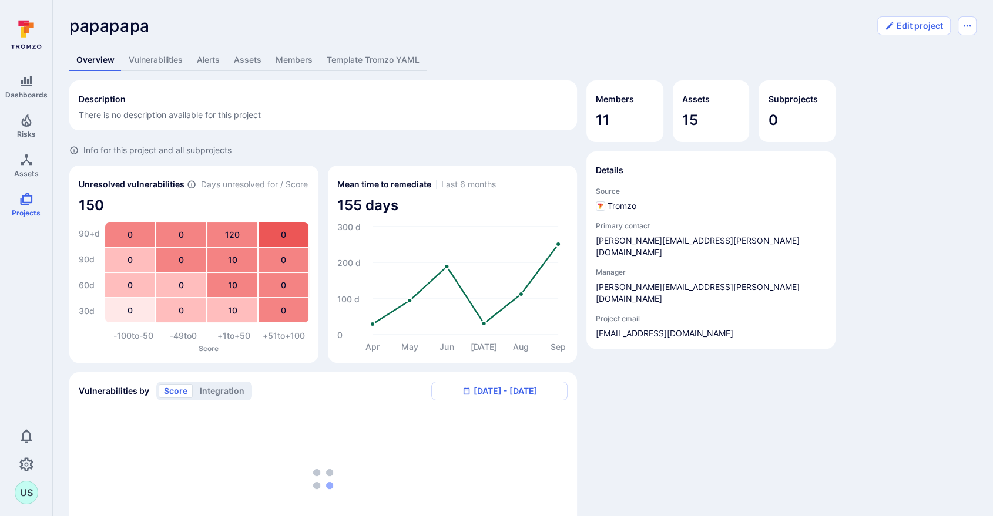
click at [159, 57] on link "Vulnerabilities" at bounding box center [156, 60] width 68 height 22
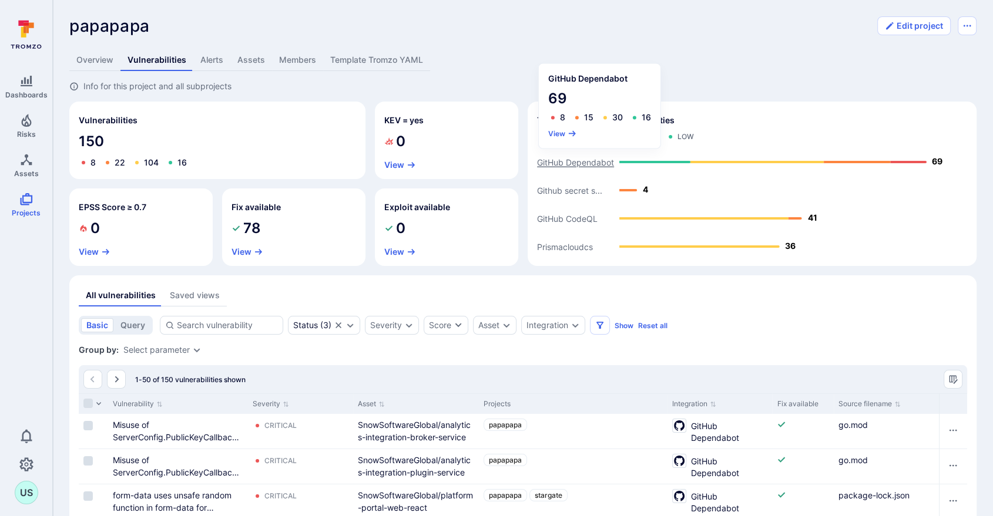
click at [582, 163] on text "GitHub Dependabot" at bounding box center [575, 162] width 77 height 10
click at [556, 131] on button "View" at bounding box center [562, 133] width 29 height 9
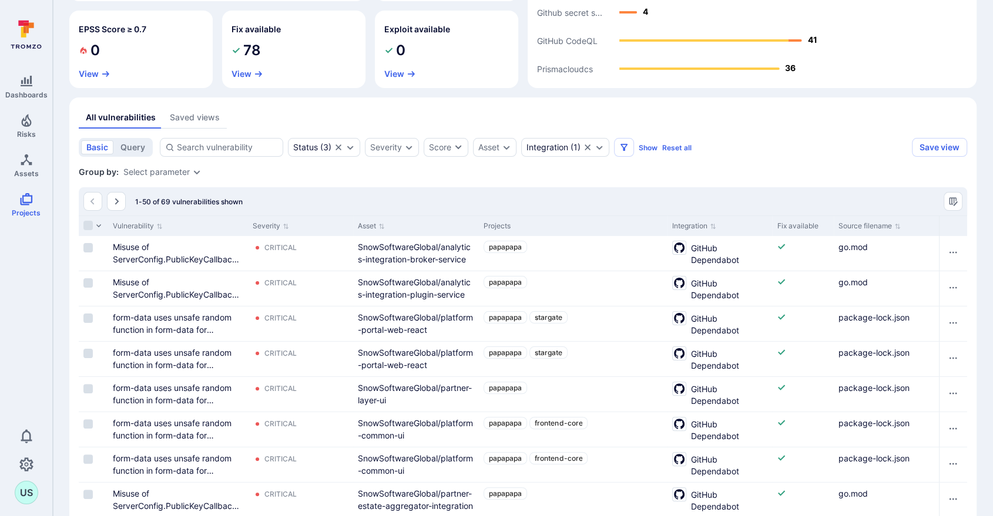
scroll to position [196, 0]
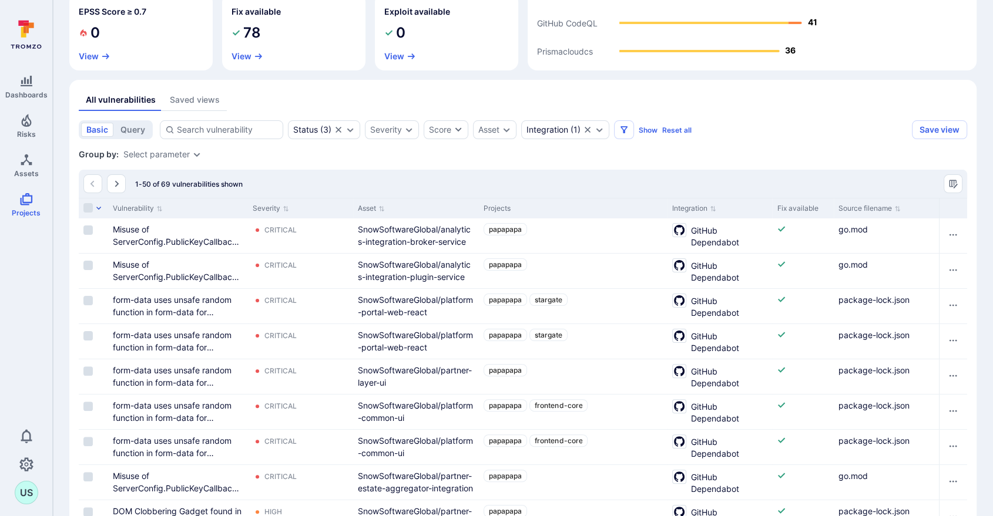
click at [100, 207] on icon "button" at bounding box center [98, 208] width 5 height 3
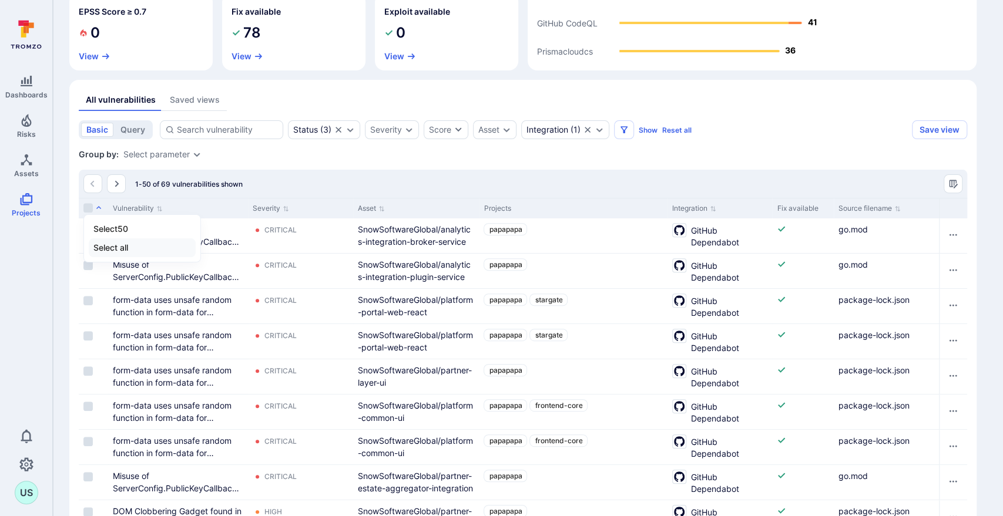
click at [108, 247] on li "Select all" at bounding box center [142, 247] width 107 height 19
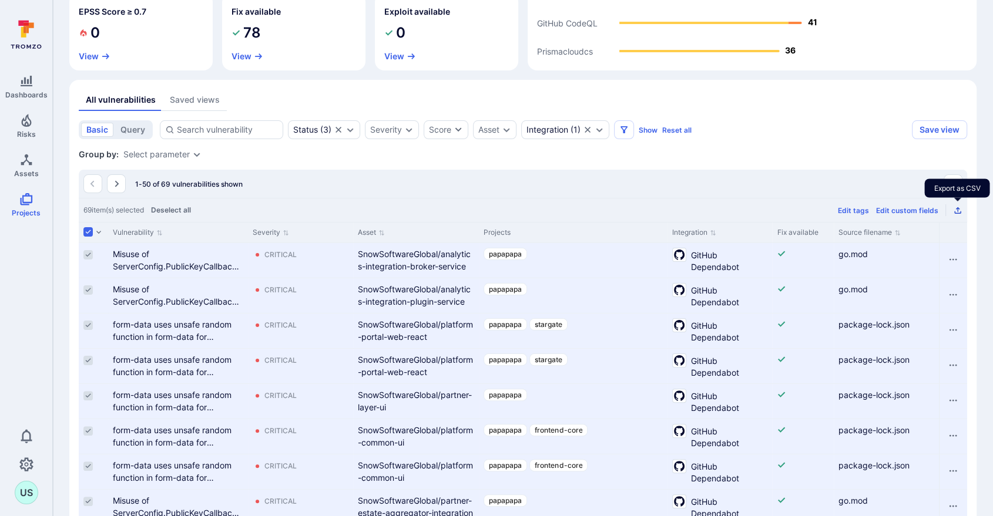
click at [955, 208] on icon "Export as CSV" at bounding box center [957, 210] width 9 height 9
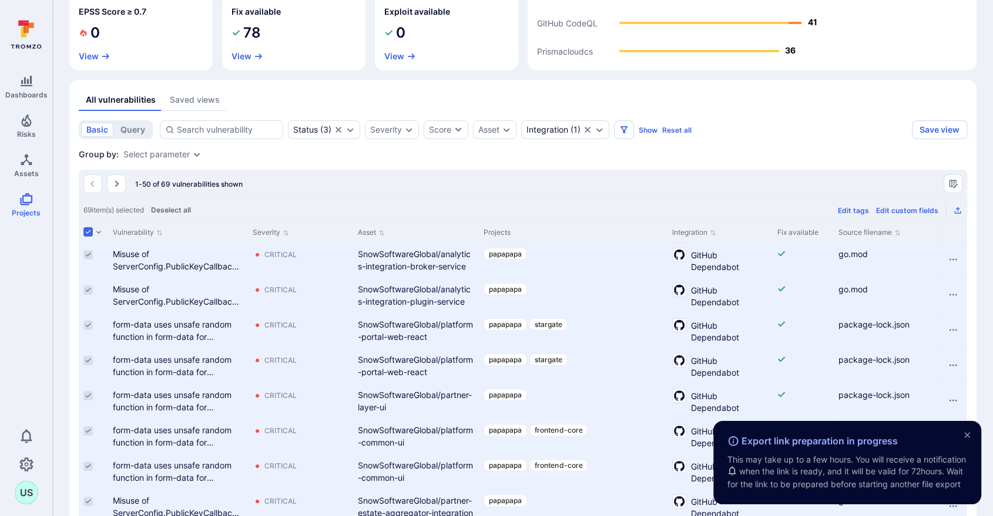
click at [968, 432] on icon "close" at bounding box center [967, 435] width 6 height 6
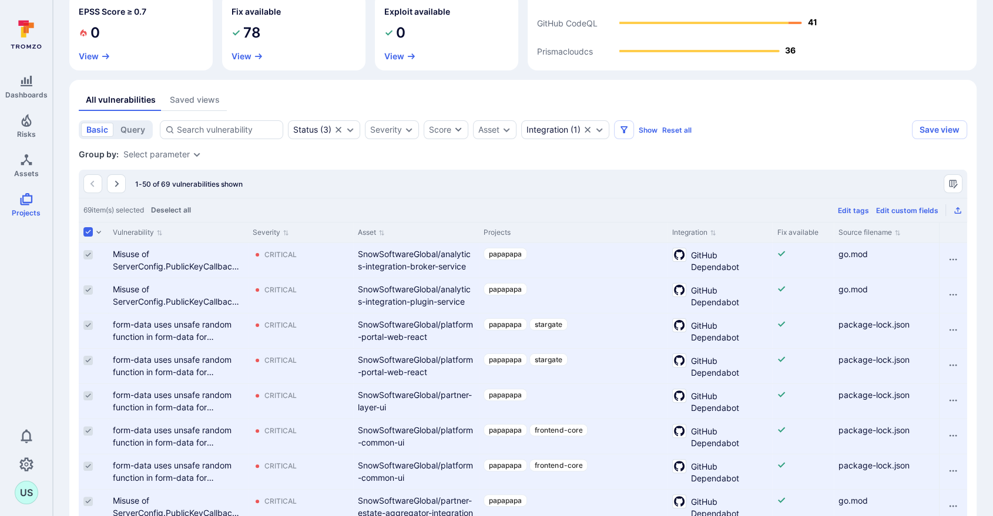
click at [88, 233] on input "Unselect all rows" at bounding box center [87, 231] width 9 height 9
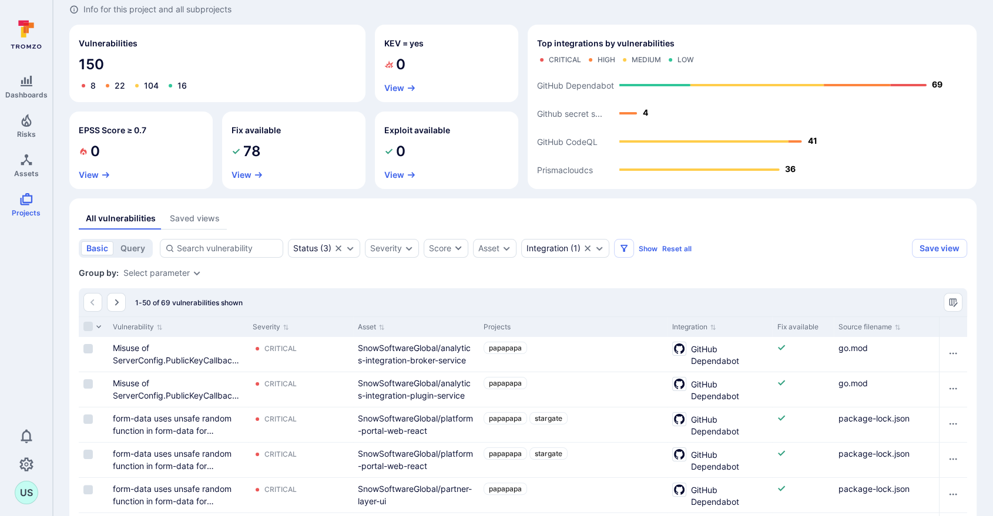
scroll to position [0, 0]
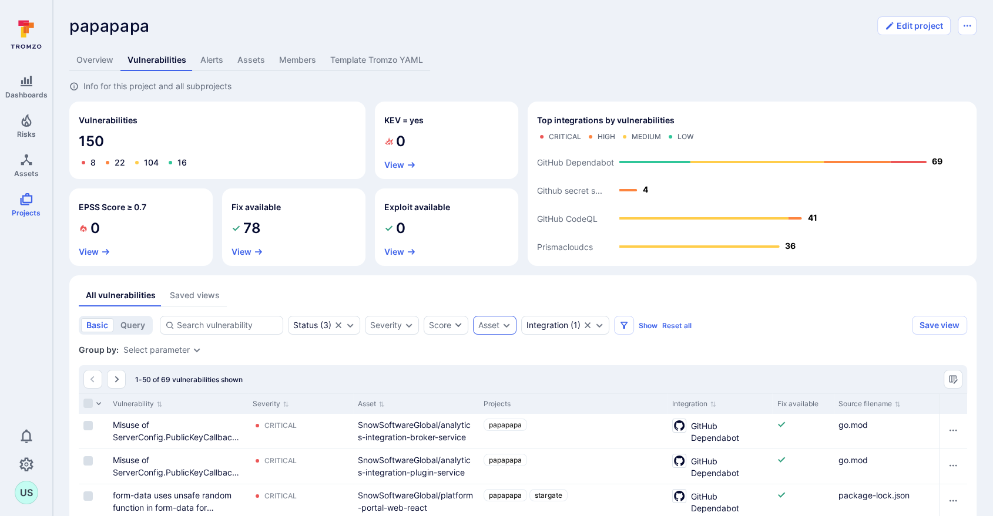
click at [506, 326] on icon "Expand dropdown" at bounding box center [506, 326] width 6 height 4
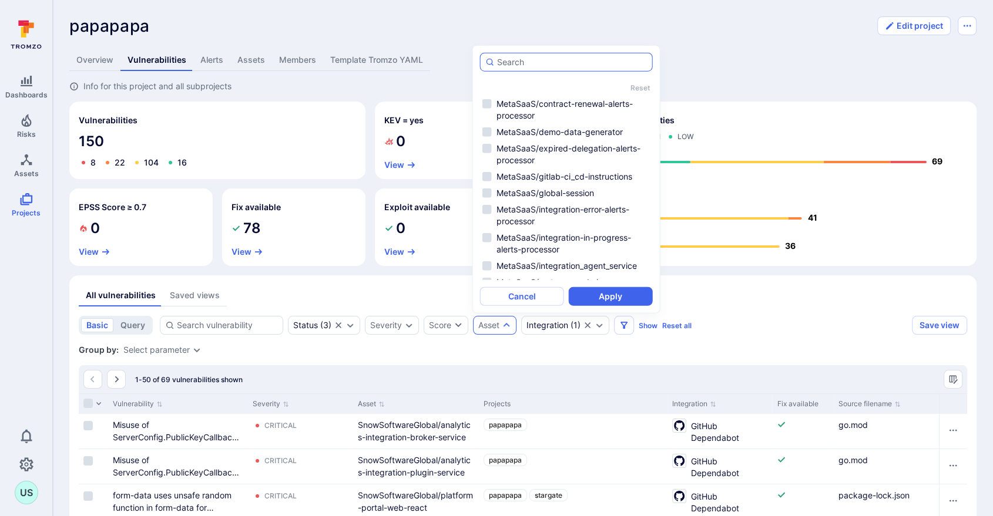
click at [510, 59] on input "autocomplete options" at bounding box center [572, 62] width 150 height 12
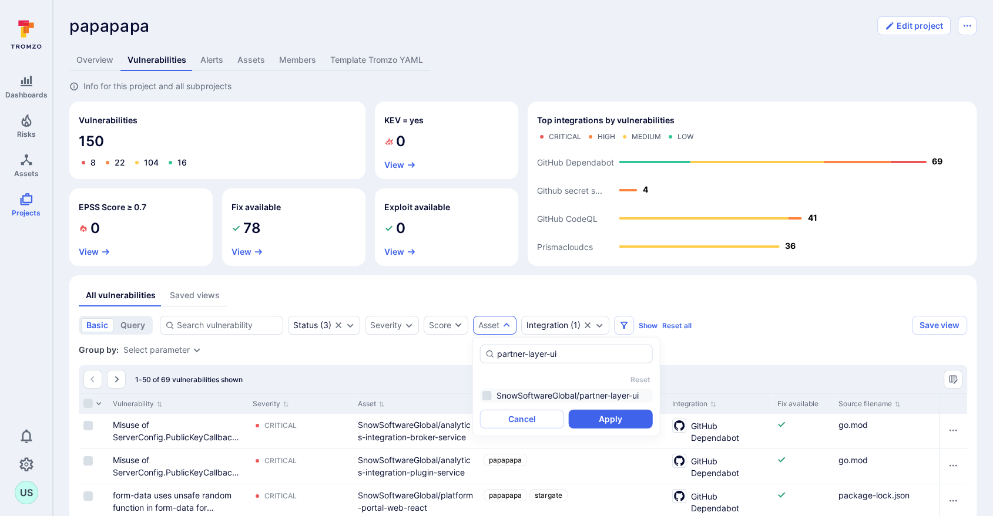
click at [488, 395] on li "SnowSoftwareGlobal/partner-layer-ui" at bounding box center [566, 396] width 173 height 14
type input "partner-layer-ui"
click at [608, 418] on button "Apply" at bounding box center [611, 419] width 84 height 19
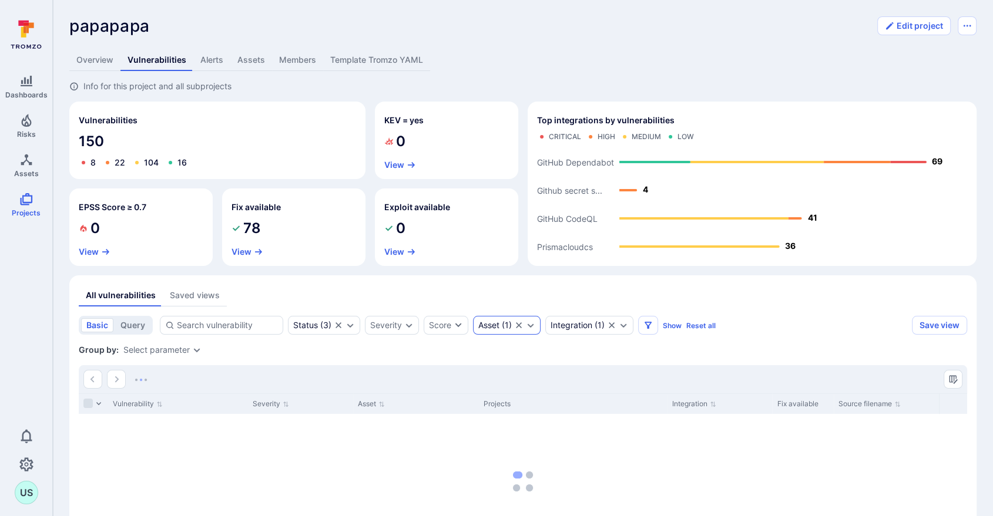
click at [530, 325] on icon "Expand dropdown" at bounding box center [530, 325] width 9 height 9
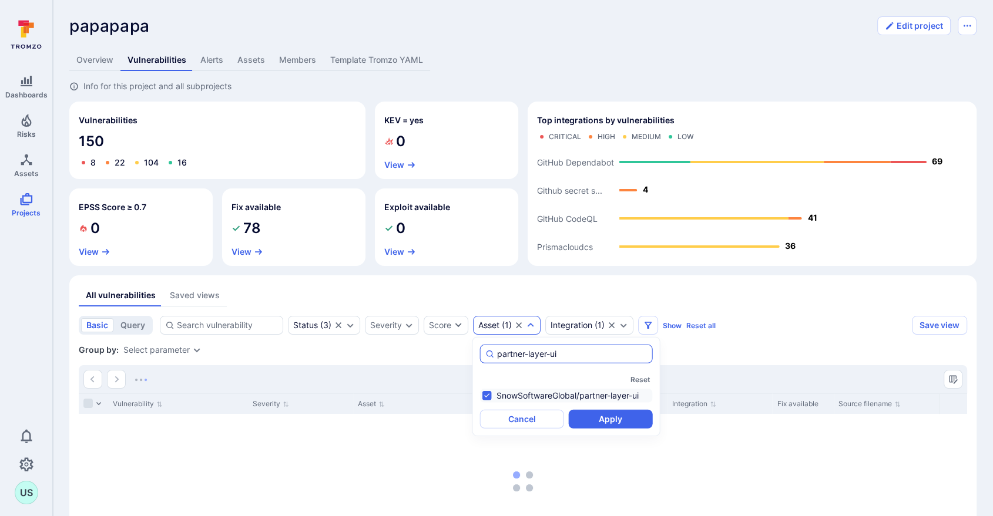
drag, startPoint x: 565, startPoint y: 349, endPoint x: 493, endPoint y: 356, distance: 72.0
click at [493, 356] on div "partner-layer-ui" at bounding box center [566, 354] width 173 height 19
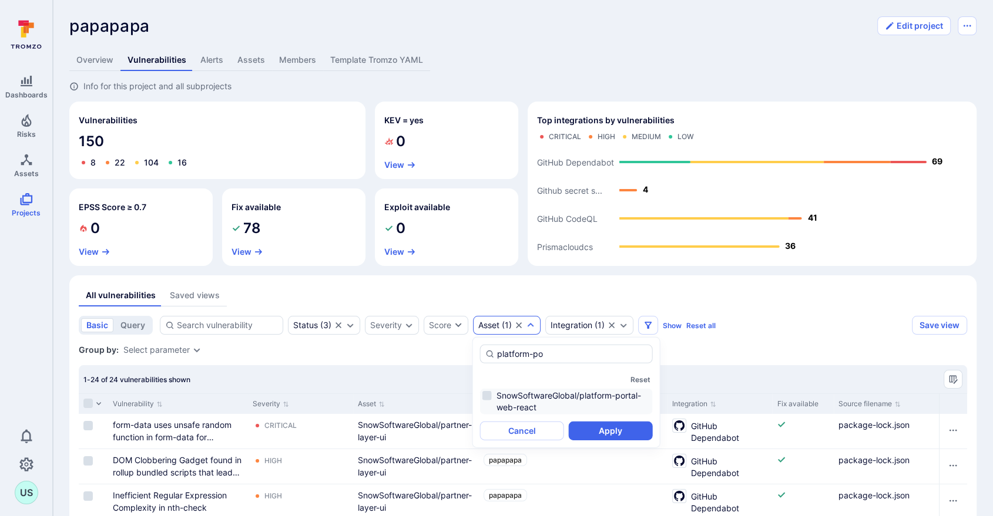
click at [485, 395] on li "SnowSoftwareGlobal/platform-portal-web-react" at bounding box center [566, 402] width 173 height 26
drag, startPoint x: 562, startPoint y: 354, endPoint x: 498, endPoint y: 354, distance: 63.4
click at [498, 354] on input "platform-po" at bounding box center [572, 354] width 150 height 12
type input "platform-po"
click at [615, 432] on button "Apply" at bounding box center [611, 431] width 84 height 19
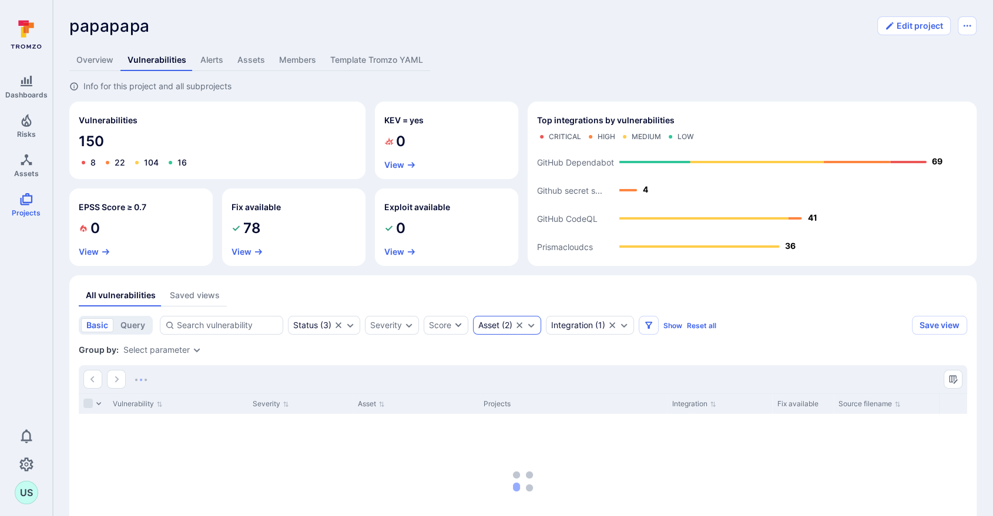
click at [531, 321] on icon "Expand dropdown" at bounding box center [530, 325] width 9 height 9
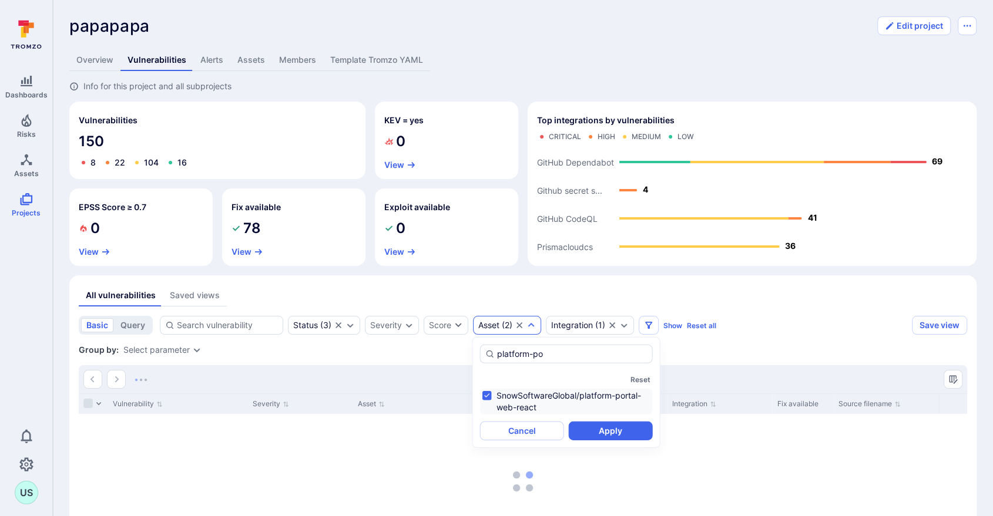
drag, startPoint x: 548, startPoint y: 352, endPoint x: 476, endPoint y: 356, distance: 71.8
click at [476, 356] on div "platform-po Reset SnowSoftwareGlobal/platform-portal-web-react Cancel Apply" at bounding box center [566, 392] width 188 height 111
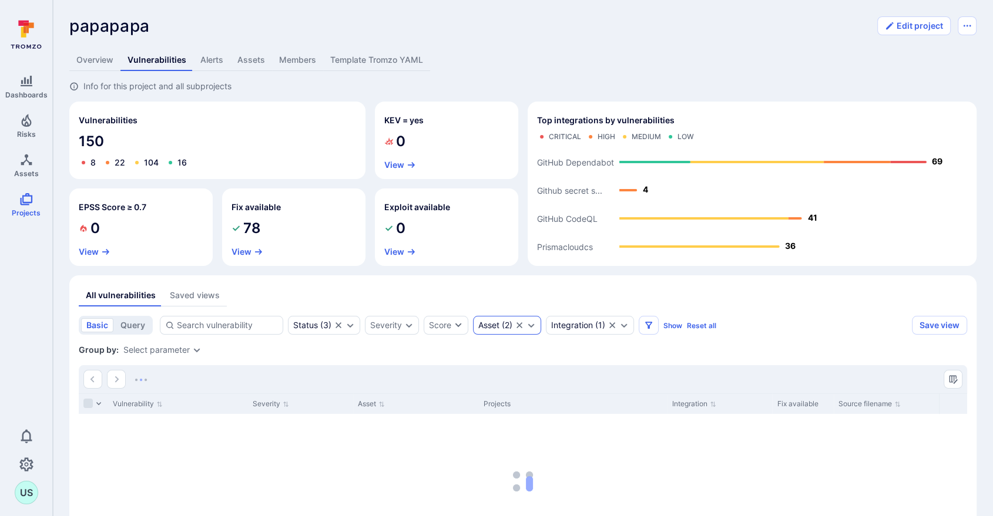
click at [537, 326] on div "Asset ( 2 )" at bounding box center [507, 325] width 68 height 19
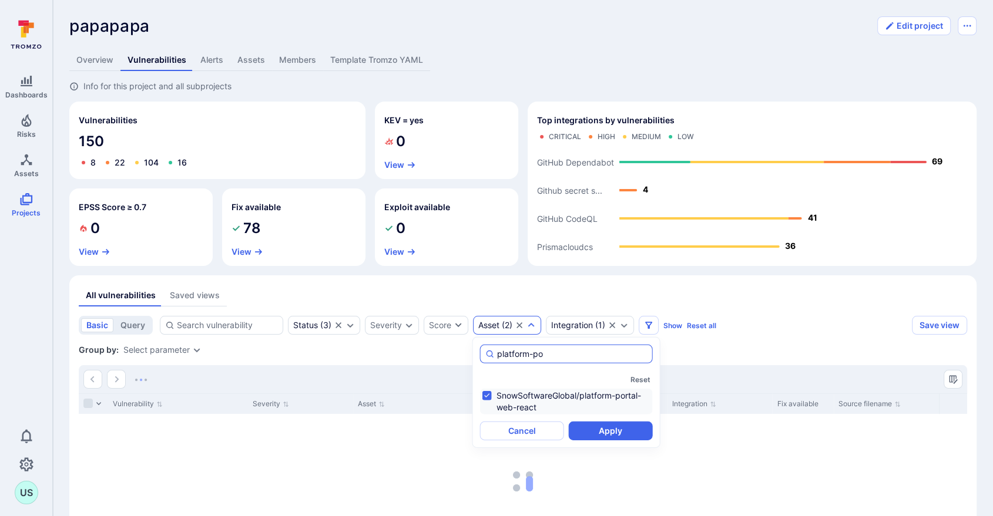
drag, startPoint x: 552, startPoint y: 357, endPoint x: 487, endPoint y: 361, distance: 65.3
click at [487, 361] on div "platform-po" at bounding box center [566, 354] width 173 height 19
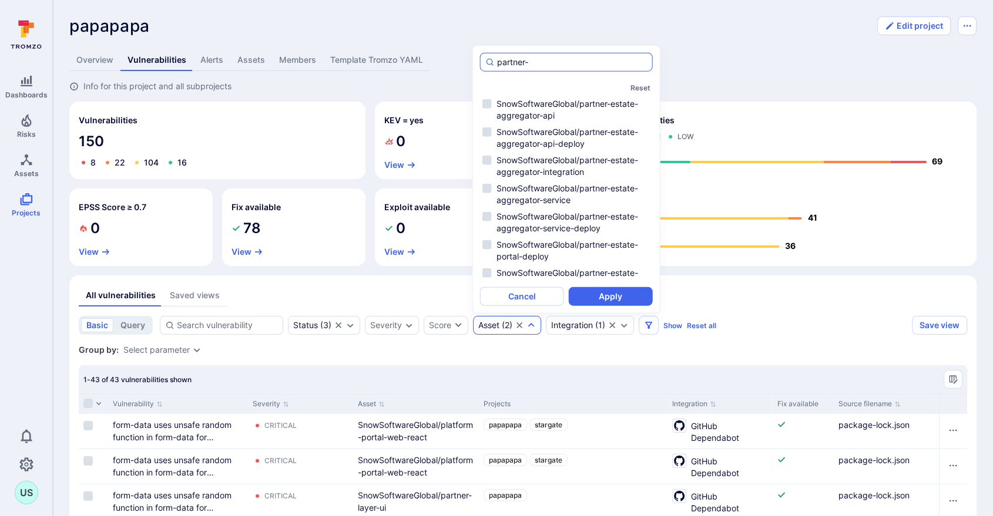
scroll to position [26, 0]
click at [488, 105] on li "SnowSoftwareGlobal/partner-estate-aggregator-api" at bounding box center [566, 110] width 173 height 26
click at [485, 190] on li "SnowSoftwareGlobal/partner-estate-aggregator-service" at bounding box center [566, 194] width 173 height 26
type input "partner-estate"
click at [611, 300] on button "Apply" at bounding box center [611, 296] width 84 height 19
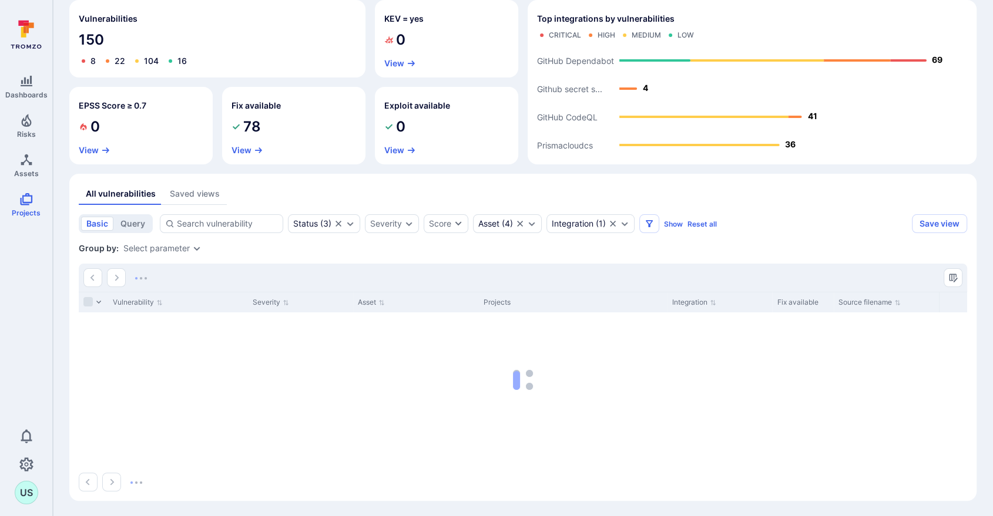
scroll to position [103, 0]
click at [535, 223] on icon "Expand dropdown" at bounding box center [531, 222] width 9 height 9
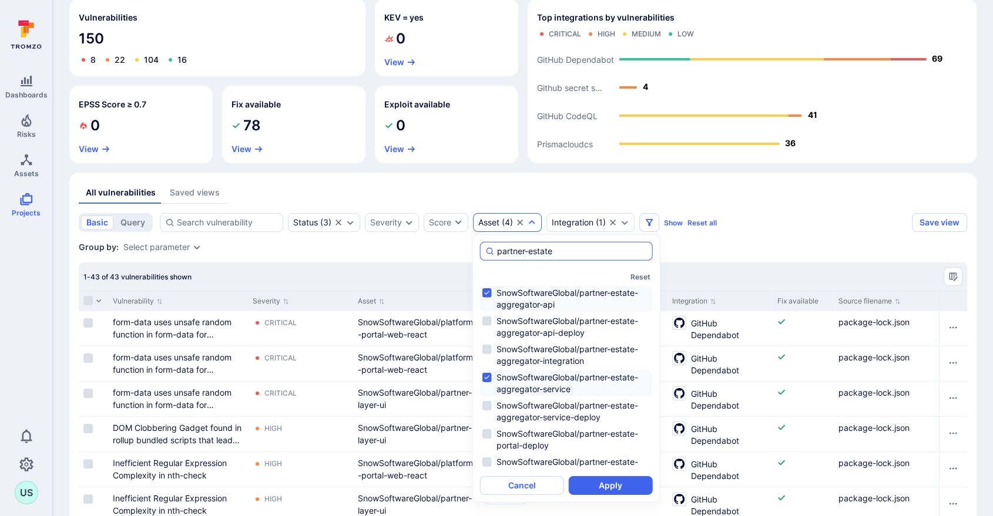
drag, startPoint x: 569, startPoint y: 251, endPoint x: 497, endPoint y: 253, distance: 71.7
click at [497, 253] on input "partner-estate" at bounding box center [572, 252] width 150 height 12
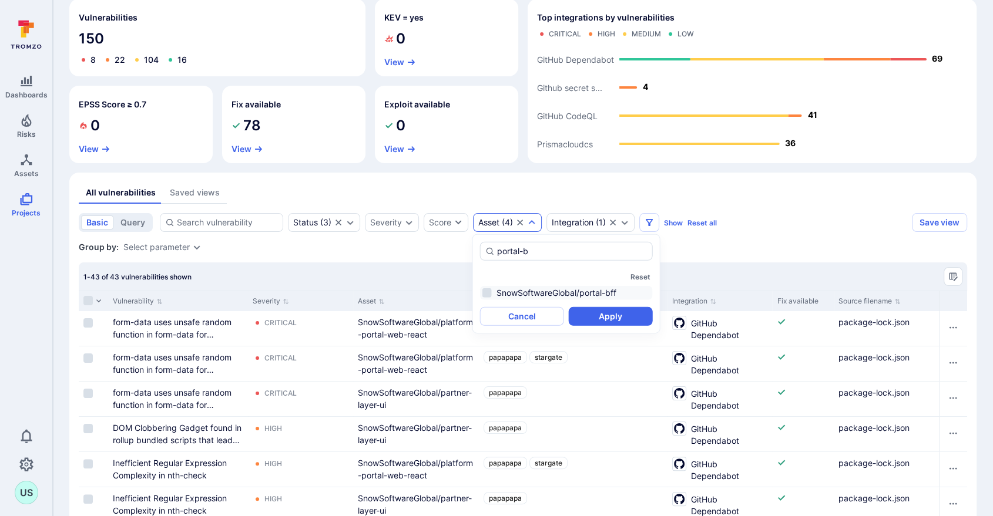
click at [485, 294] on li "SnowSoftwareGlobal/portal-bff" at bounding box center [566, 293] width 173 height 14
type input "portal-b"
click at [601, 319] on button "Apply" at bounding box center [611, 316] width 84 height 19
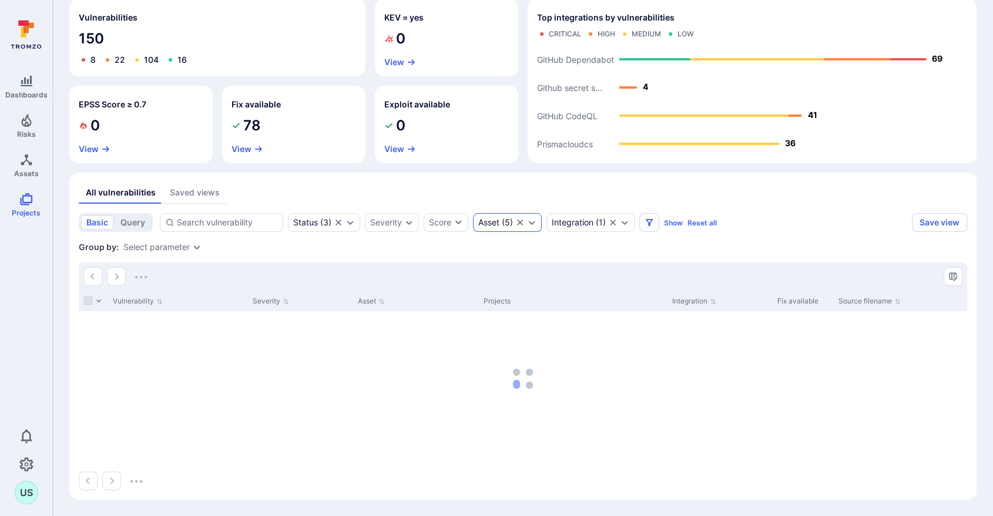
click at [530, 221] on icon "Expand dropdown" at bounding box center [531, 222] width 9 height 9
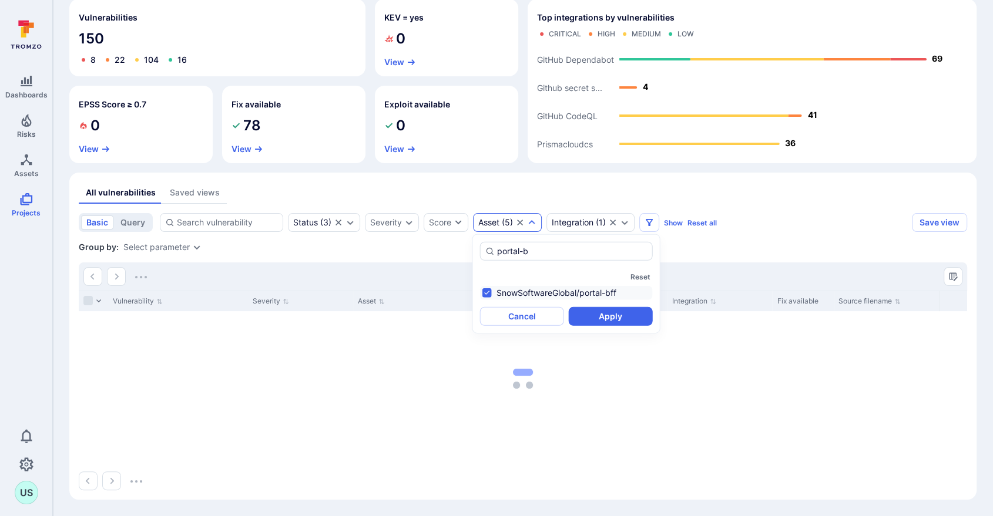
drag, startPoint x: 540, startPoint y: 249, endPoint x: 475, endPoint y: 252, distance: 64.7
click at [475, 252] on div "portal-b Reset SnowSoftwareGlobal/portal-bff Cancel Apply" at bounding box center [566, 283] width 188 height 99
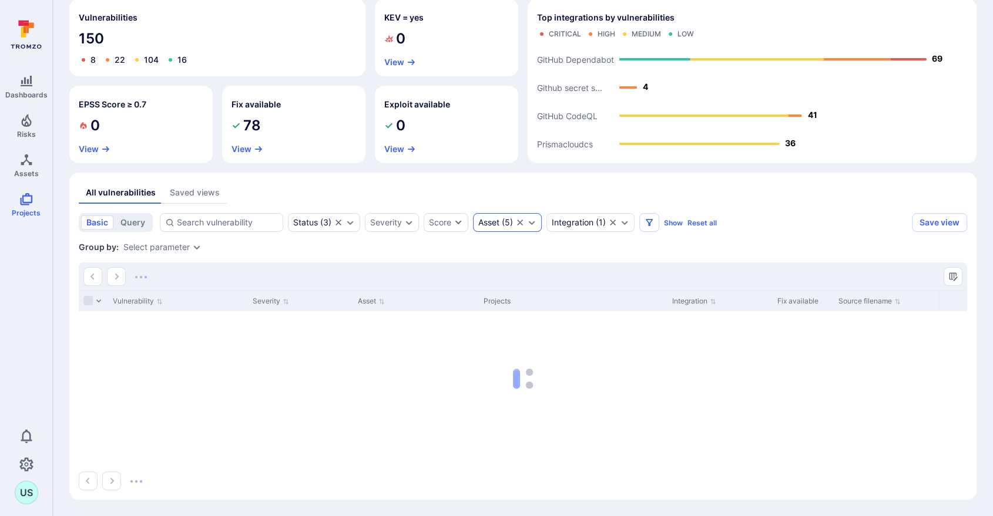
click at [531, 225] on icon "Expand dropdown" at bounding box center [531, 222] width 9 height 9
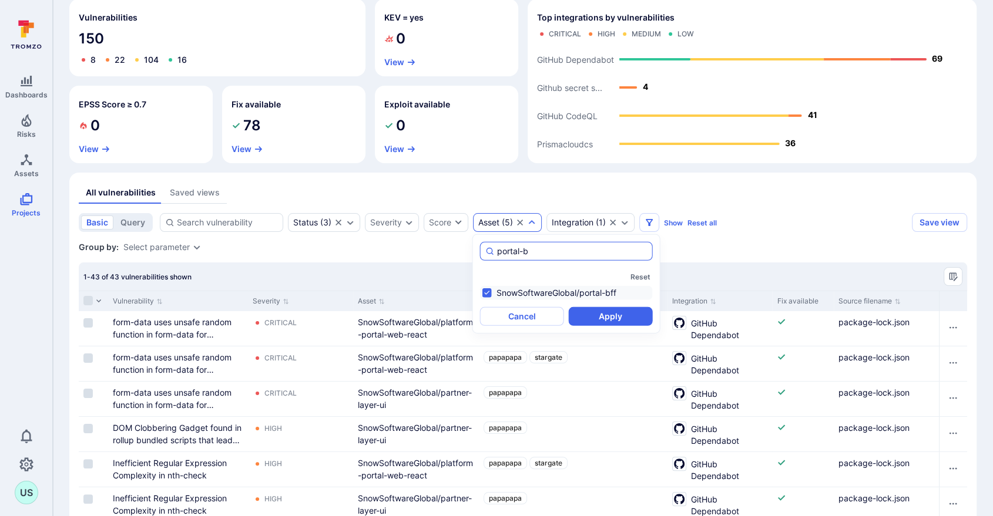
drag, startPoint x: 530, startPoint y: 252, endPoint x: 487, endPoint y: 257, distance: 43.2
click at [487, 257] on div "portal-b" at bounding box center [566, 251] width 173 height 19
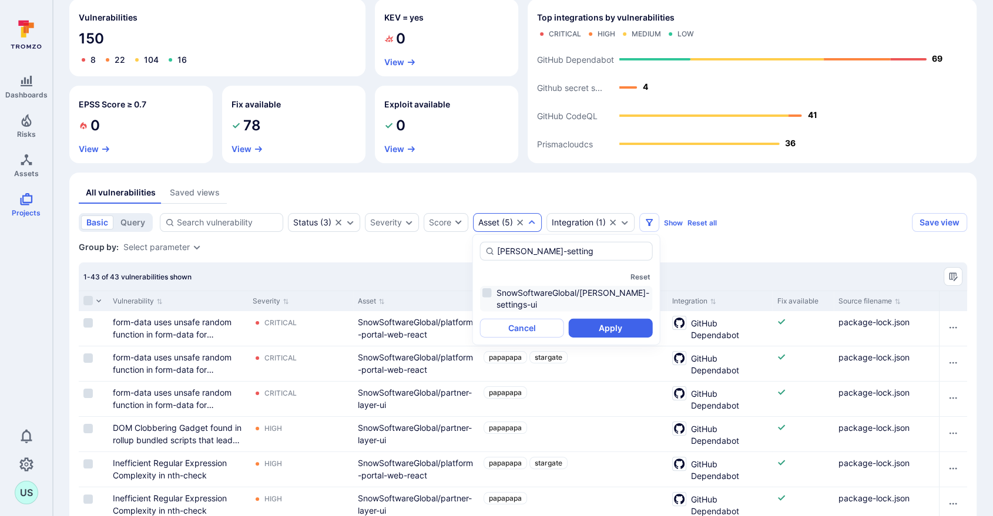
click at [486, 293] on li "SnowSoftwareGlobal/[PERSON_NAME]-settings-ui" at bounding box center [566, 299] width 173 height 26
type input "[PERSON_NAME]-setting"
click at [616, 319] on button "Apply" at bounding box center [611, 328] width 84 height 19
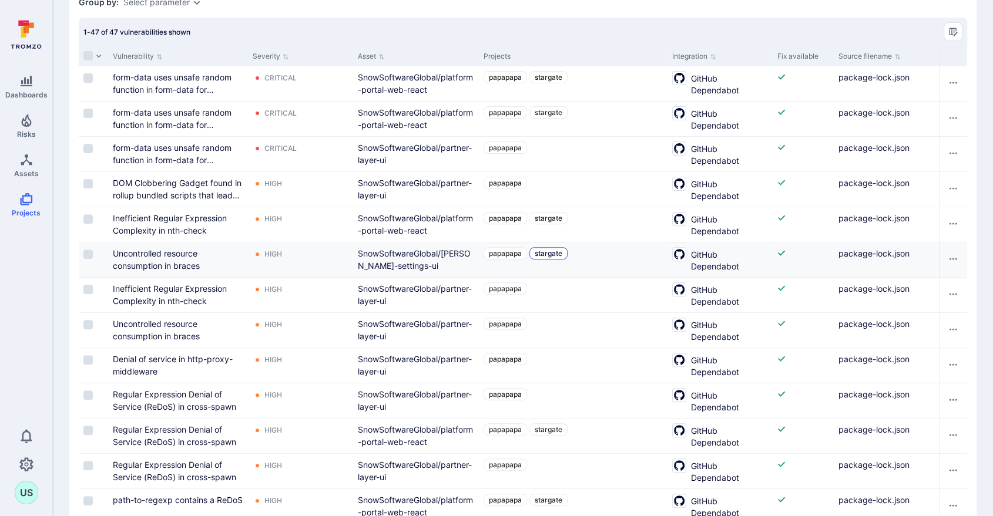
scroll to position [233, 0]
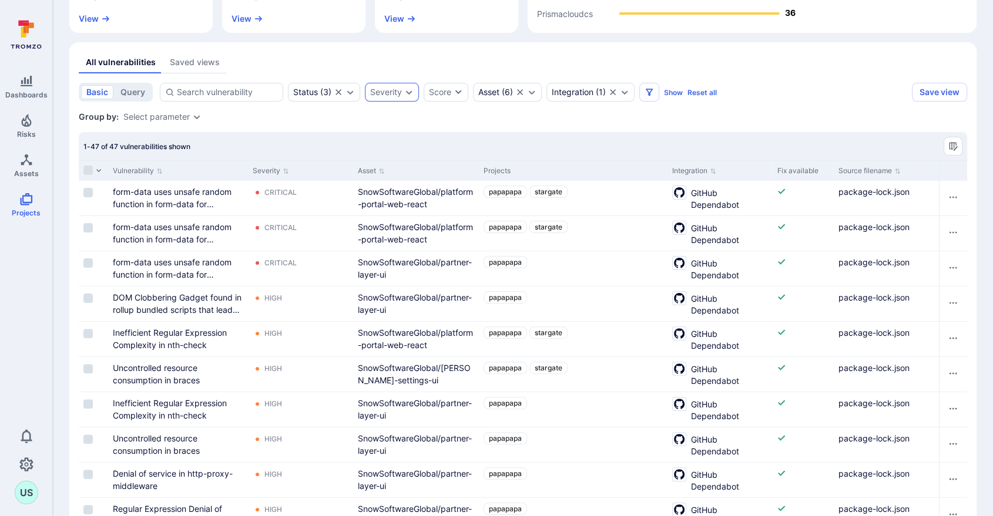
click at [408, 93] on icon "Expand dropdown" at bounding box center [409, 92] width 6 height 4
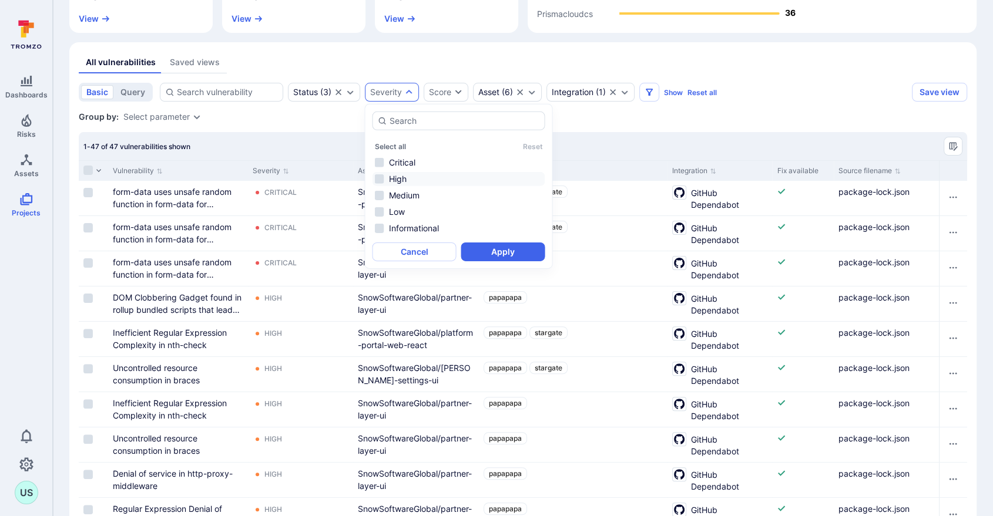
click at [377, 178] on li "High" at bounding box center [458, 179] width 173 height 14
click at [379, 162] on li "Critical" at bounding box center [458, 163] width 173 height 14
click at [378, 175] on li "High" at bounding box center [458, 179] width 173 height 14
click at [493, 248] on button "Apply" at bounding box center [503, 252] width 84 height 19
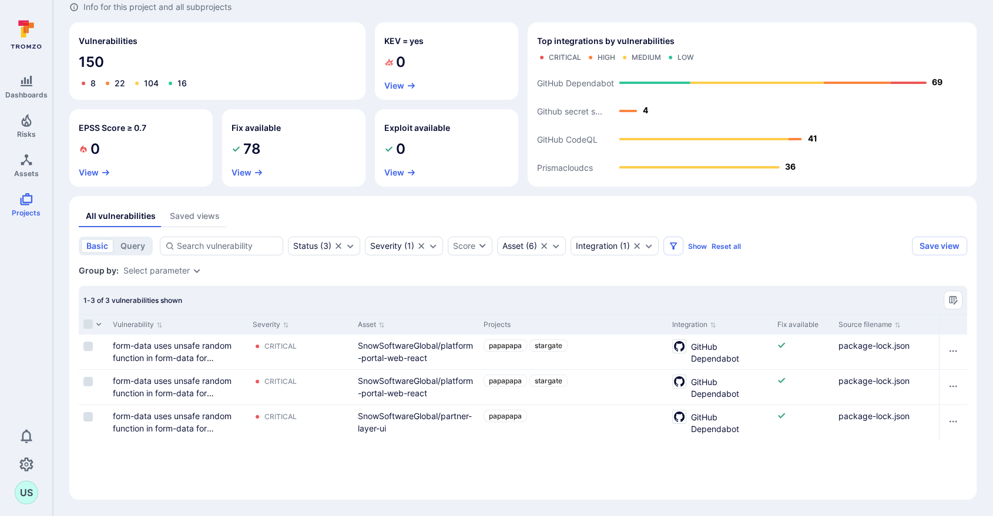
scroll to position [79, 0]
click at [432, 245] on icon "Expand dropdown" at bounding box center [432, 245] width 9 height 9
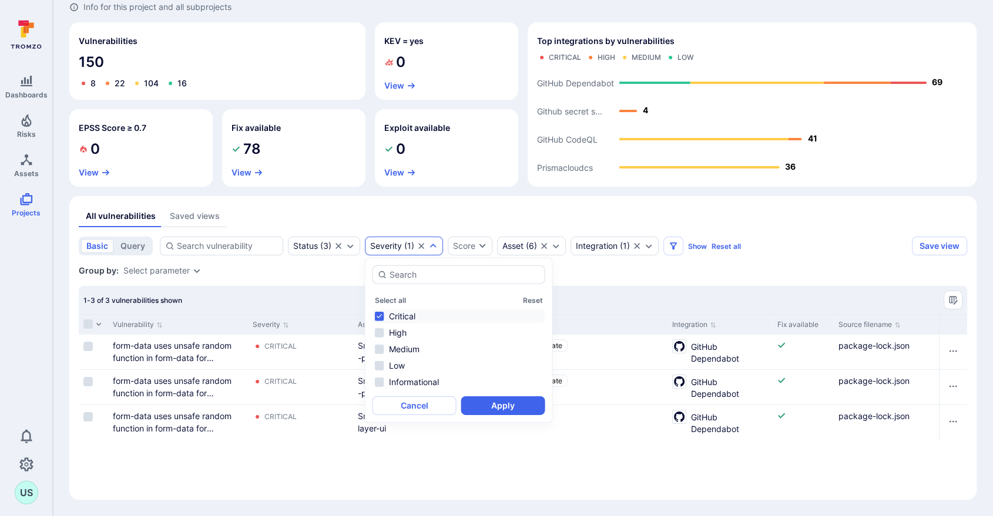
click at [418, 245] on icon "Clear selection" at bounding box center [420, 245] width 9 height 9
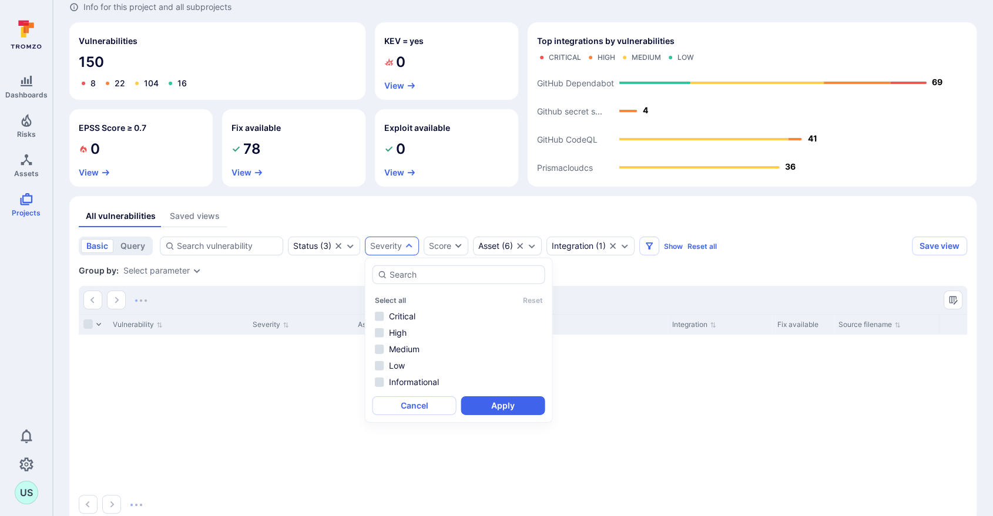
click at [409, 246] on icon "Expand dropdown" at bounding box center [408, 245] width 9 height 9
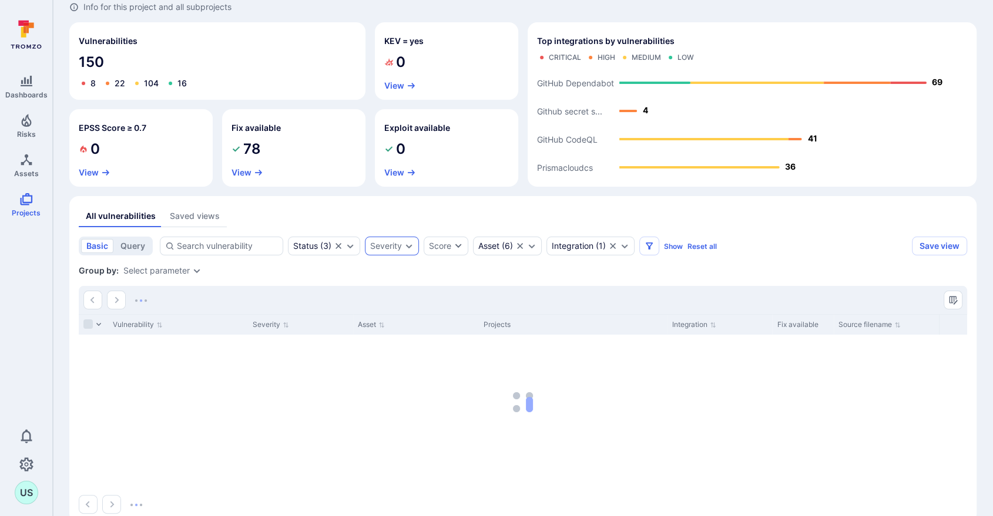
click at [409, 246] on icon "Expand dropdown" at bounding box center [408, 245] width 9 height 9
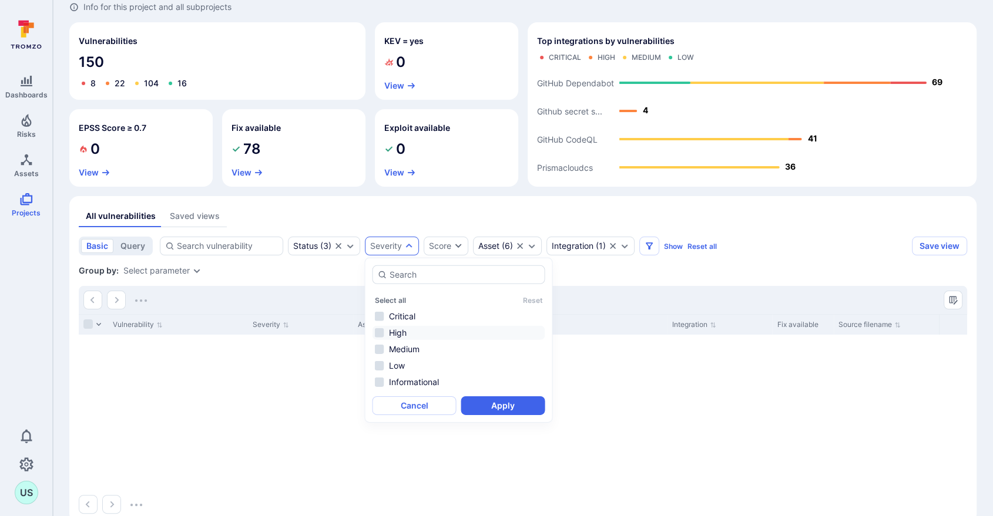
click at [381, 332] on li "High" at bounding box center [458, 333] width 173 height 14
click at [483, 402] on button "Apply" at bounding box center [503, 405] width 84 height 19
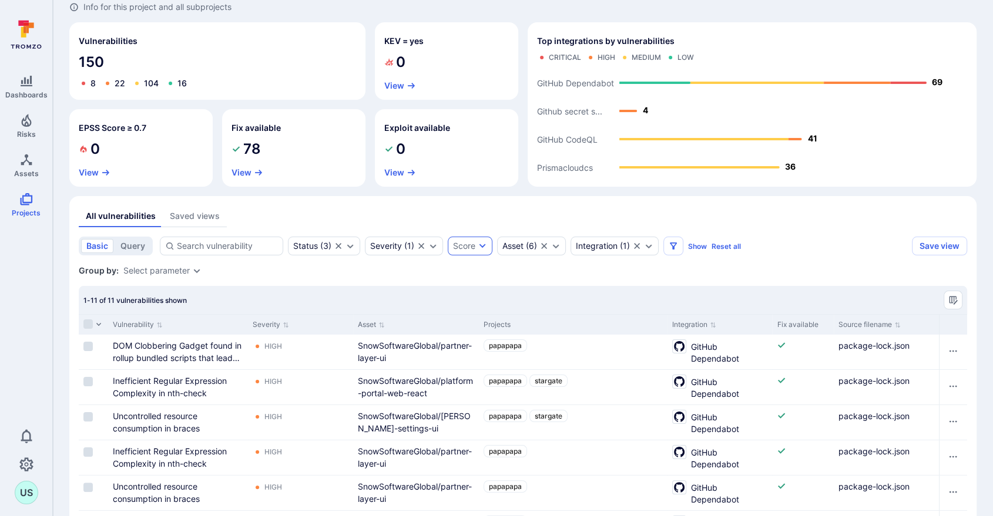
click at [420, 244] on icon "Clear selection" at bounding box center [420, 245] width 9 height 9
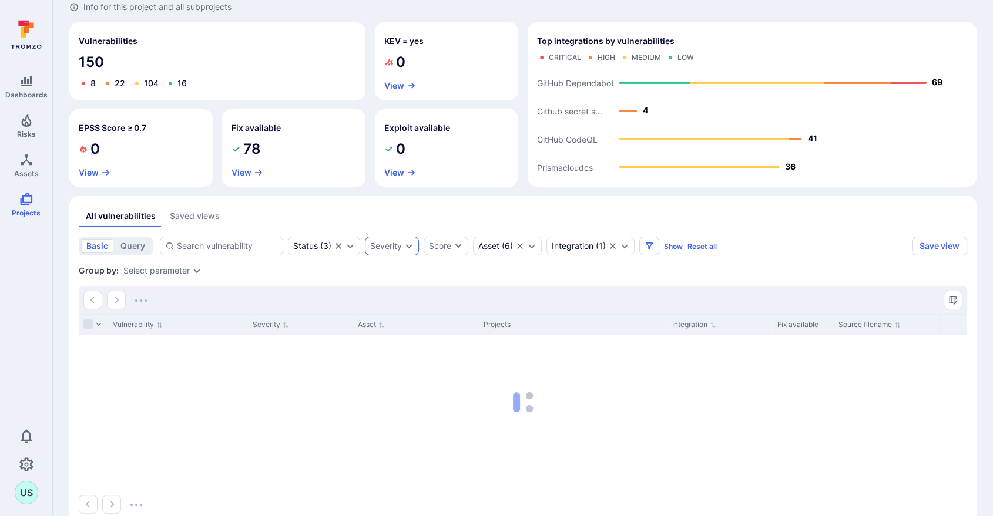
click at [409, 246] on icon "Expand dropdown" at bounding box center [409, 246] width 6 height 4
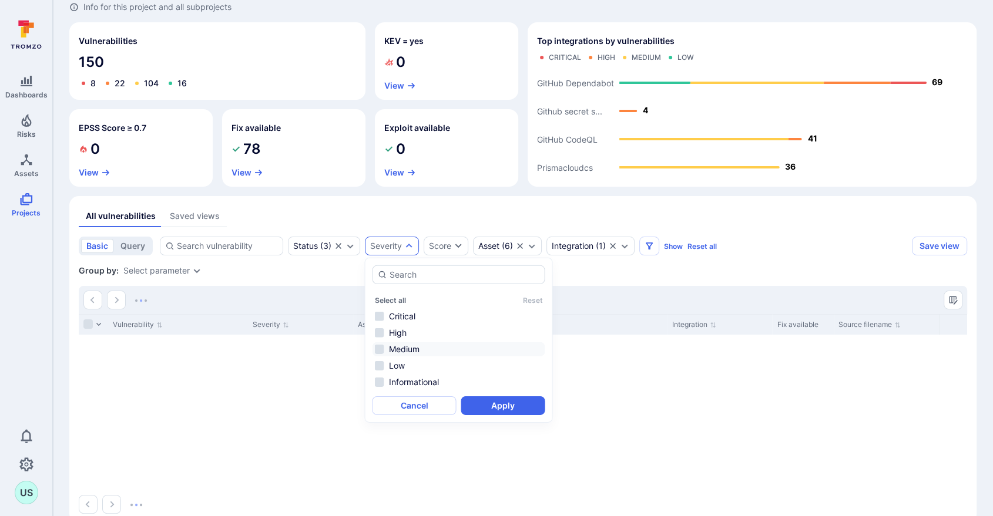
click at [378, 349] on li "Medium" at bounding box center [458, 349] width 173 height 14
click at [498, 408] on button "Apply" at bounding box center [503, 405] width 84 height 19
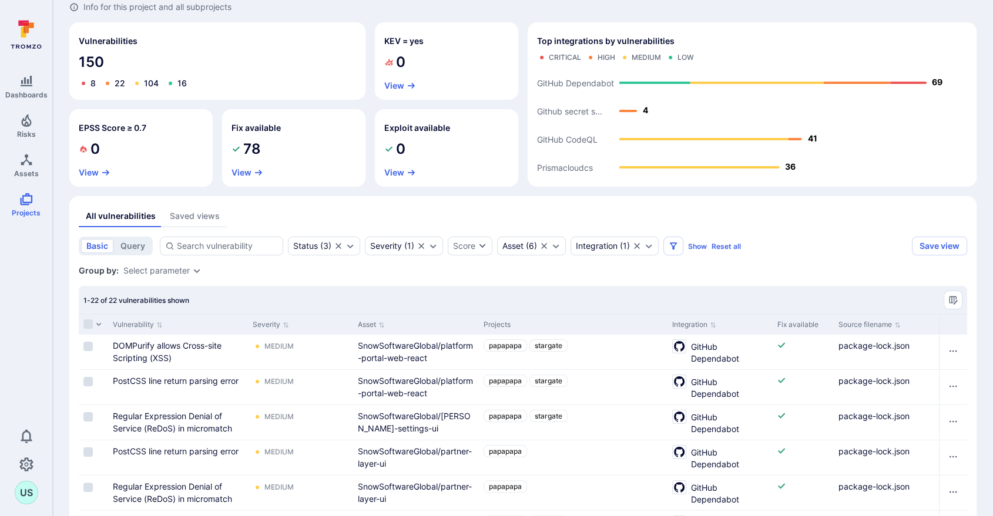
click at [417, 243] on icon "Clear selection" at bounding box center [420, 245] width 9 height 9
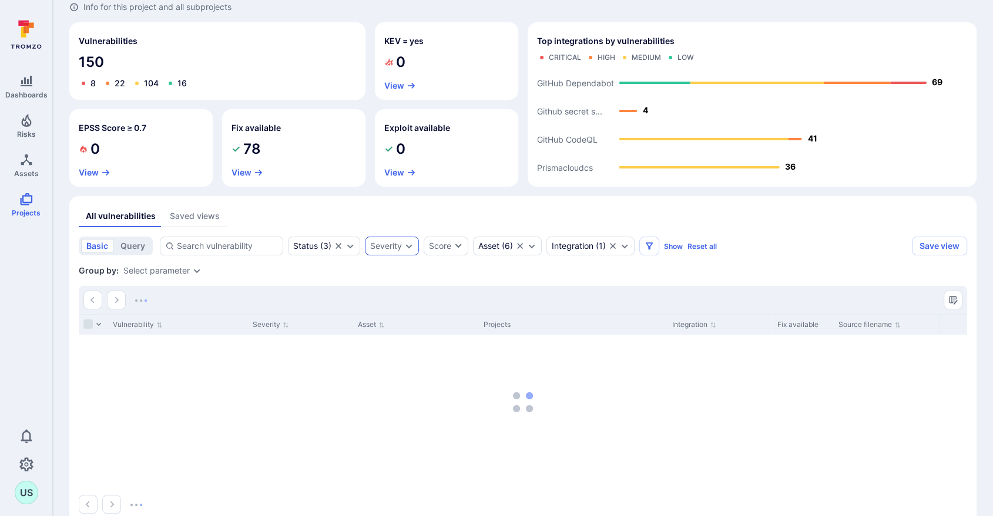
click at [409, 247] on icon "Expand dropdown" at bounding box center [409, 246] width 6 height 4
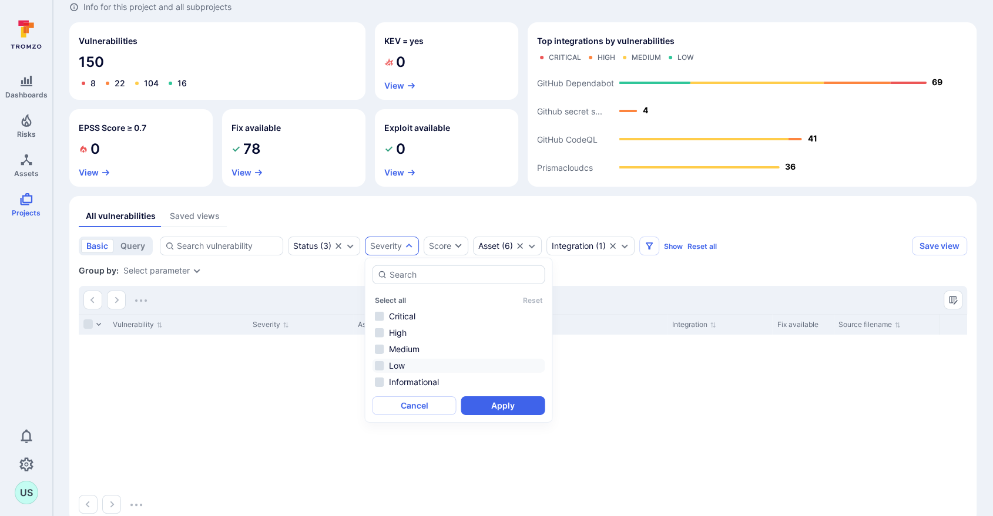
click at [376, 367] on li "Low" at bounding box center [458, 366] width 173 height 14
click at [482, 402] on button "Apply" at bounding box center [503, 405] width 84 height 19
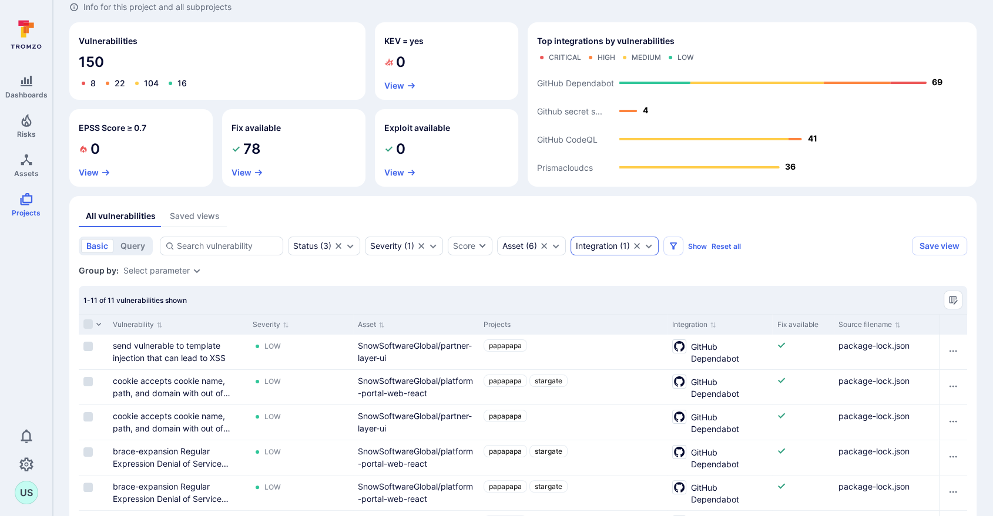
click at [650, 245] on icon "Expand dropdown" at bounding box center [649, 246] width 6 height 4
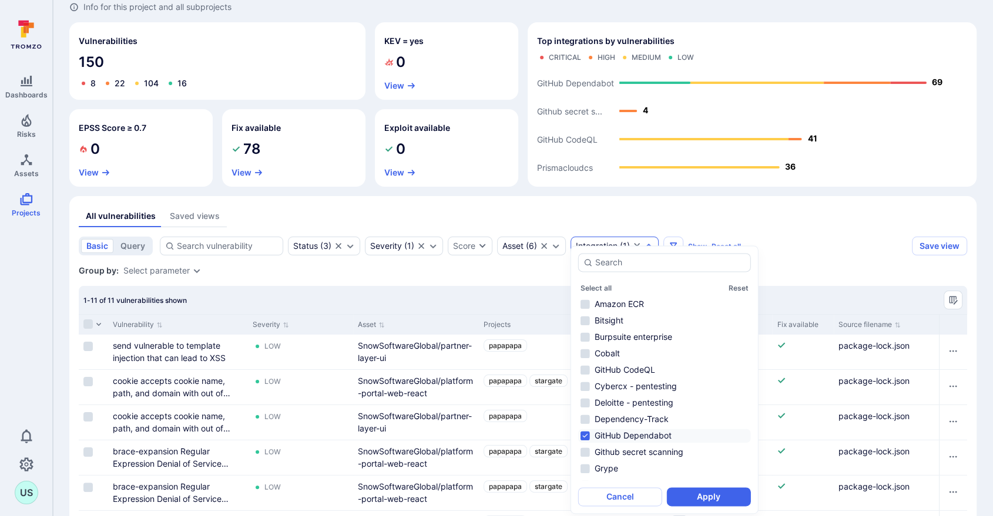
click at [439, 280] on section "basic query Status ( 3 ) Severity ( 1 ) Score Asset ( 6 ) Integration ( 1 ) Sho…" at bounding box center [523, 480] width 888 height 486
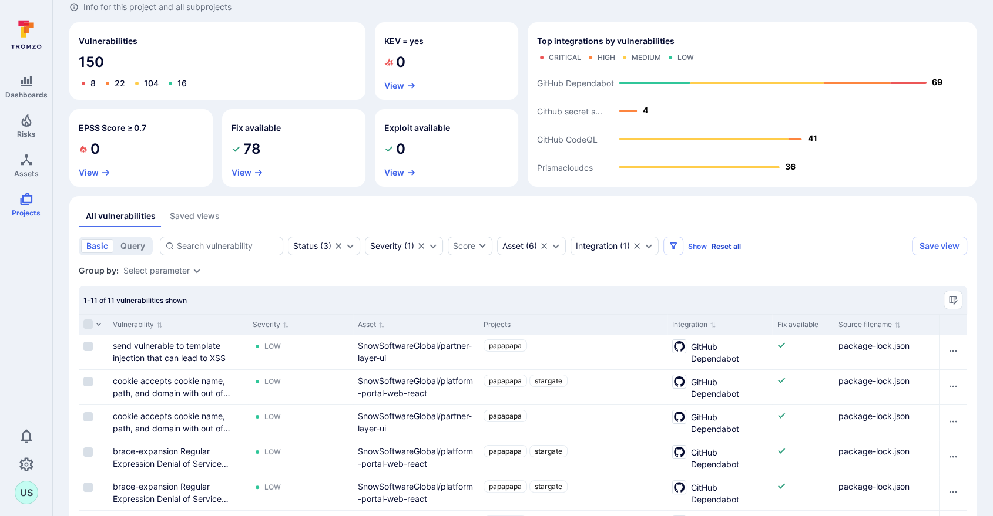
click at [728, 245] on button "Reset all" at bounding box center [725, 246] width 29 height 9
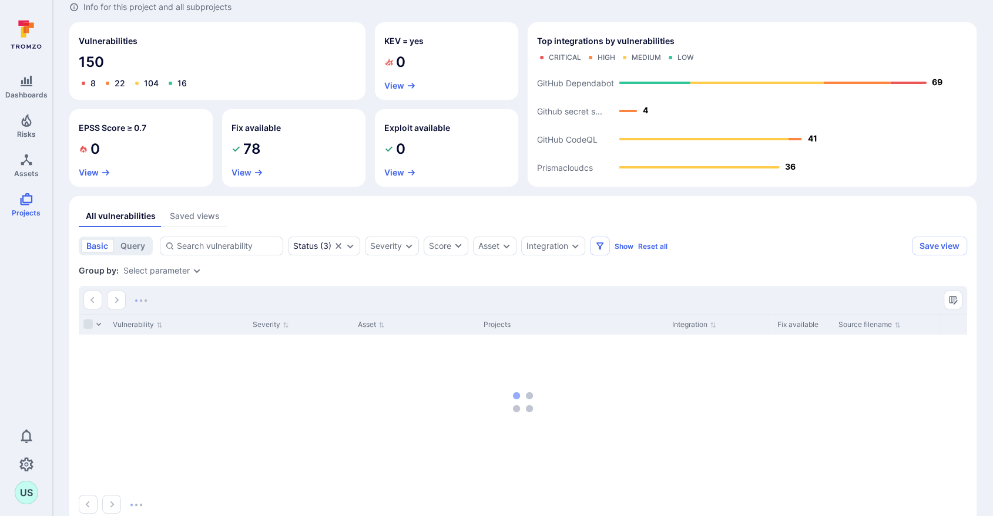
click at [714, 237] on div "basic query Status ( 3 ) Severity Score Asset Integration Show Reset all" at bounding box center [493, 246] width 828 height 19
click at [562, 109] on button "View" at bounding box center [562, 110] width 29 height 9
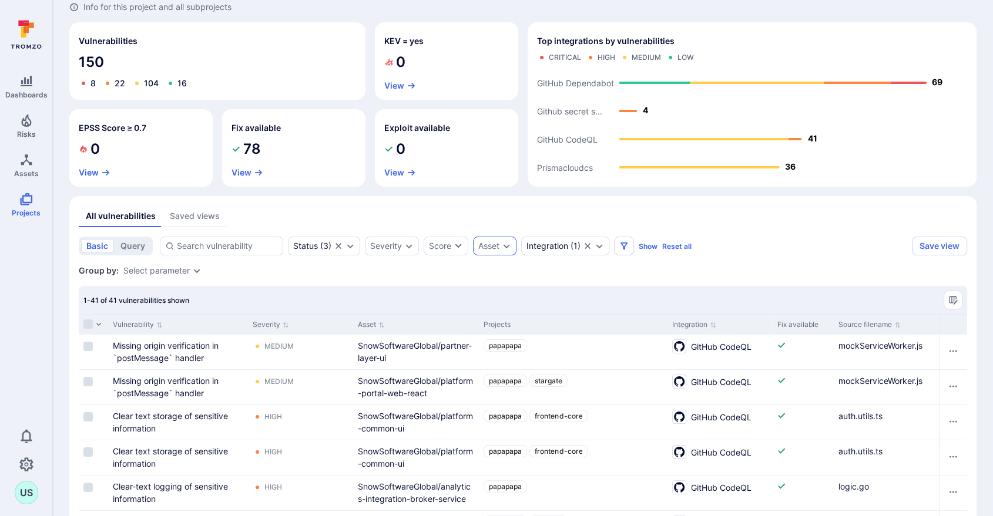
click at [506, 247] on icon "Expand dropdown" at bounding box center [506, 246] width 6 height 4
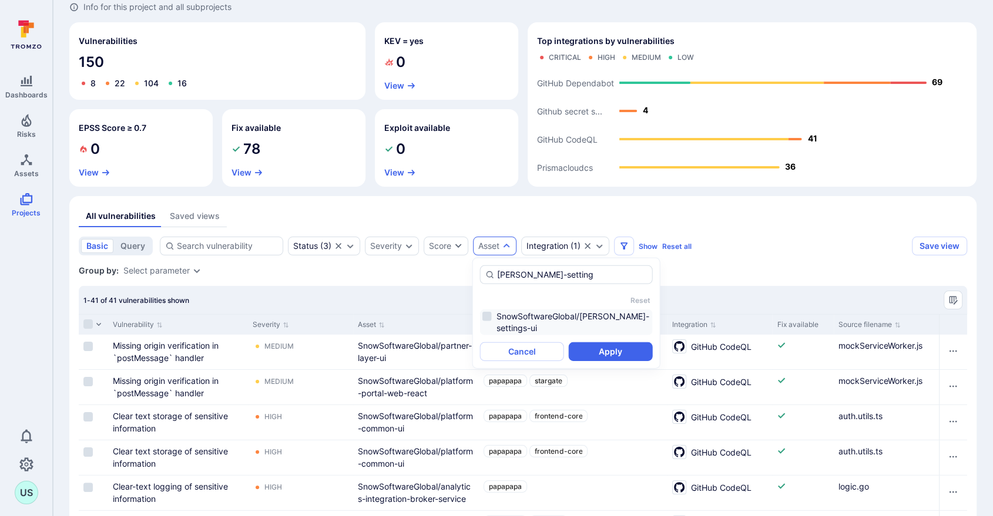
click at [484, 317] on li "SnowSoftwareGlobal/[PERSON_NAME]-settings-ui" at bounding box center [566, 323] width 173 height 26
click at [599, 342] on button "Apply" at bounding box center [611, 351] width 84 height 19
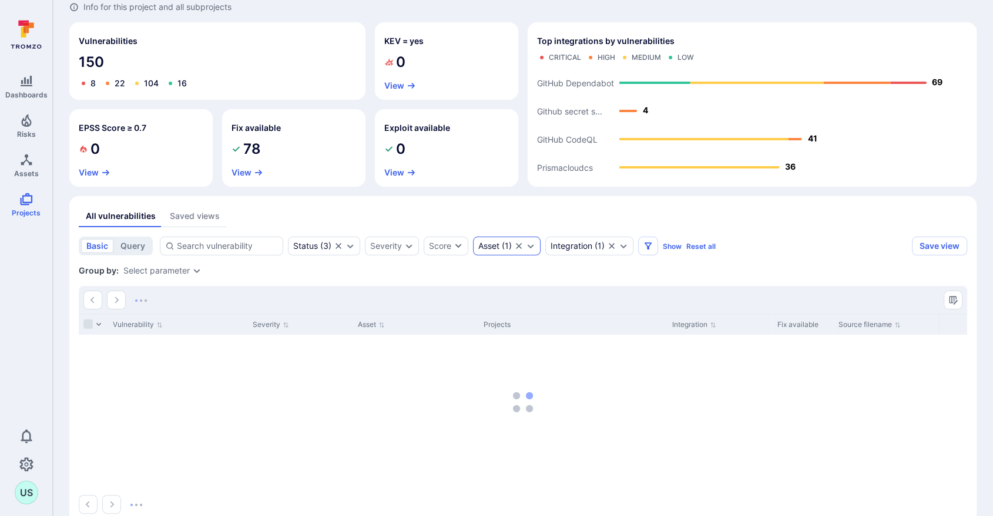
click at [531, 245] on icon "Expand dropdown" at bounding box center [530, 245] width 9 height 9
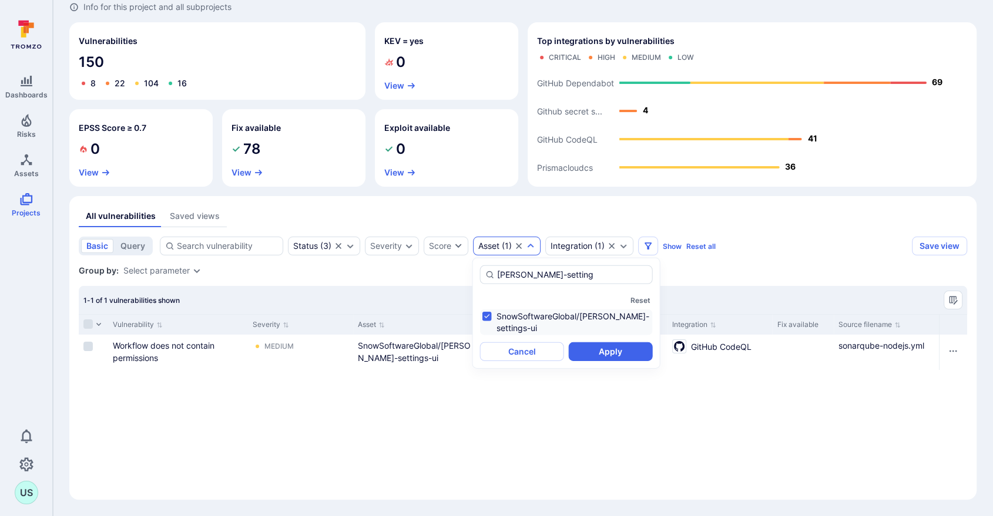
drag, startPoint x: 542, startPoint y: 276, endPoint x: 478, endPoint y: 278, distance: 63.5
click at [478, 278] on div "[PERSON_NAME]-setting Reset SnowSoftwareGlobal/[PERSON_NAME]-settings-ui Cancel…" at bounding box center [566, 313] width 188 height 111
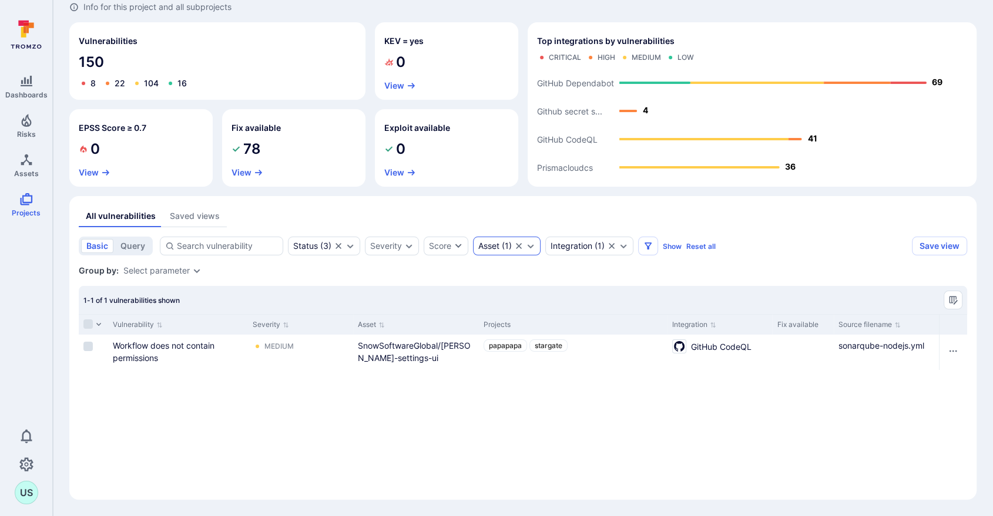
click at [529, 243] on icon "Expand dropdown" at bounding box center [530, 245] width 9 height 9
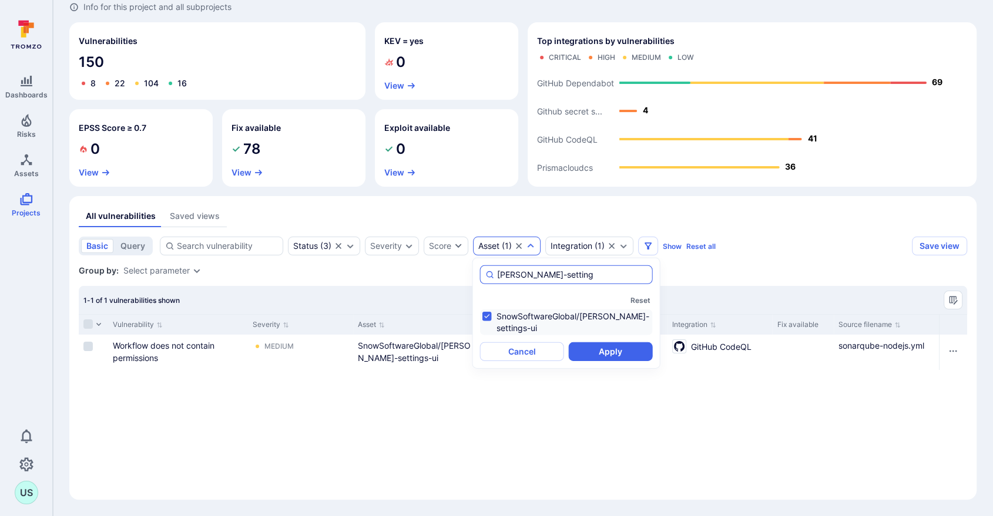
drag, startPoint x: 545, startPoint y: 271, endPoint x: 489, endPoint y: 278, distance: 56.2
click at [489, 278] on div "[PERSON_NAME]-setting" at bounding box center [566, 274] width 173 height 19
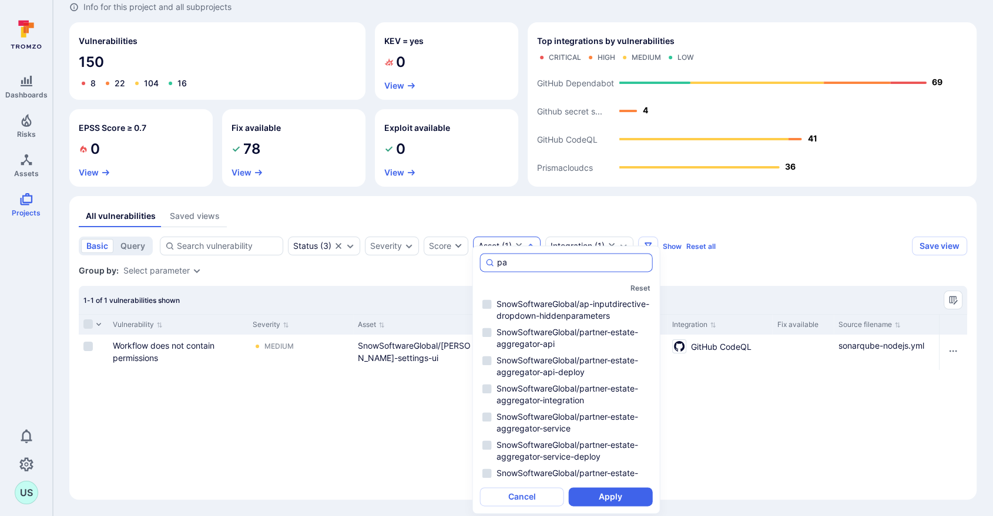
type input "p"
click at [488, 304] on li "SnowSoftwareGlobal/partner-estate-aggregator-api" at bounding box center [566, 310] width 173 height 26
click at [489, 389] on li "SnowSoftwareGlobal/partner-estate-aggregator-service" at bounding box center [566, 395] width 173 height 26
type input "partner"
click at [611, 495] on button "Apply" at bounding box center [611, 497] width 84 height 19
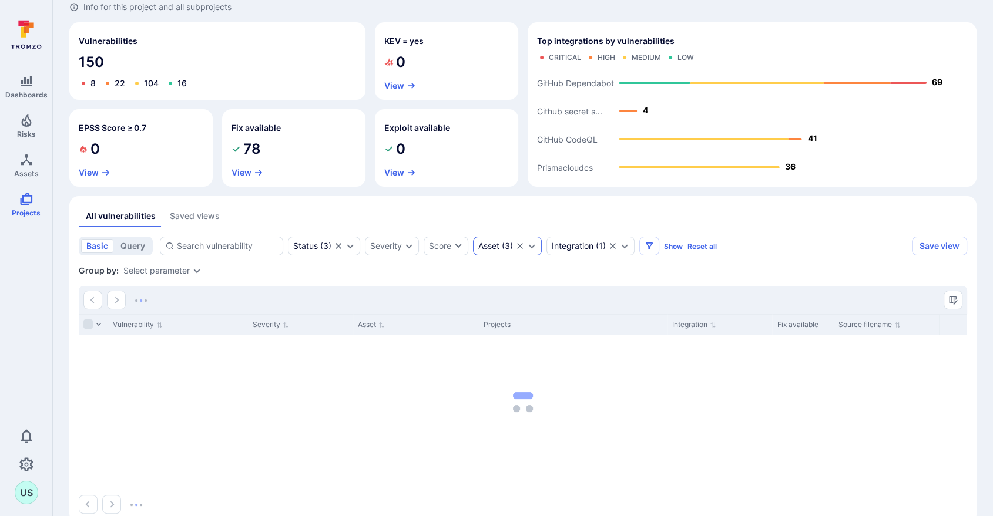
click at [533, 247] on icon "Expand dropdown" at bounding box center [532, 246] width 6 height 4
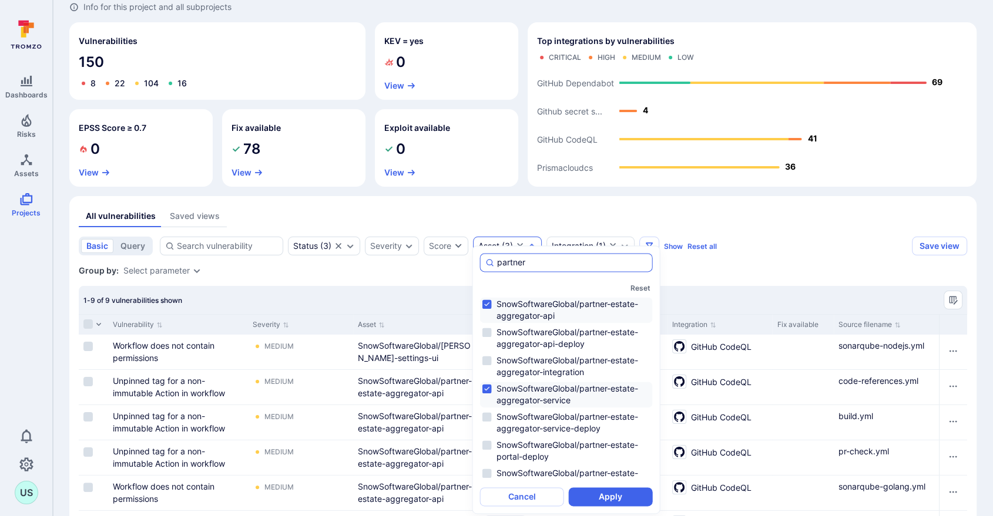
drag, startPoint x: 539, startPoint y: 260, endPoint x: 483, endPoint y: 264, distance: 56.0
click at [483, 264] on div "partner" at bounding box center [566, 262] width 173 height 19
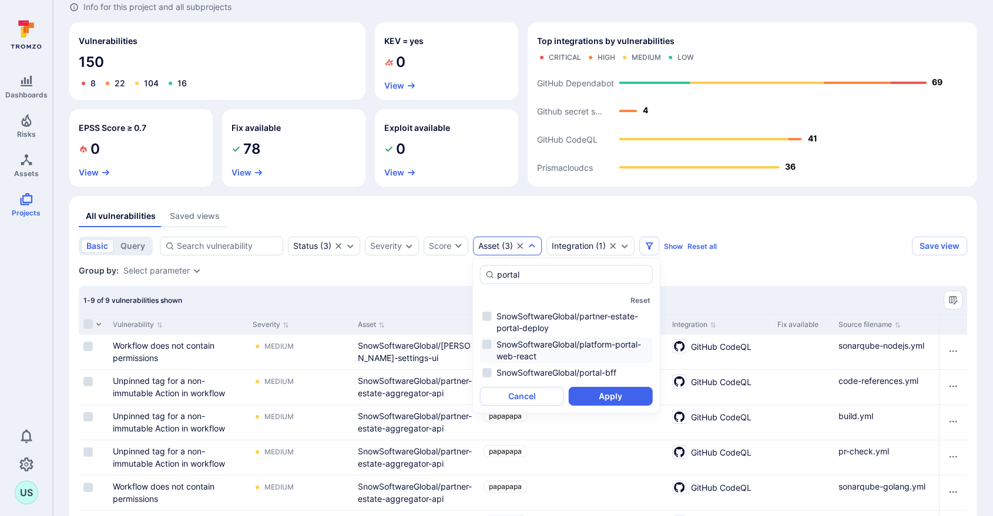
click at [489, 346] on li "SnowSoftwareGlobal/platform-portal-web-react" at bounding box center [566, 351] width 173 height 26
click at [488, 374] on li "SnowSoftwareGlobal/portal-bff" at bounding box center [566, 373] width 173 height 14
type input "portal"
click at [614, 396] on button "Apply" at bounding box center [611, 396] width 84 height 19
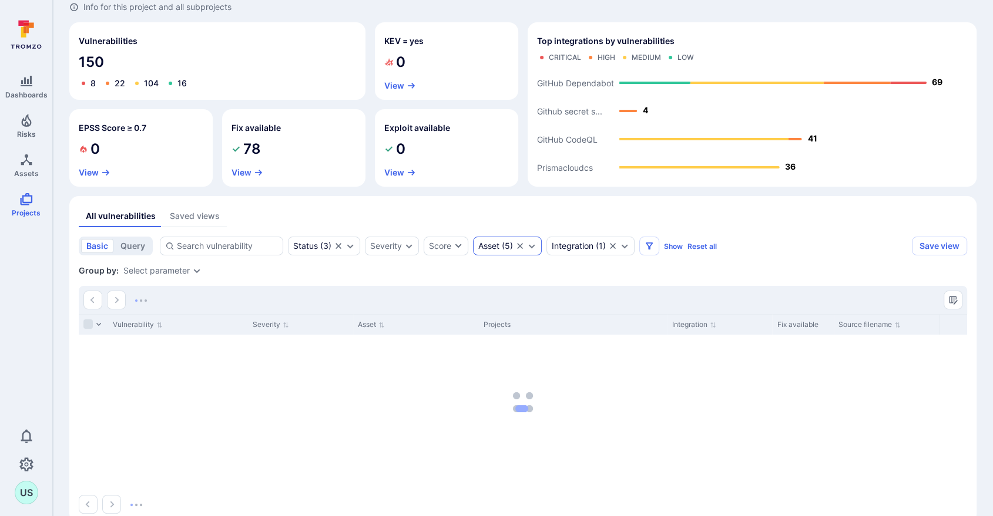
click at [536, 244] on icon "Expand dropdown" at bounding box center [531, 245] width 9 height 9
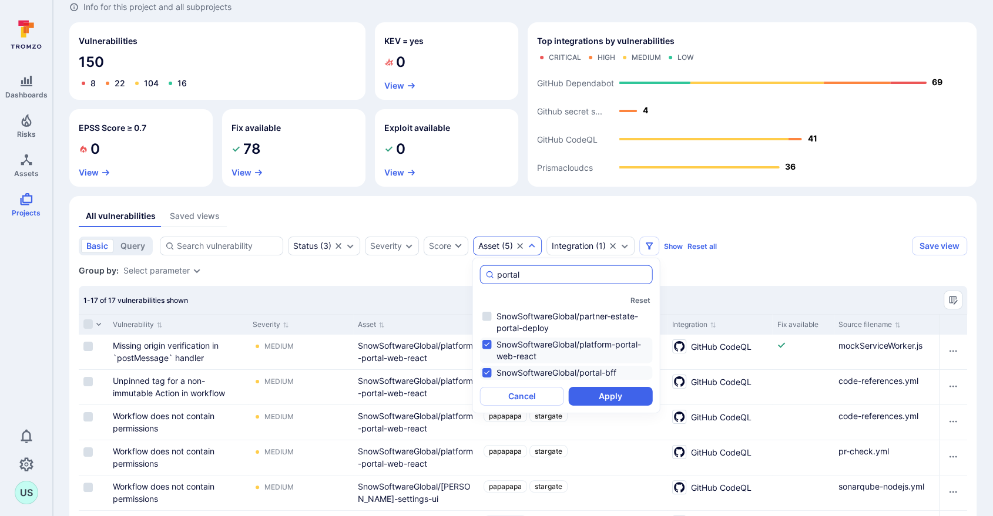
drag, startPoint x: 495, startPoint y: 279, endPoint x: 489, endPoint y: 279, distance: 6.5
click at [489, 279] on div "portal" at bounding box center [566, 274] width 173 height 19
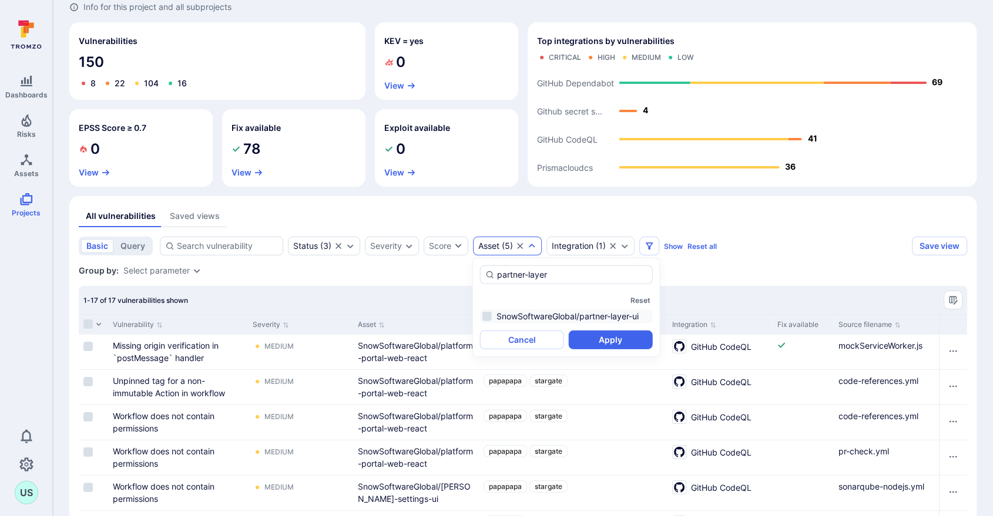
click at [485, 318] on li "SnowSoftwareGlobal/partner-layer-ui" at bounding box center [566, 317] width 173 height 14
type input "partner-layer"
click at [604, 341] on button "Apply" at bounding box center [611, 340] width 84 height 19
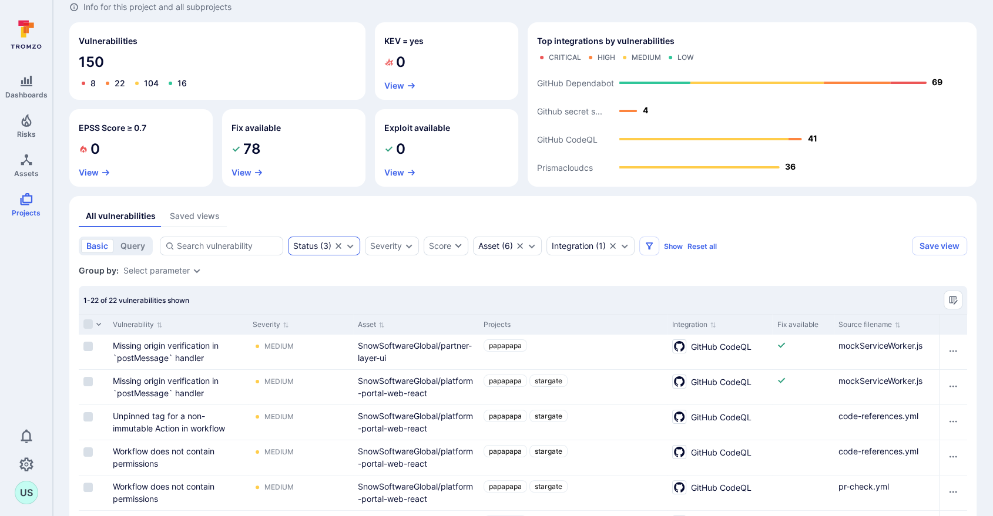
click at [352, 248] on icon "Expand dropdown" at bounding box center [349, 245] width 9 height 9
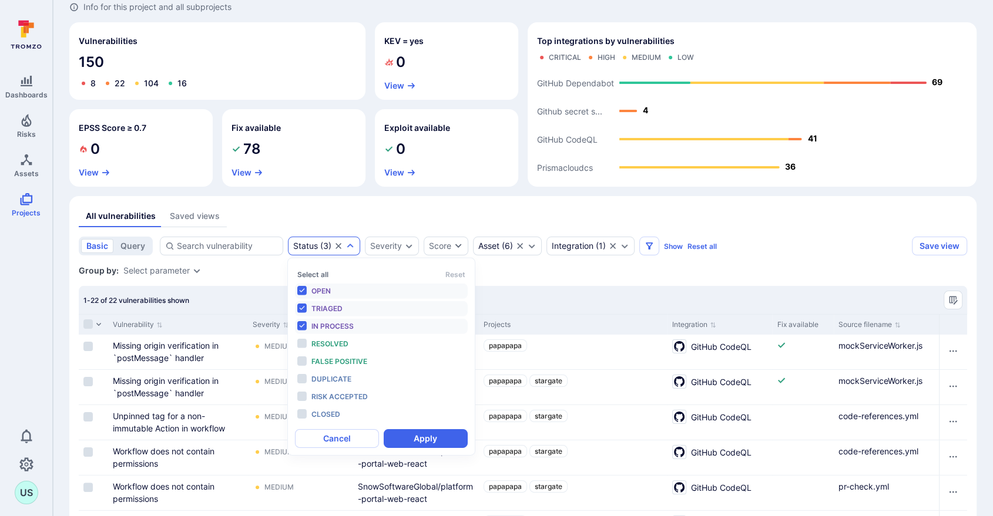
scroll to position [9, 0]
click at [566, 275] on div "Group by: Select parameter" at bounding box center [523, 271] width 888 height 12
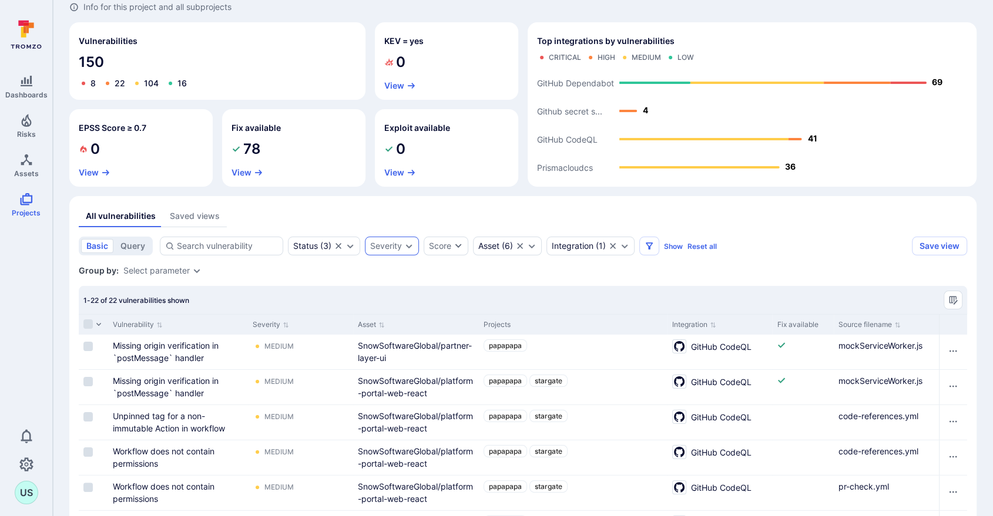
click at [412, 245] on icon "Expand dropdown" at bounding box center [408, 245] width 9 height 9
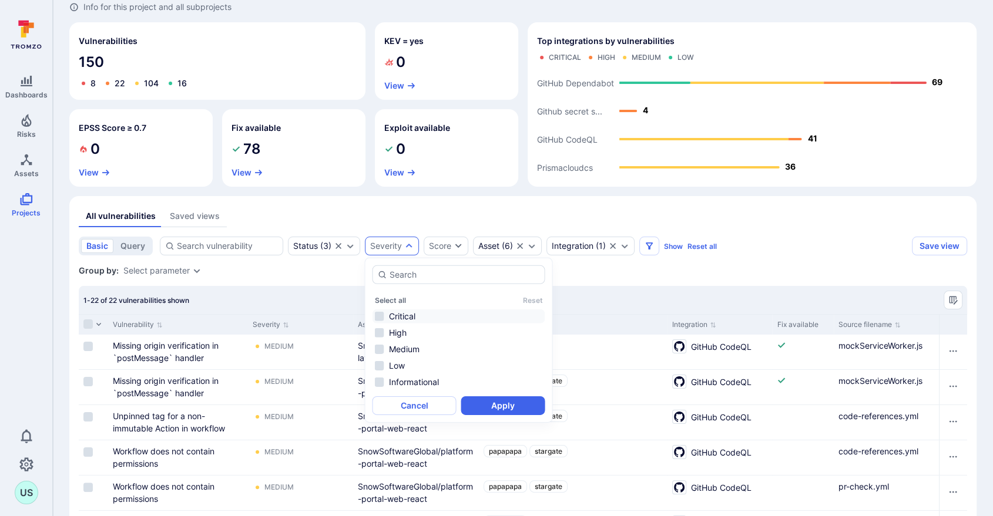
click at [378, 317] on li "Critical" at bounding box center [458, 317] width 173 height 14
click at [496, 408] on button "Apply" at bounding box center [503, 405] width 84 height 19
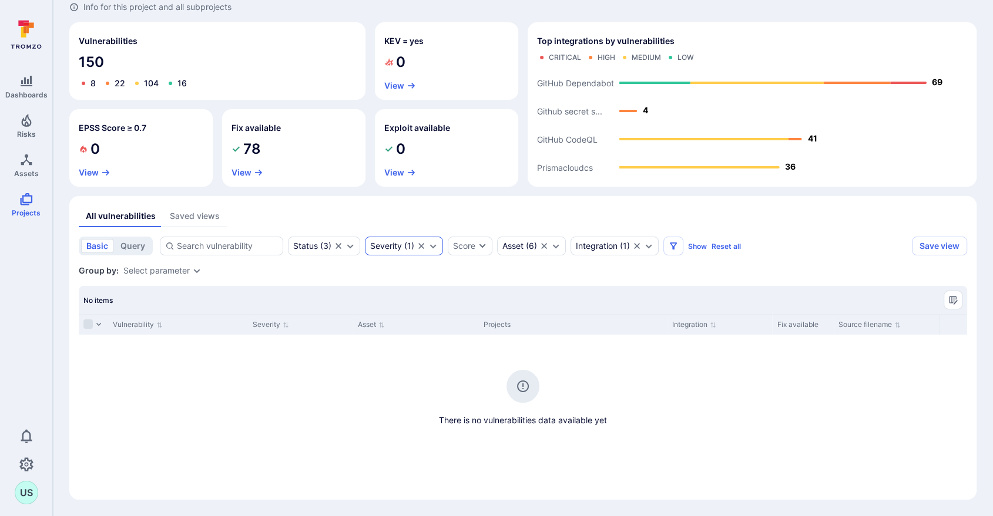
click at [422, 247] on icon "Clear selection" at bounding box center [421, 246] width 6 height 6
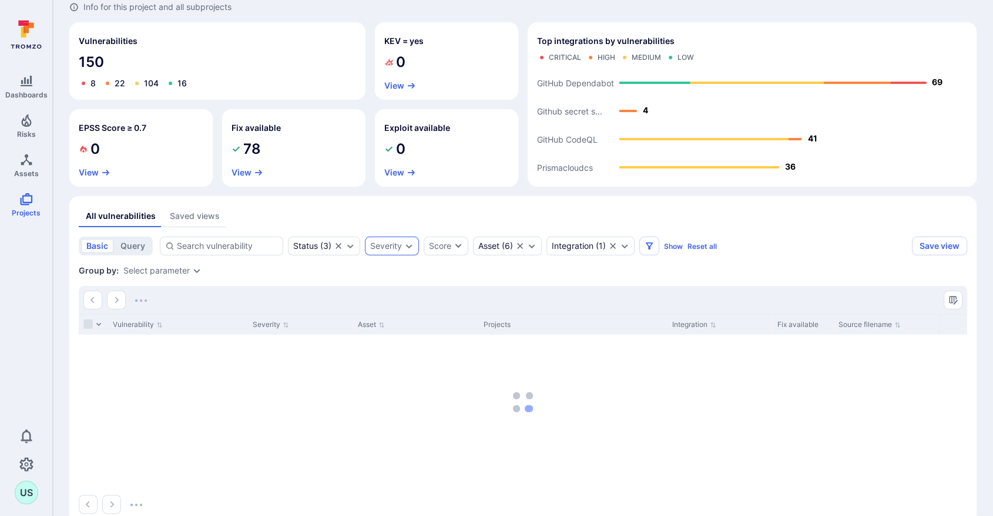
click at [408, 248] on icon "Expand dropdown" at bounding box center [409, 246] width 6 height 4
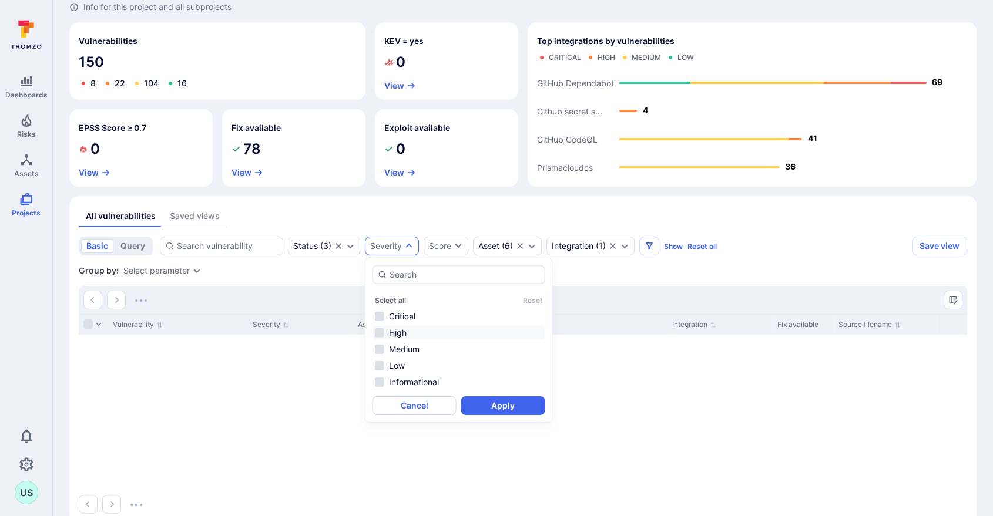
click at [382, 330] on li "High" at bounding box center [458, 333] width 173 height 14
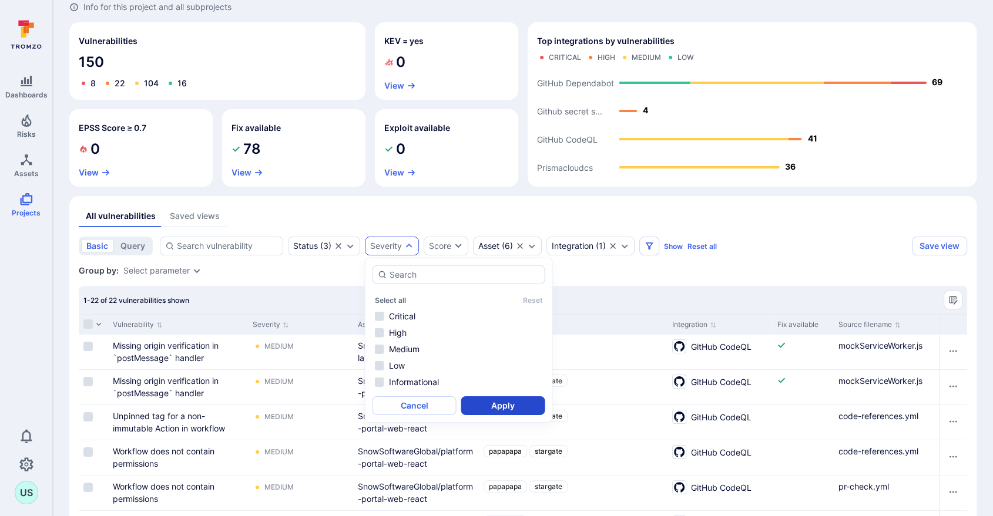
click at [482, 402] on button "Apply" at bounding box center [503, 405] width 84 height 19
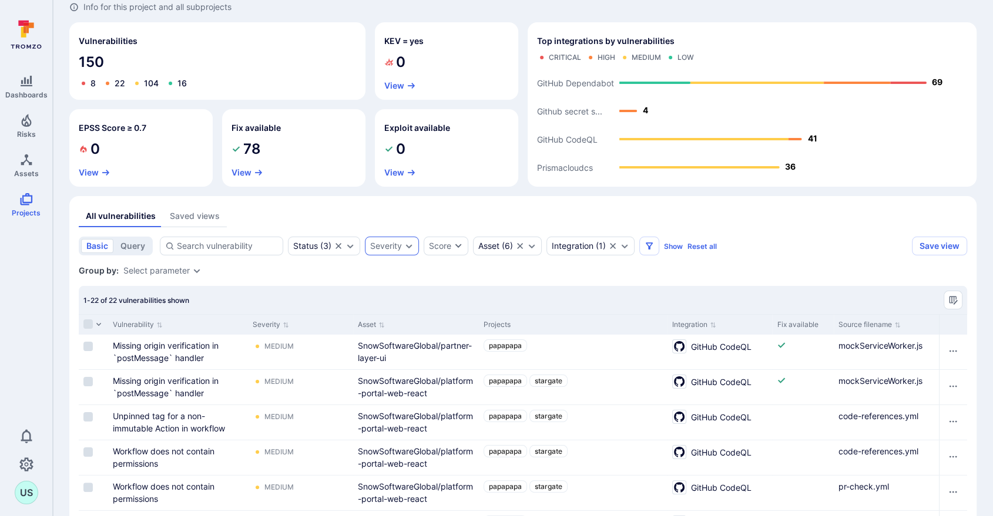
click at [411, 245] on icon "Expand dropdown" at bounding box center [409, 246] width 6 height 4
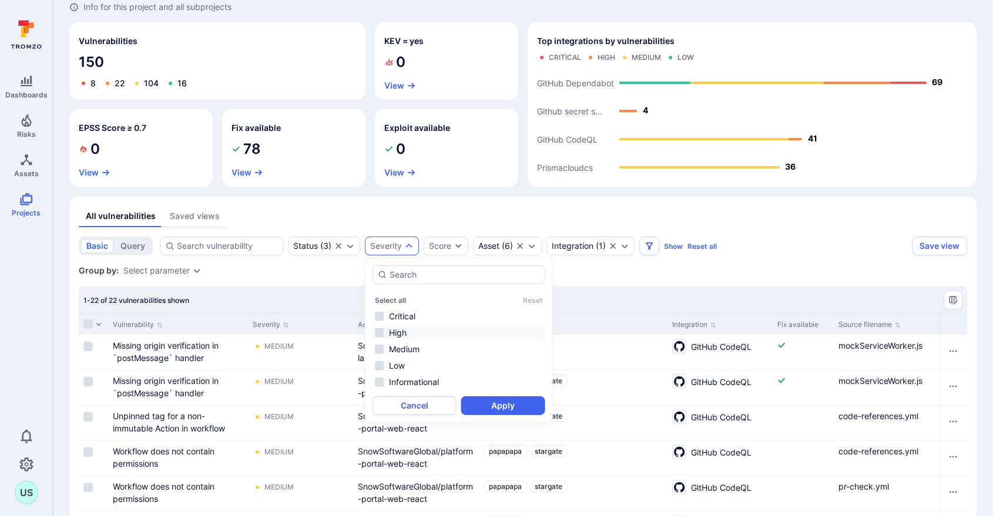
click at [384, 331] on li "High" at bounding box center [458, 333] width 173 height 14
click at [486, 406] on button "Apply" at bounding box center [503, 405] width 84 height 19
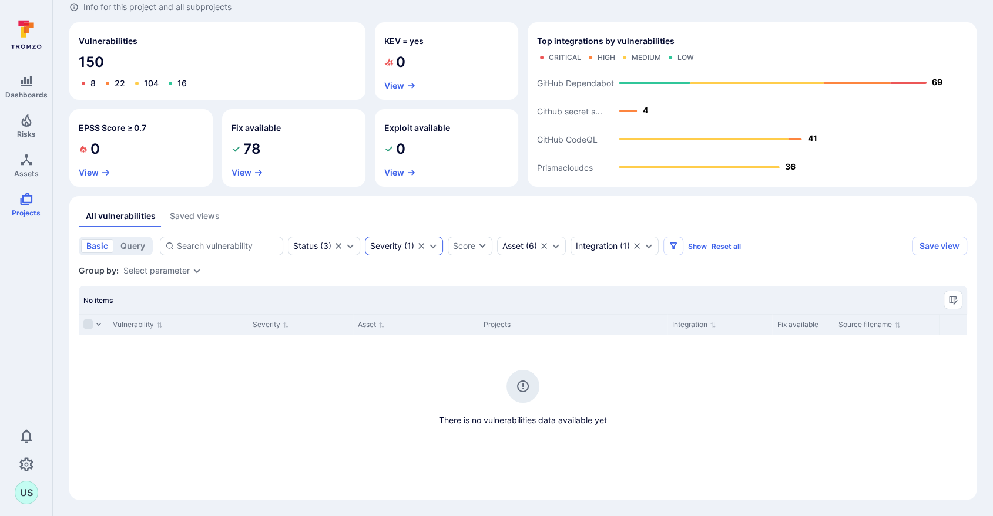
click at [418, 246] on icon "Clear selection" at bounding box center [420, 245] width 9 height 9
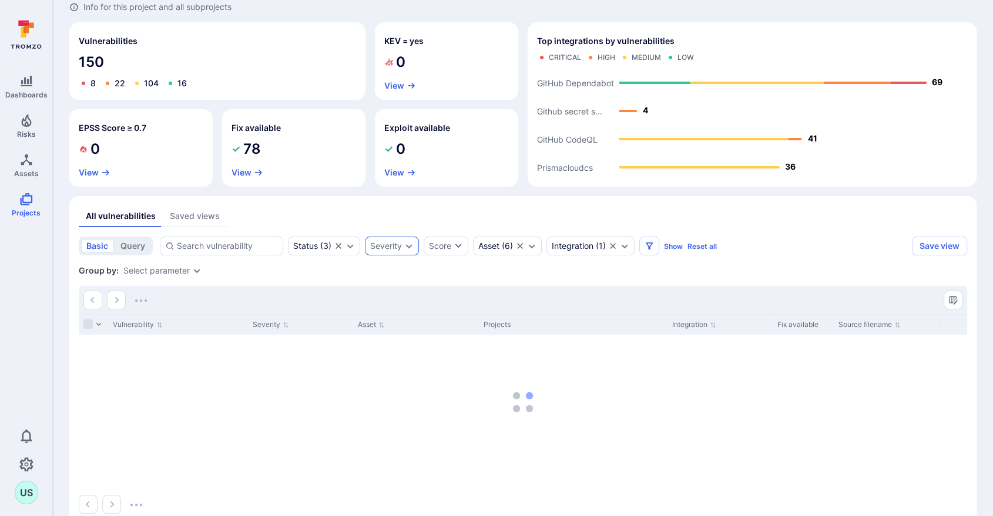
click at [409, 246] on icon "Expand dropdown" at bounding box center [409, 246] width 6 height 4
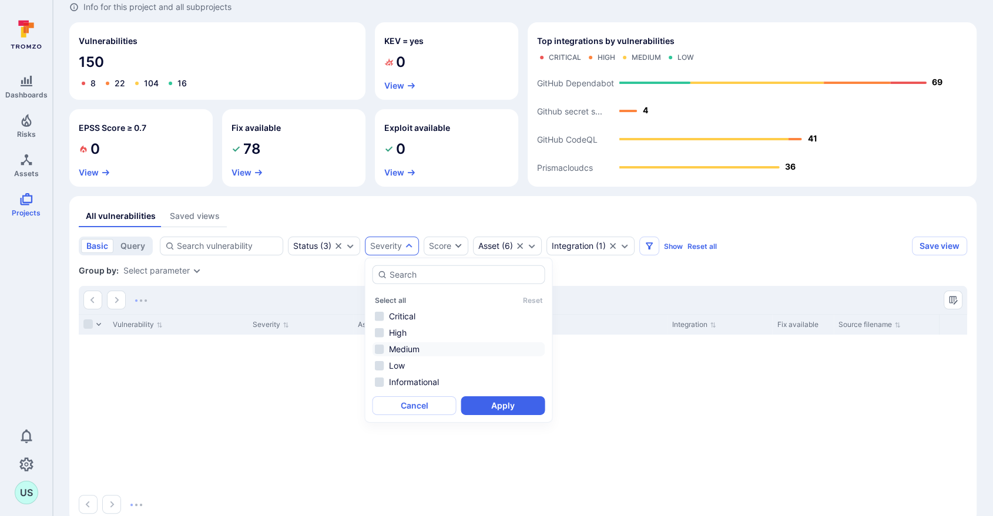
click at [381, 350] on li "Medium" at bounding box center [458, 349] width 173 height 14
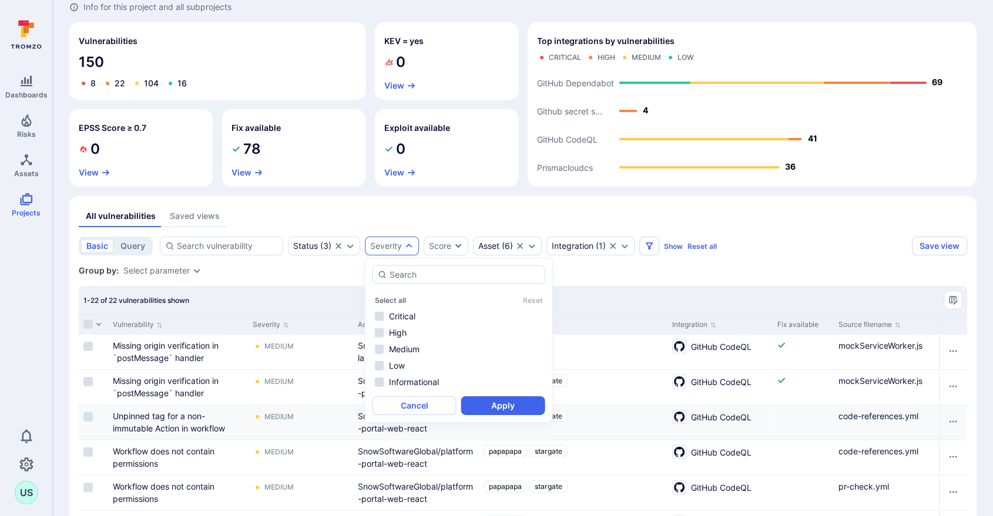
click at [499, 407] on button "Apply" at bounding box center [503, 405] width 84 height 19
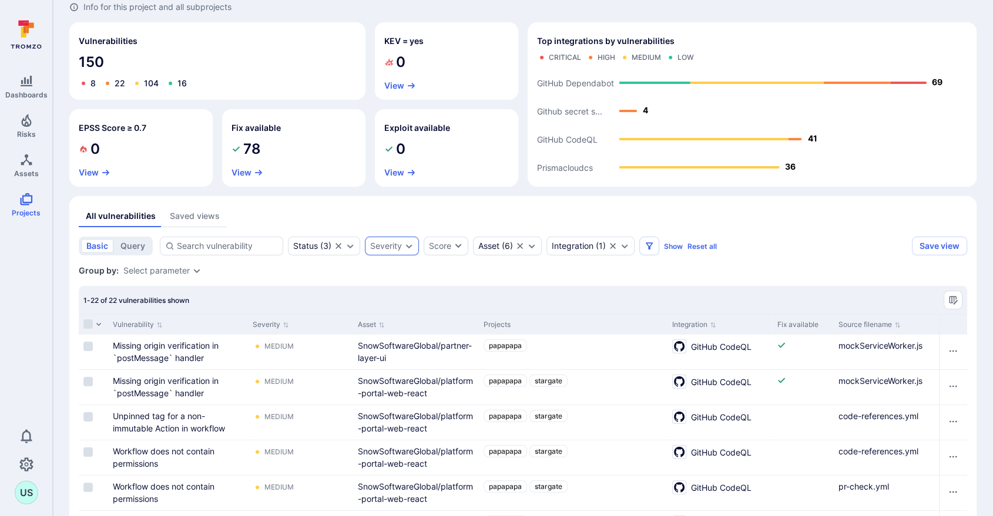
click at [406, 246] on icon "Expand dropdown" at bounding box center [409, 246] width 6 height 4
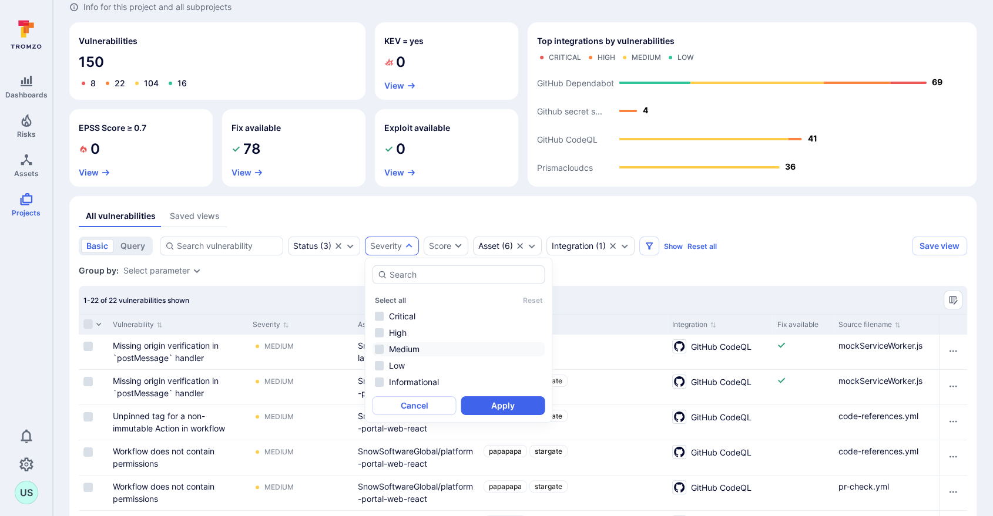
click at [376, 350] on li "Medium" at bounding box center [458, 349] width 173 height 14
click at [497, 407] on button "Apply" at bounding box center [503, 405] width 84 height 19
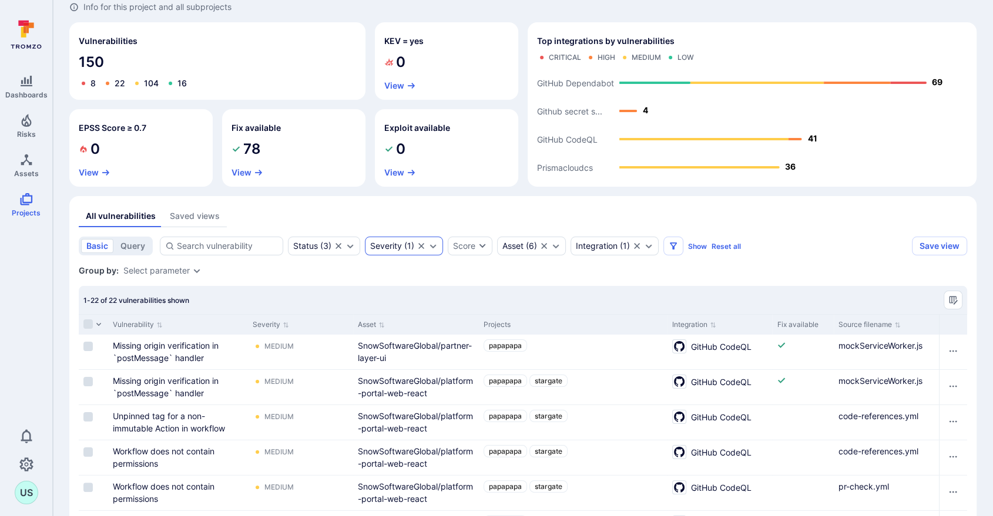
click at [421, 246] on icon "Clear selection" at bounding box center [420, 245] width 9 height 9
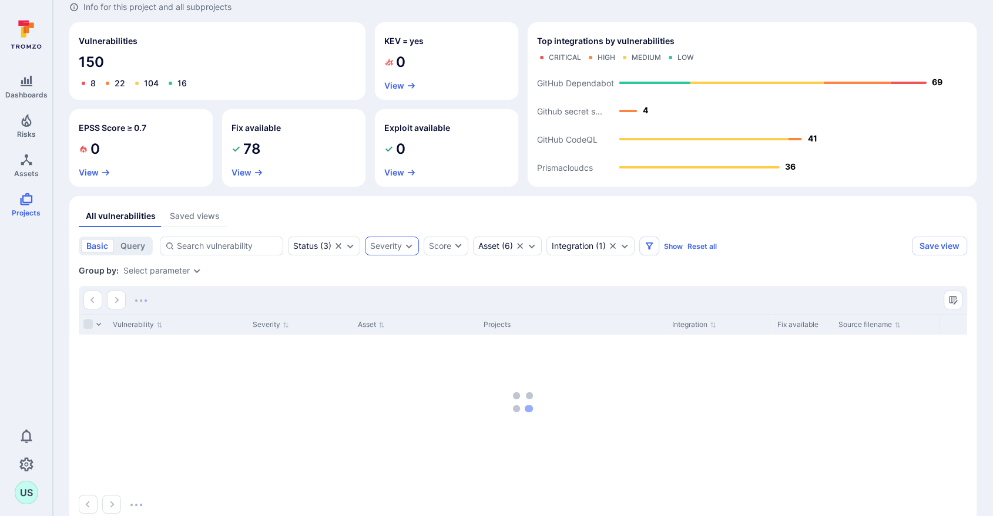
click at [412, 246] on icon "Expand dropdown" at bounding box center [408, 245] width 9 height 9
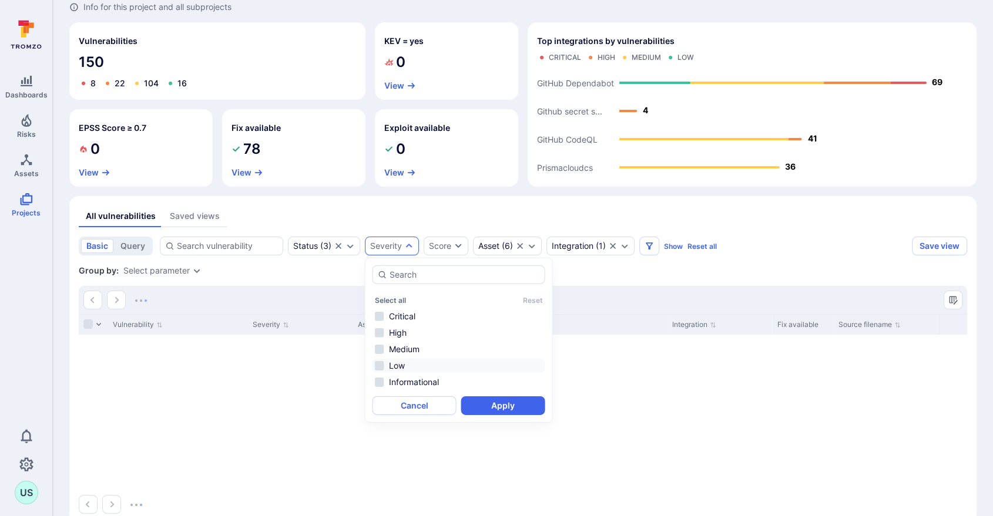
click at [380, 366] on li "Low" at bounding box center [458, 366] width 173 height 14
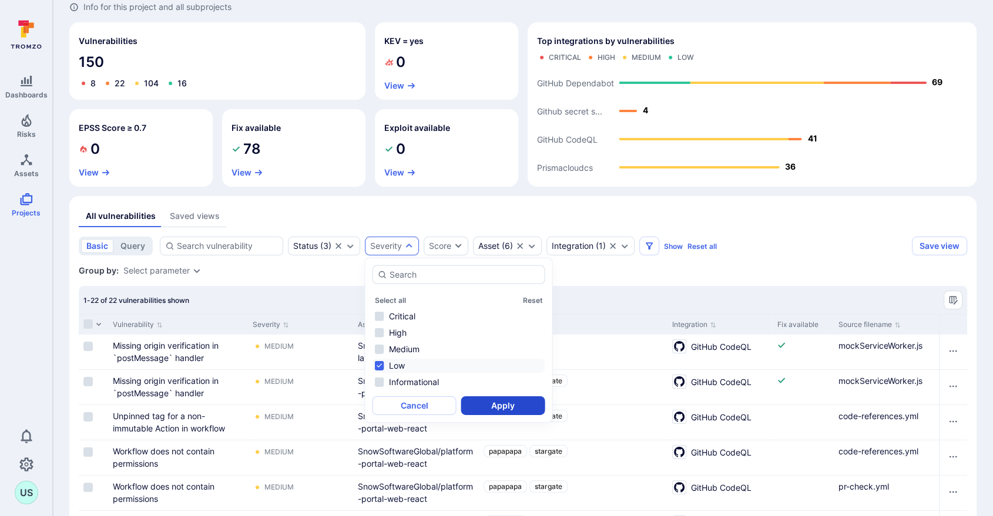
click at [488, 409] on button "Apply" at bounding box center [503, 405] width 84 height 19
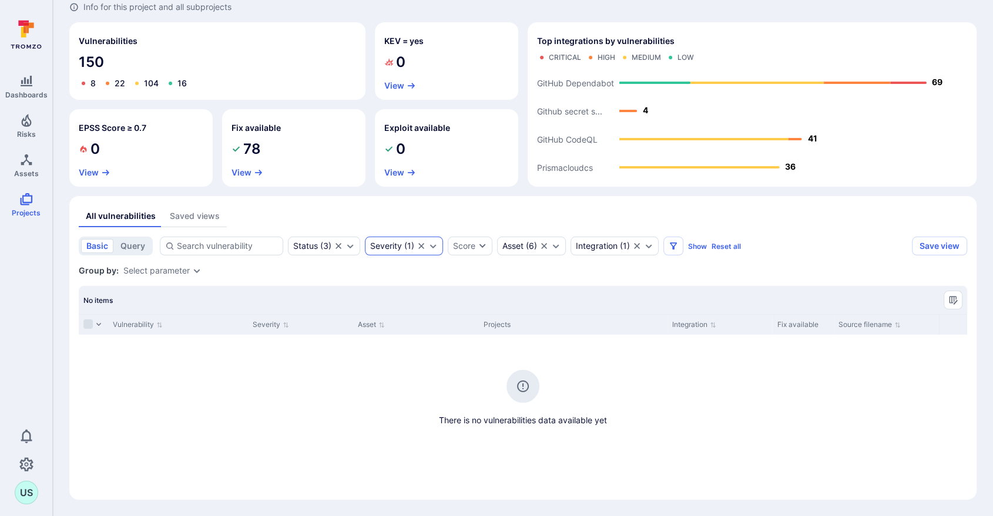
click at [416, 243] on icon "Clear selection" at bounding box center [420, 245] width 9 height 9
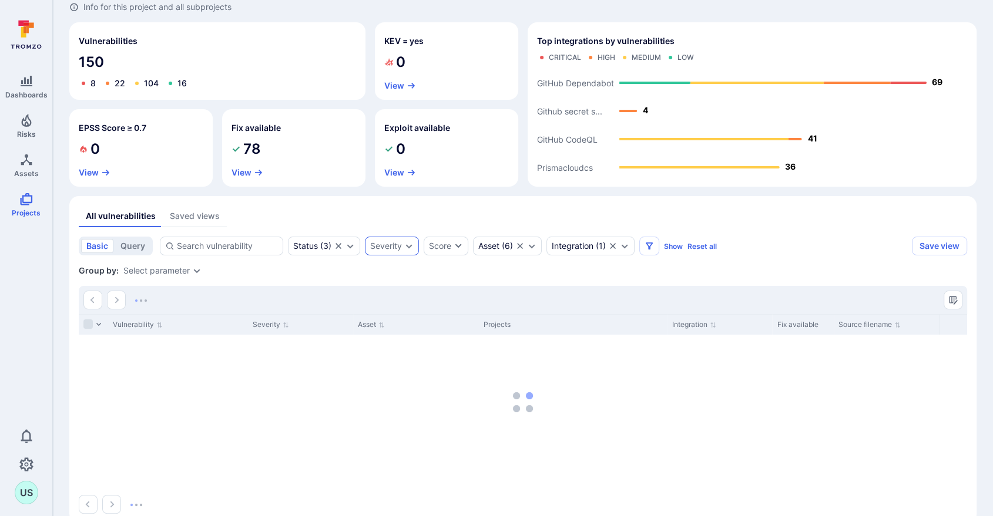
click at [409, 246] on icon "Expand dropdown" at bounding box center [409, 246] width 6 height 4
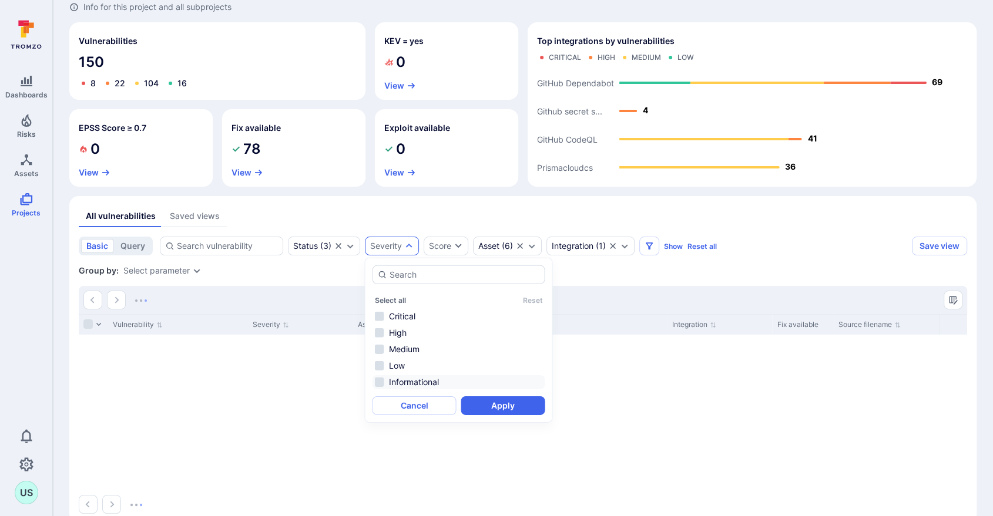
click at [381, 382] on li "Informational" at bounding box center [458, 382] width 173 height 14
click at [473, 402] on button "Apply" at bounding box center [503, 405] width 84 height 19
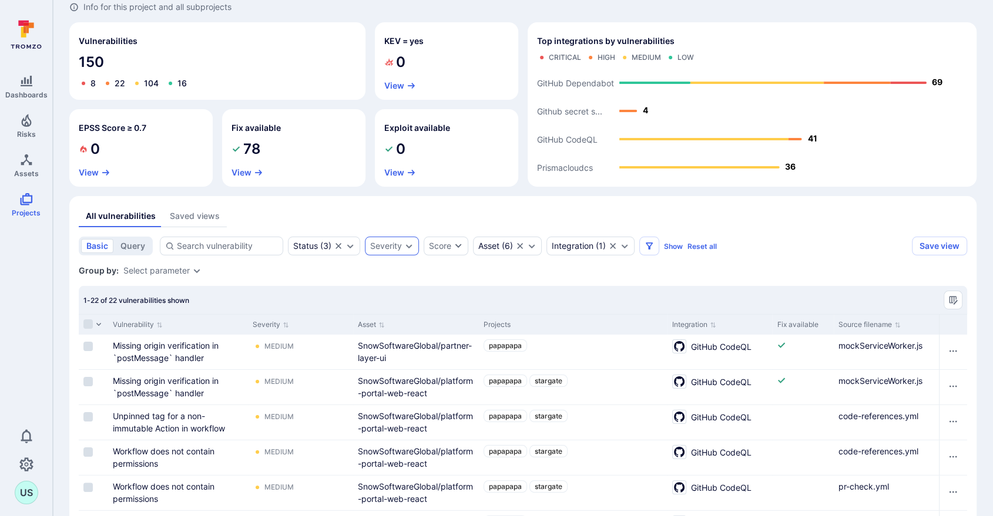
click at [404, 245] on icon "Expand dropdown" at bounding box center [408, 245] width 9 height 9
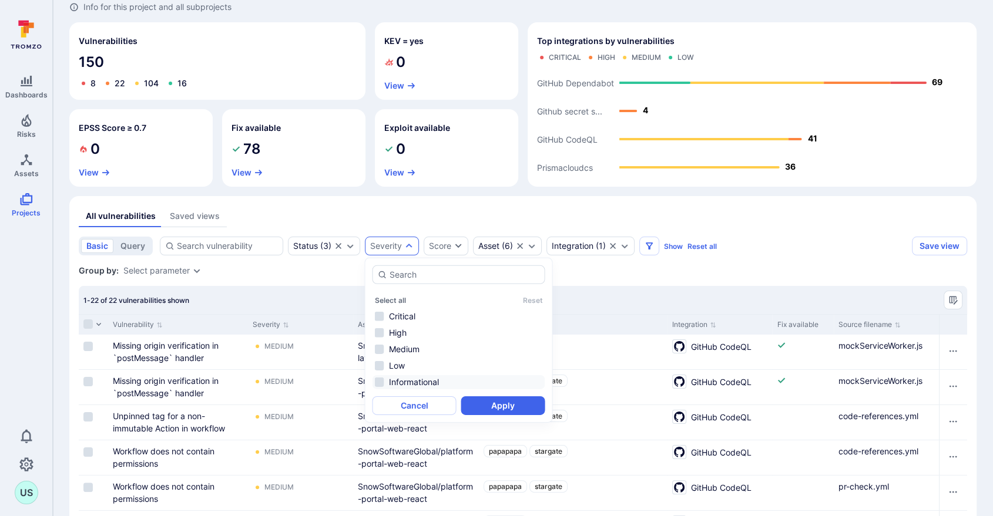
click at [380, 382] on li "Informational" at bounding box center [458, 382] width 173 height 14
click at [498, 404] on button "Apply" at bounding box center [503, 405] width 84 height 19
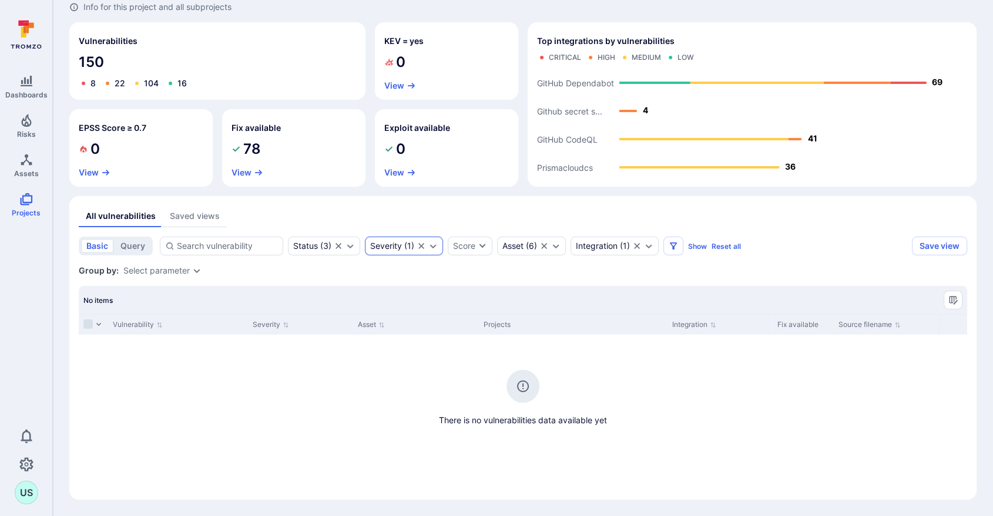
click at [419, 247] on icon "Clear selection" at bounding box center [420, 245] width 9 height 9
